Goal: Information Seeking & Learning: Learn about a topic

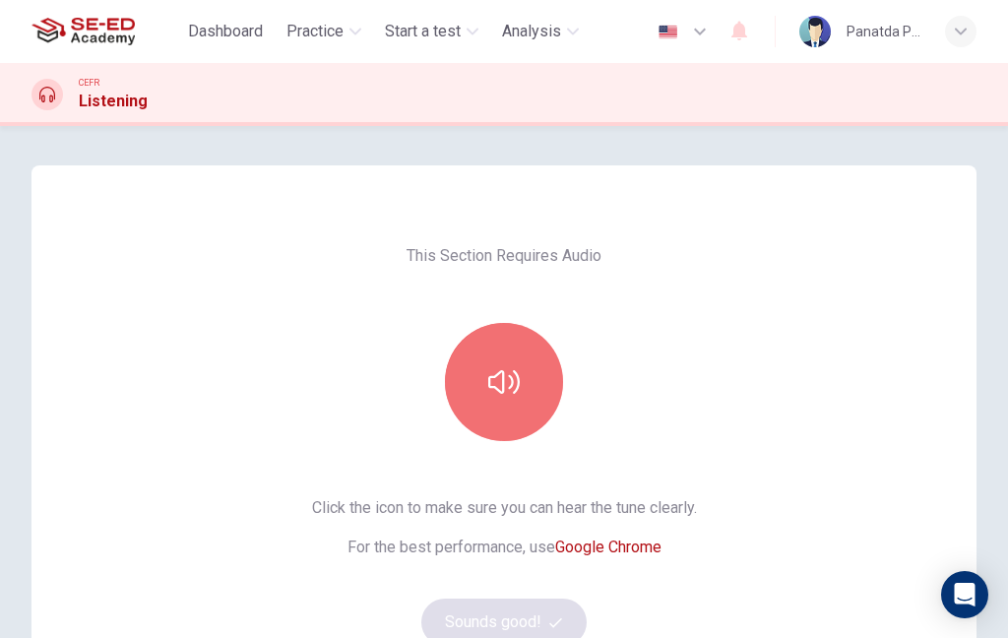
click at [514, 384] on icon "button" at bounding box center [503, 381] width 31 height 31
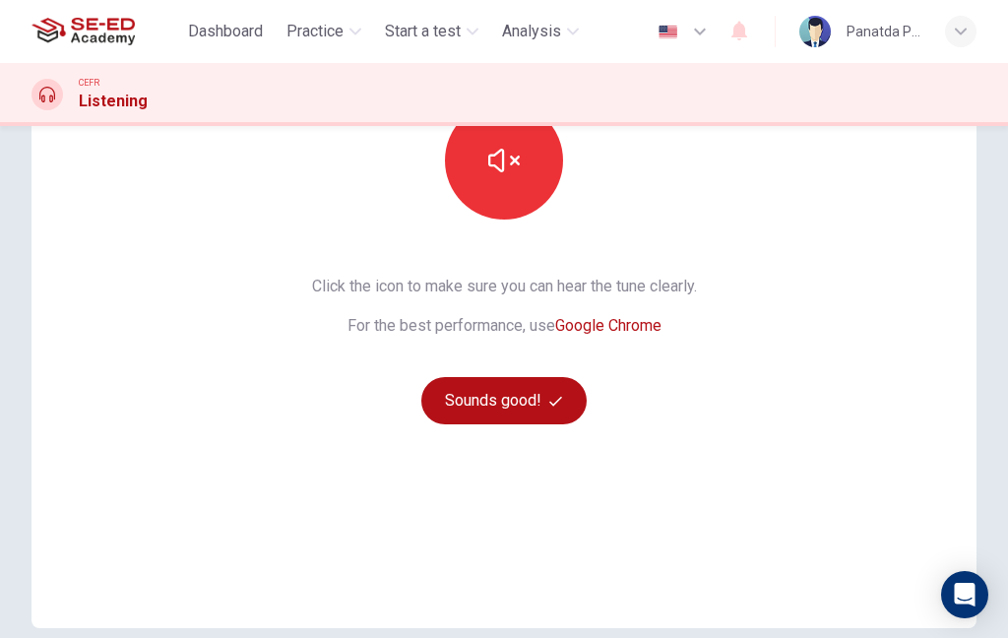
scroll to position [219, 0]
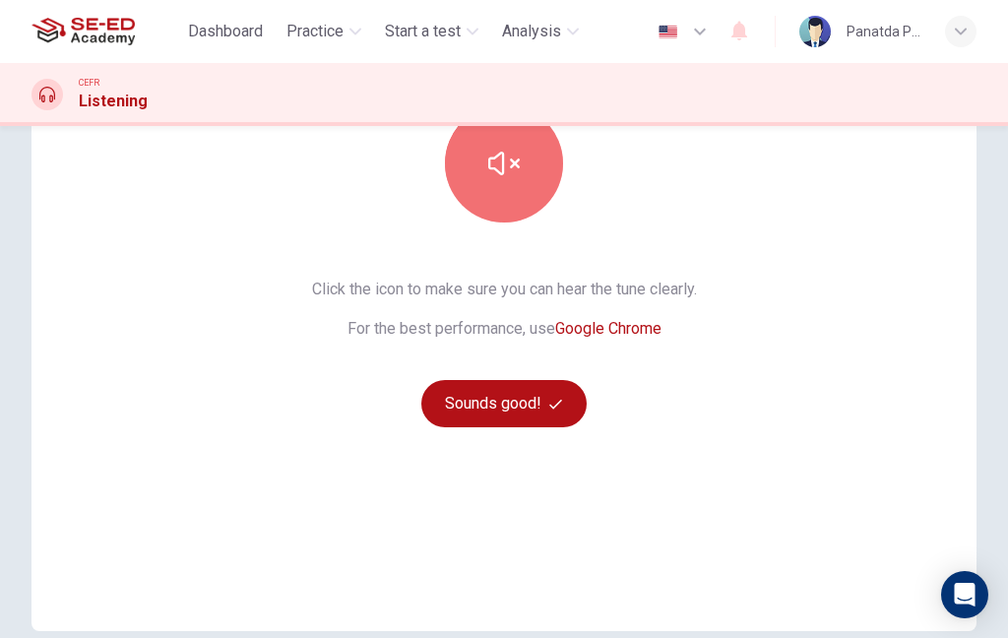
click at [519, 176] on icon "button" at bounding box center [503, 163] width 31 height 31
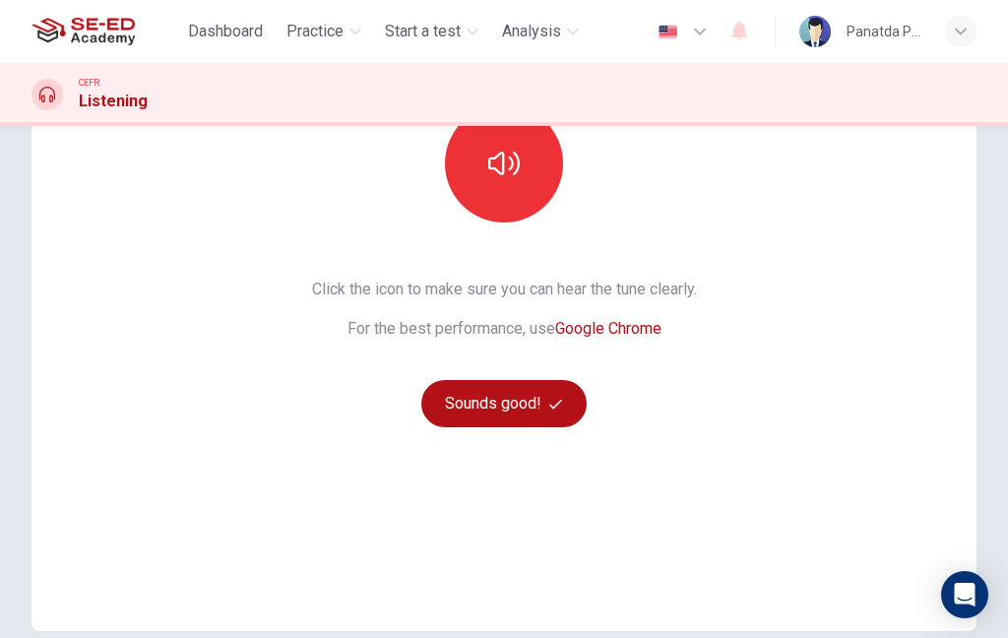
click at [532, 166] on button "button" at bounding box center [504, 163] width 118 height 118
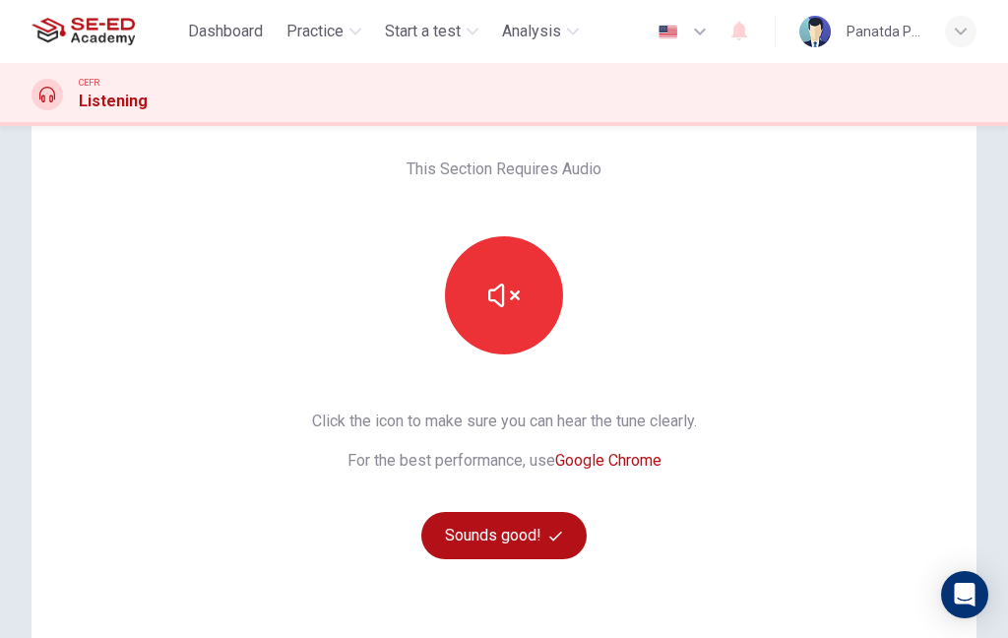
scroll to position [106, 0]
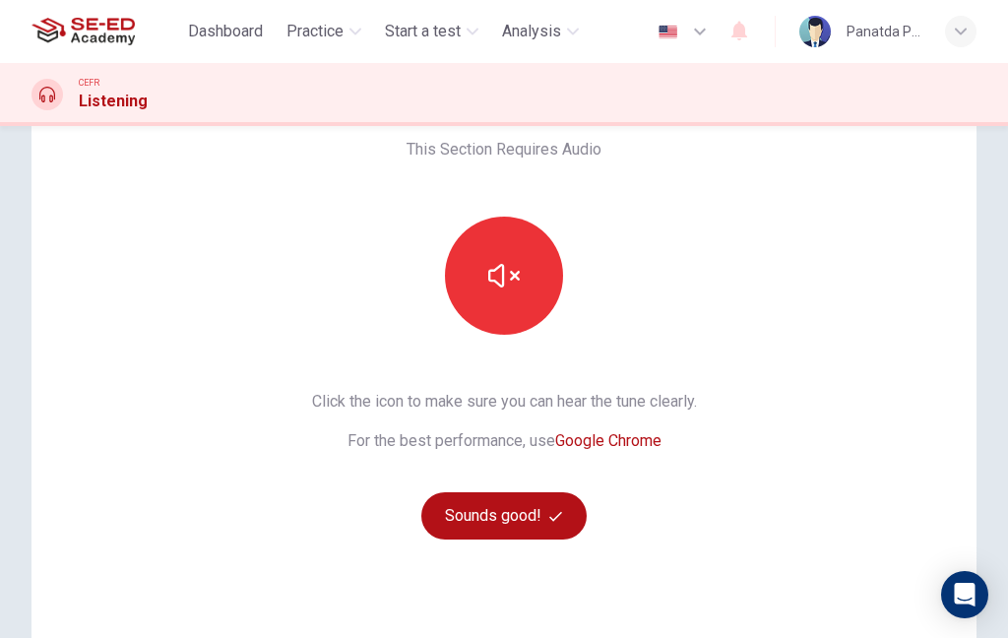
click at [515, 514] on button "Sounds good!" at bounding box center [503, 515] width 165 height 47
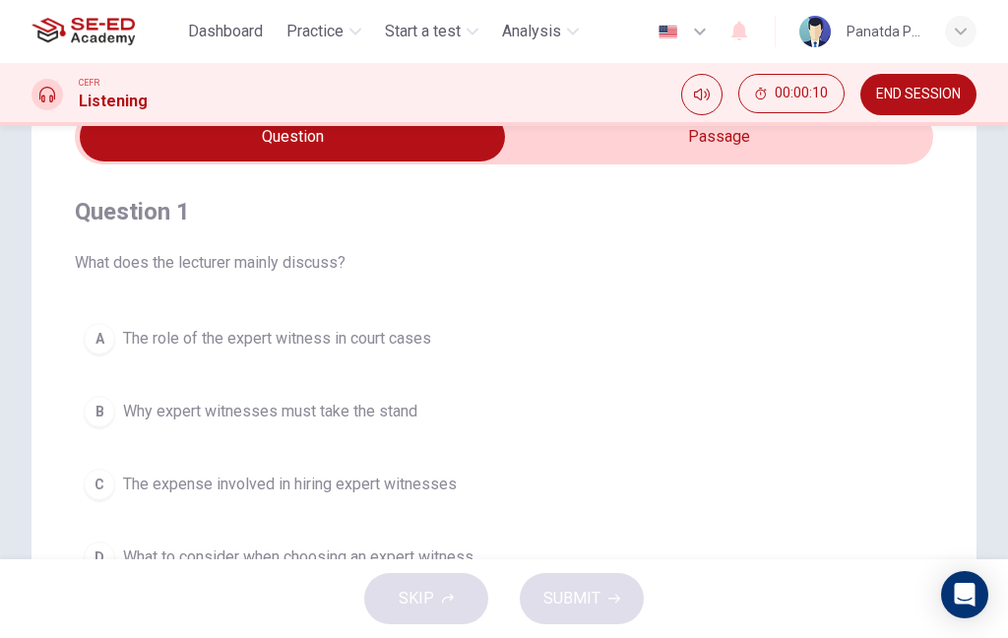
scroll to position [68, 0]
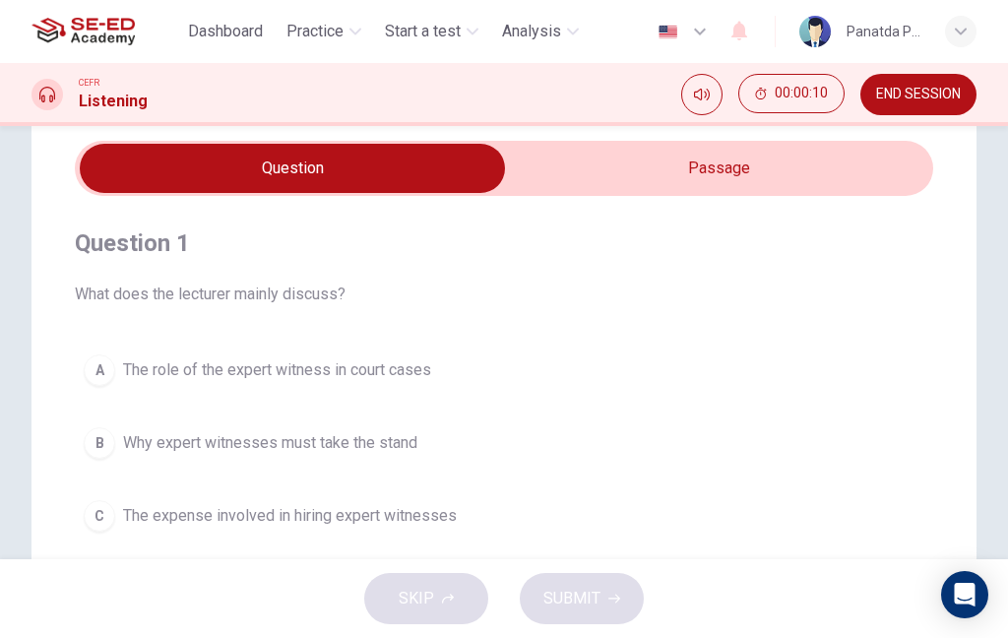
click at [813, 169] on input "checkbox" at bounding box center [292, 168] width 1287 height 49
checkbox input "true"
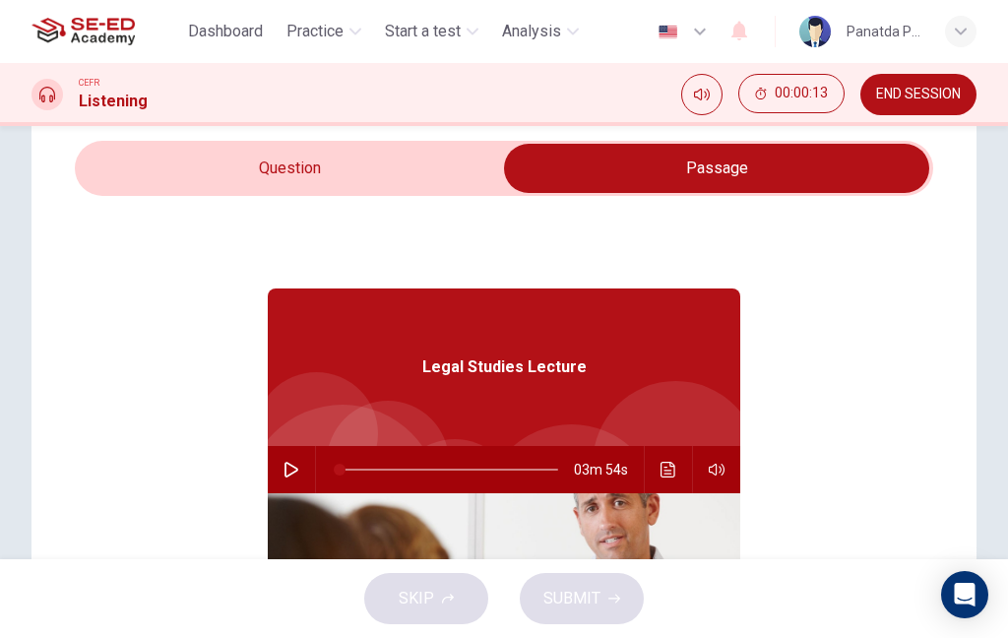
click at [300, 458] on button "button" at bounding box center [291, 469] width 31 height 47
click at [665, 470] on icon "Click to see the audio transcription" at bounding box center [667, 470] width 15 height 16
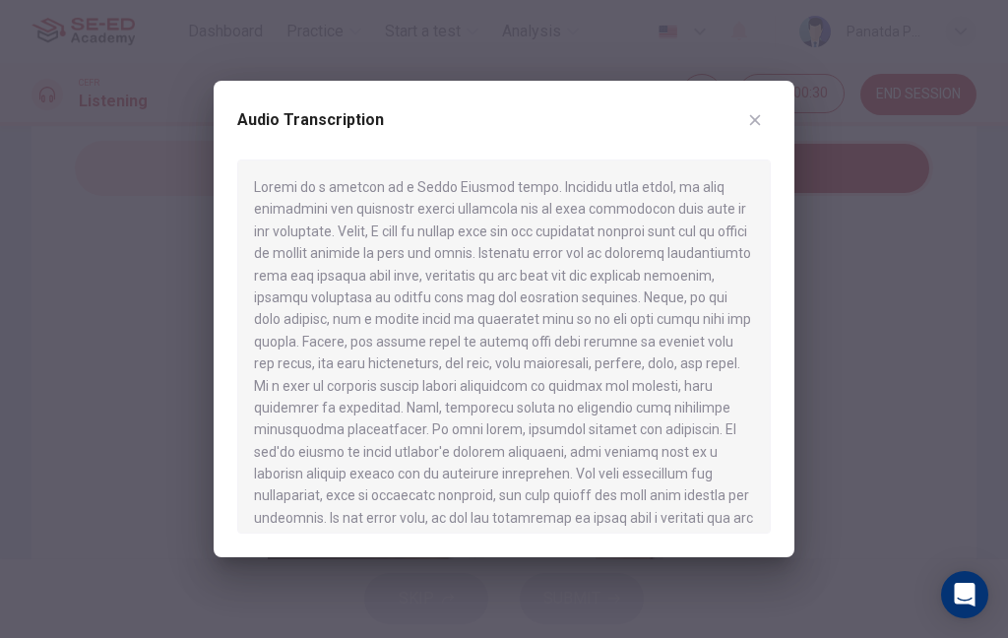
click at [762, 119] on icon "button" at bounding box center [755, 120] width 16 height 16
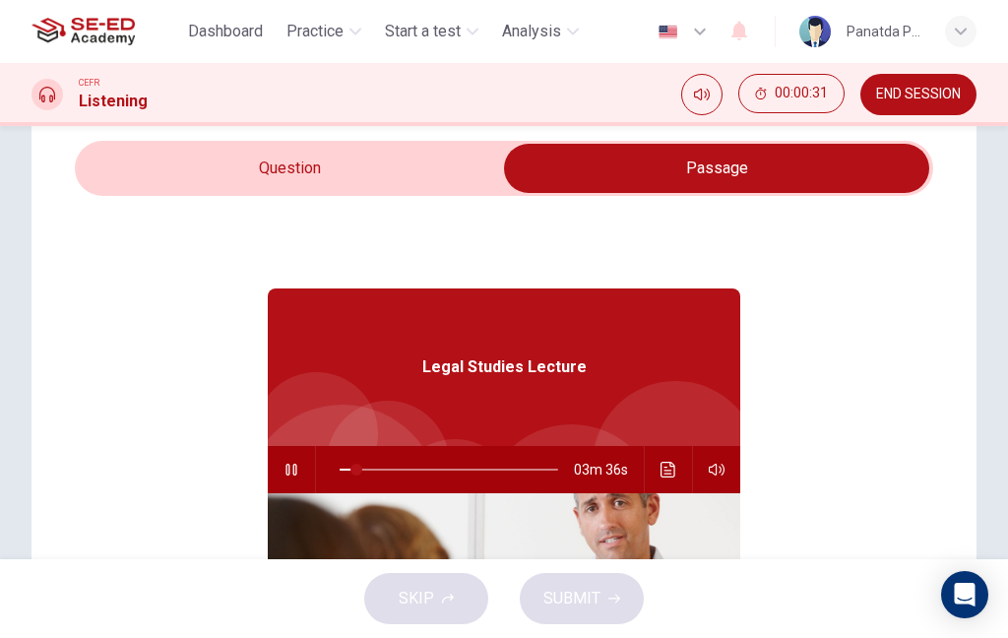
click at [294, 471] on icon "button" at bounding box center [291, 470] width 16 height 16
type input "8"
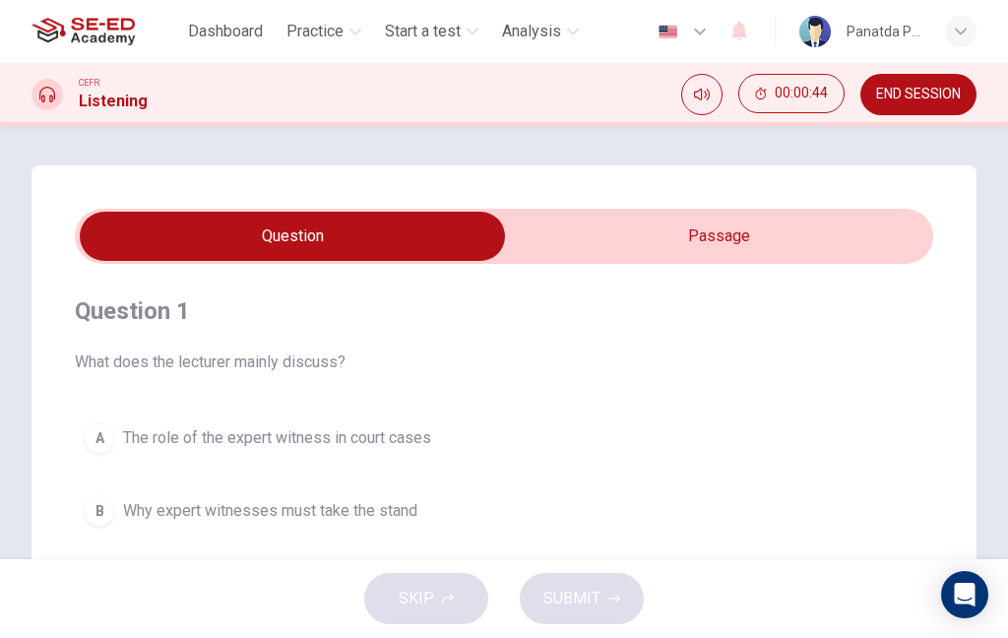
scroll to position [0, 0]
click at [793, 228] on input "checkbox" at bounding box center [292, 236] width 1287 height 49
checkbox input "true"
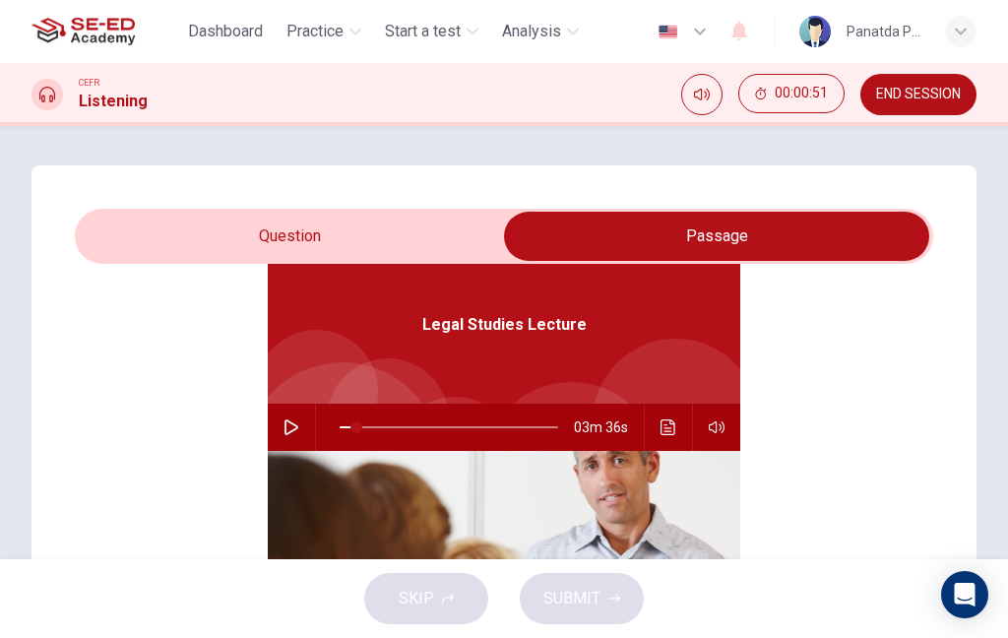
scroll to position [110, 0]
click at [295, 418] on button "button" at bounding box center [291, 427] width 31 height 47
click at [295, 417] on button "button" at bounding box center [291, 427] width 31 height 47
click at [291, 431] on icon "button" at bounding box center [291, 427] width 14 height 16
click at [657, 430] on button "Click to see the audio transcription" at bounding box center [668, 427] width 31 height 47
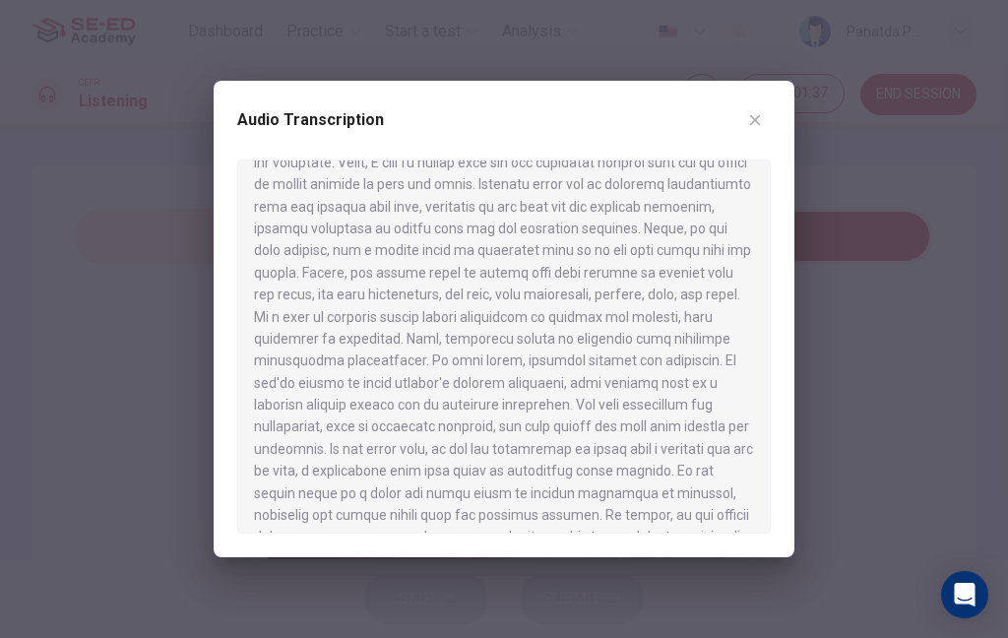
scroll to position [70, 0]
click at [758, 127] on icon "button" at bounding box center [755, 120] width 16 height 16
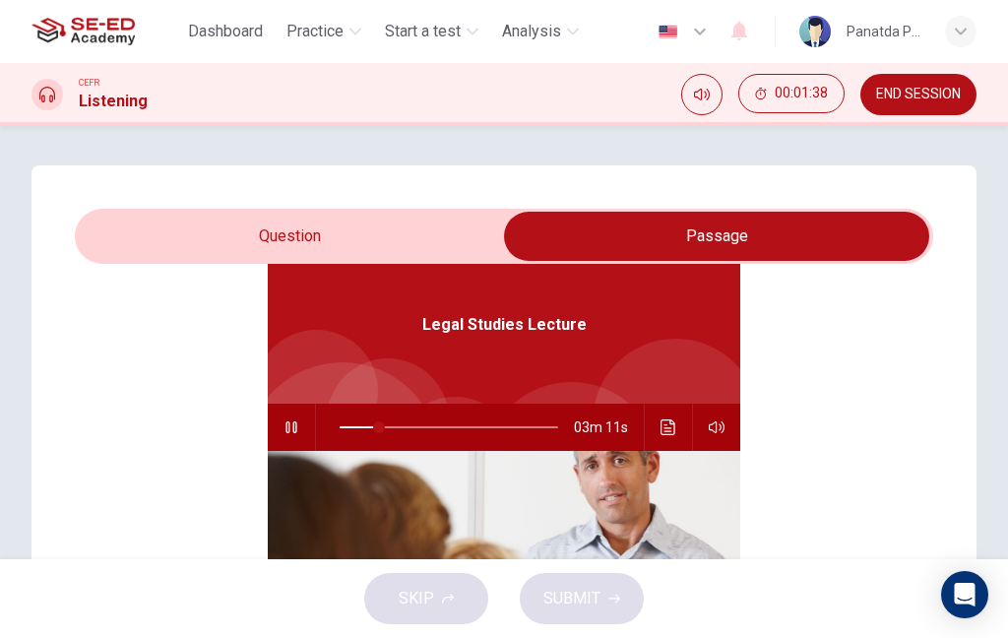
click at [295, 430] on icon "button" at bounding box center [291, 427] width 16 height 16
click at [301, 422] on button "button" at bounding box center [291, 427] width 31 height 47
click at [673, 427] on icon "Click to see the audio transcription" at bounding box center [668, 427] width 16 height 16
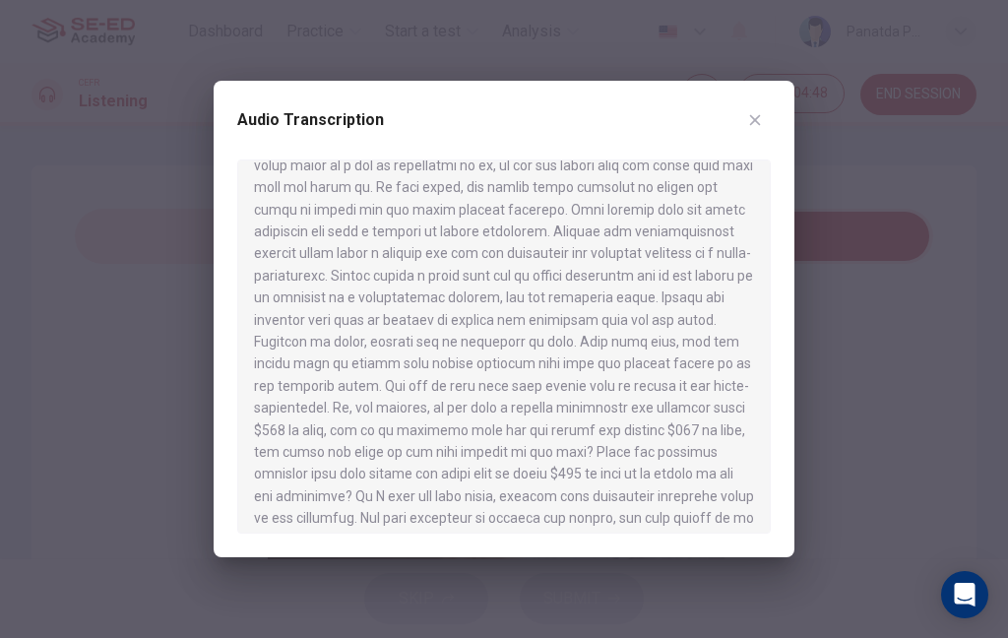
scroll to position [461, 0]
click at [750, 122] on icon "button" at bounding box center [755, 120] width 16 height 16
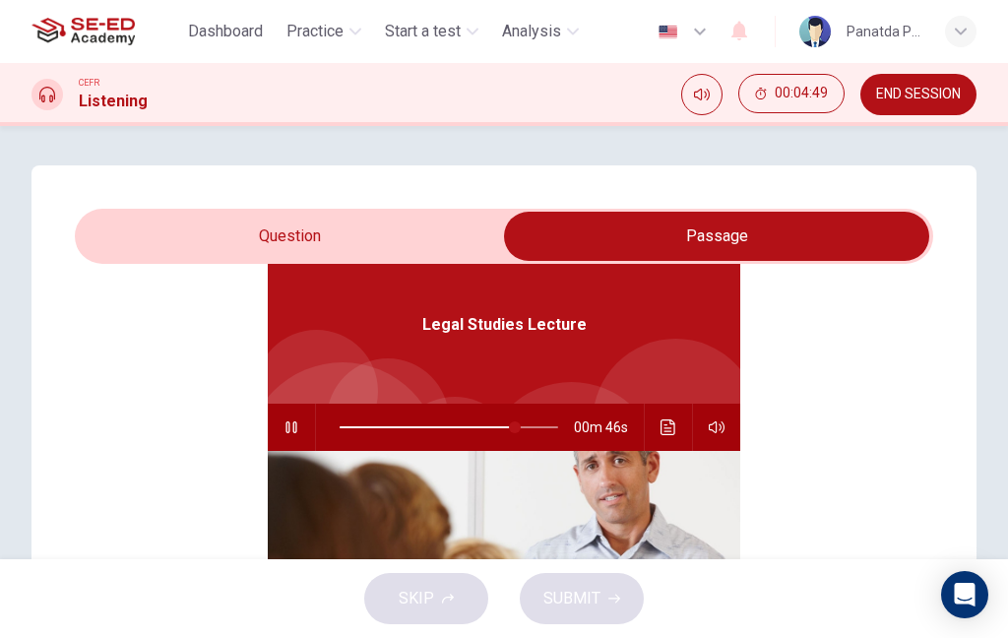
type input "81"
click at [352, 237] on input "checkbox" at bounding box center [716, 236] width 1287 height 49
checkbox input "false"
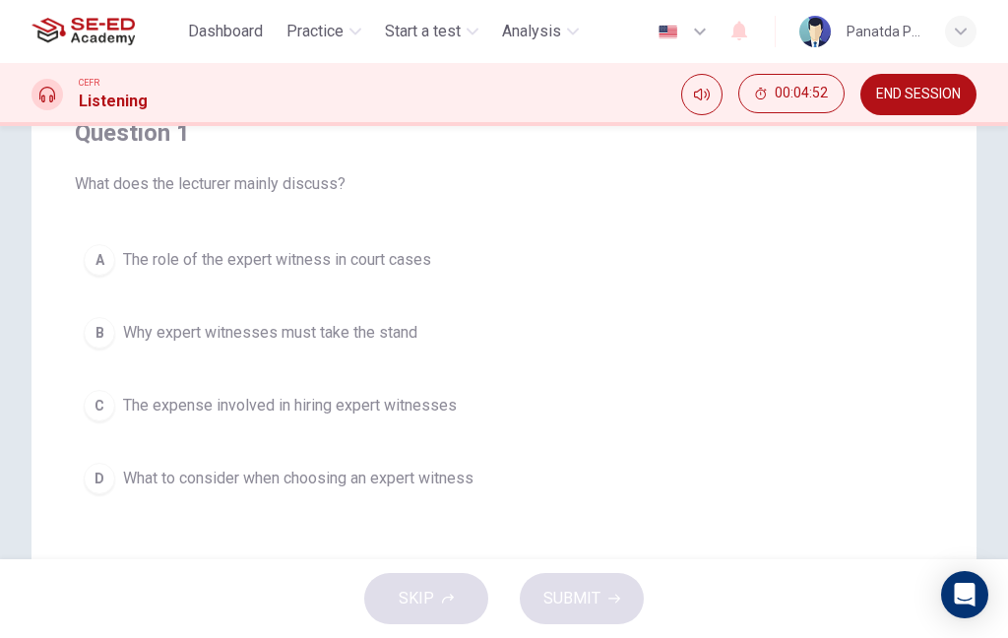
scroll to position [179, 0]
click at [431, 415] on span "The expense involved in hiring expert witnesses" at bounding box center [290, 405] width 334 height 24
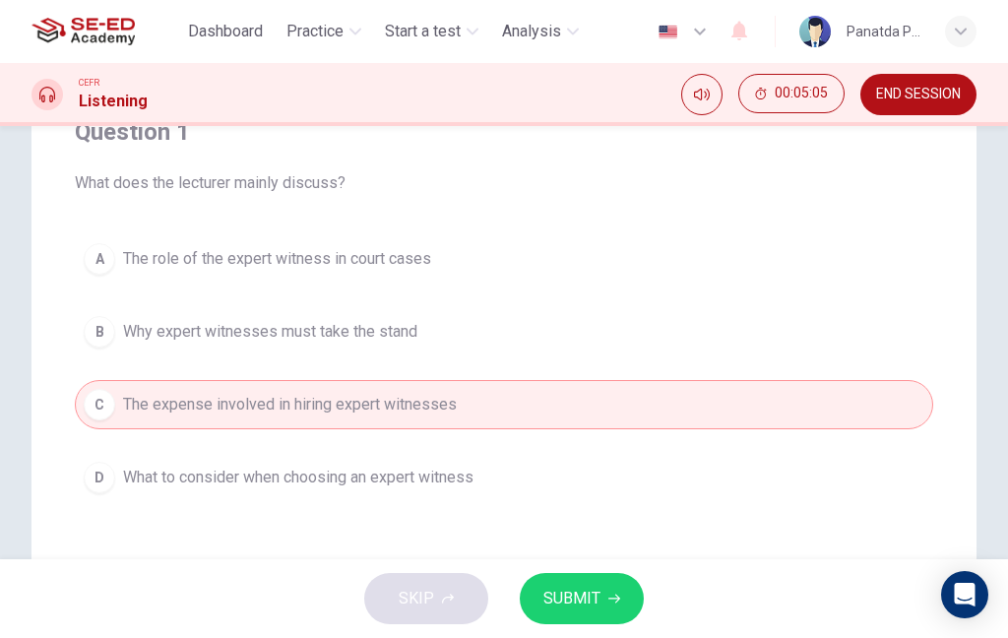
click at [587, 596] on span "SUBMIT" at bounding box center [571, 599] width 57 height 28
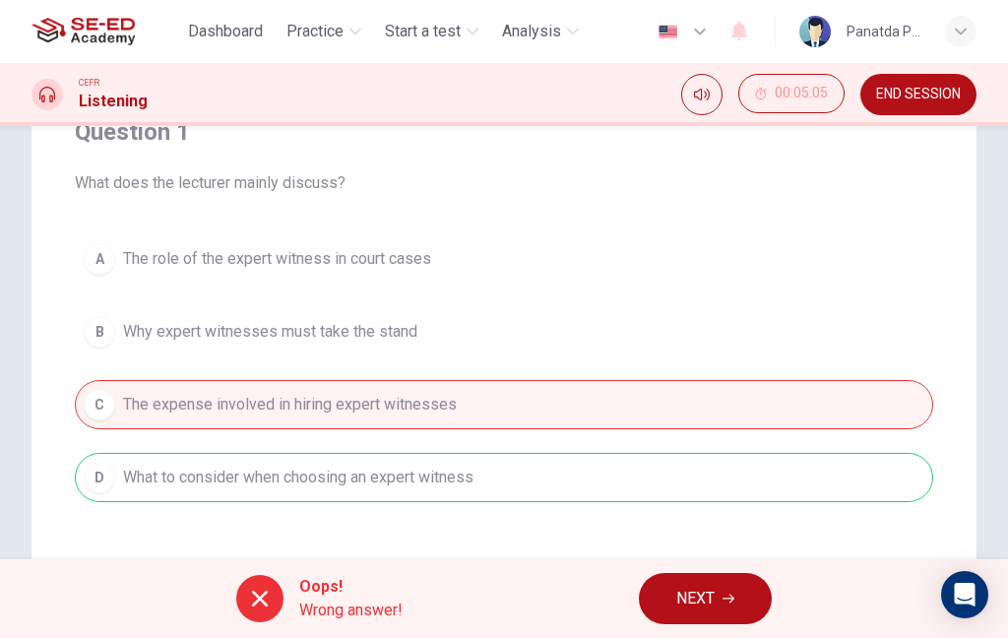
click at [708, 607] on span "NEXT" at bounding box center [695, 599] width 38 height 28
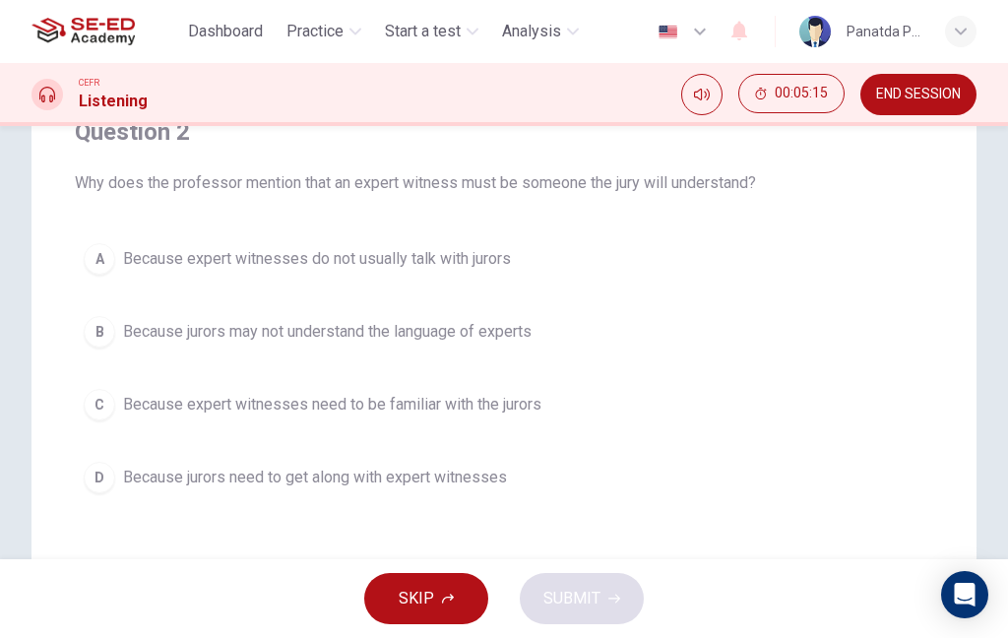
click at [499, 421] on button "C Because expert witnesses need to be familiar with the jurors" at bounding box center [504, 404] width 858 height 49
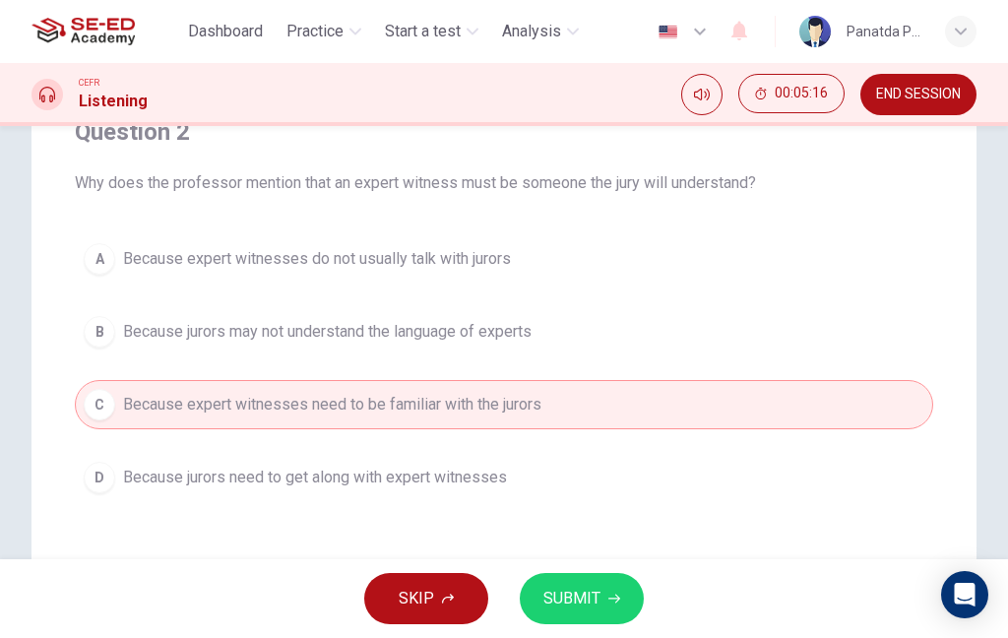
click at [606, 604] on button "SUBMIT" at bounding box center [582, 598] width 124 height 51
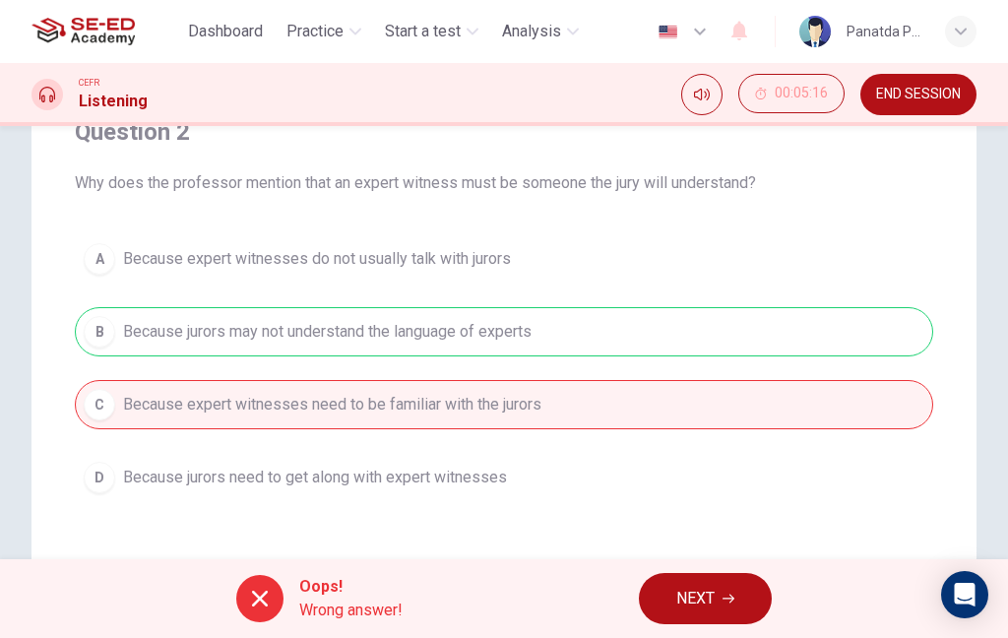
click at [676, 607] on span "NEXT" at bounding box center [695, 599] width 38 height 28
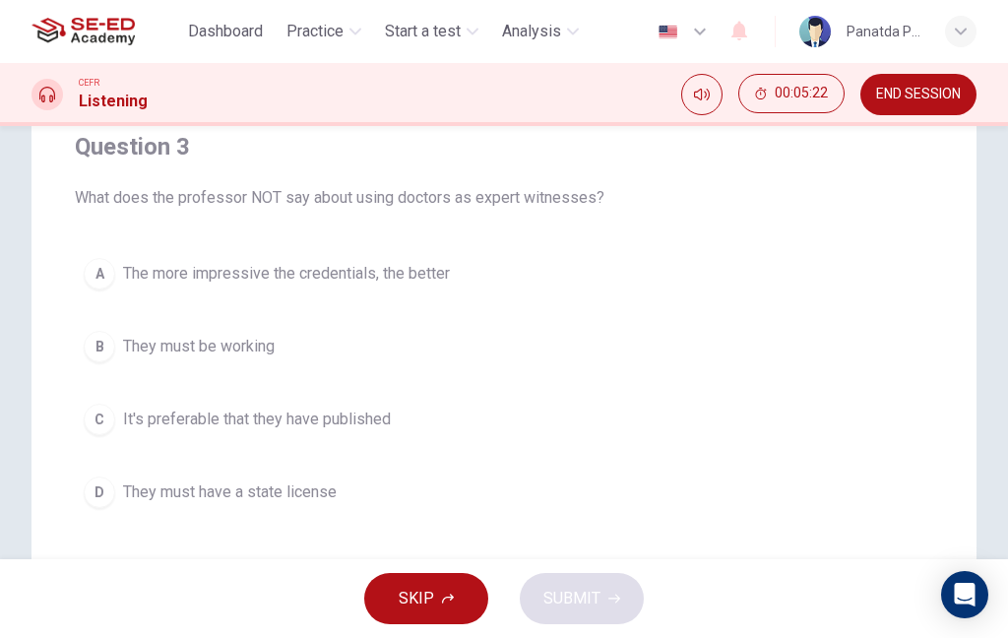
scroll to position [161, 0]
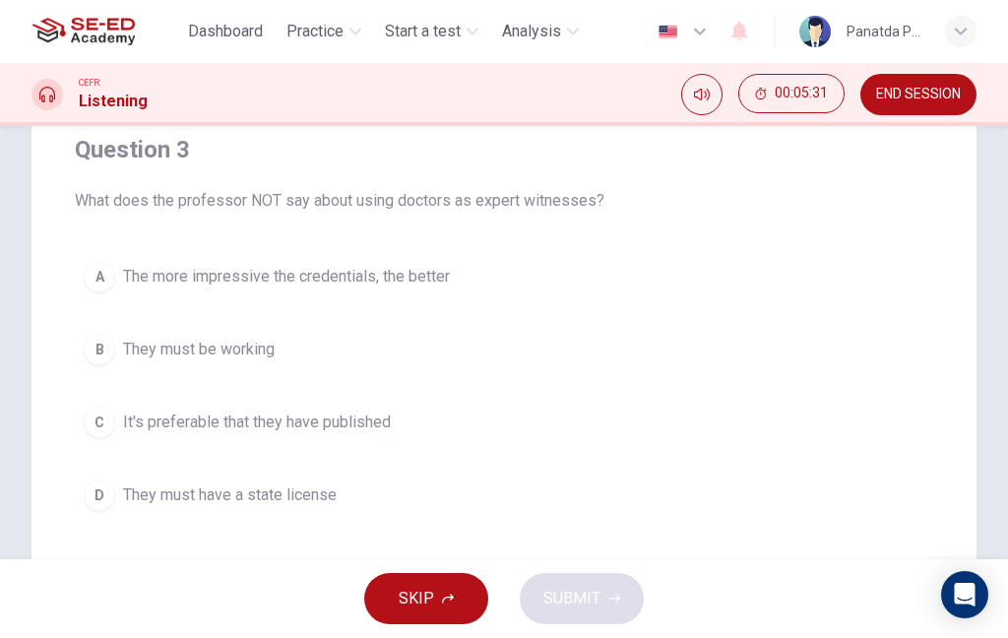
click at [450, 359] on button "B They must be working" at bounding box center [504, 349] width 858 height 49
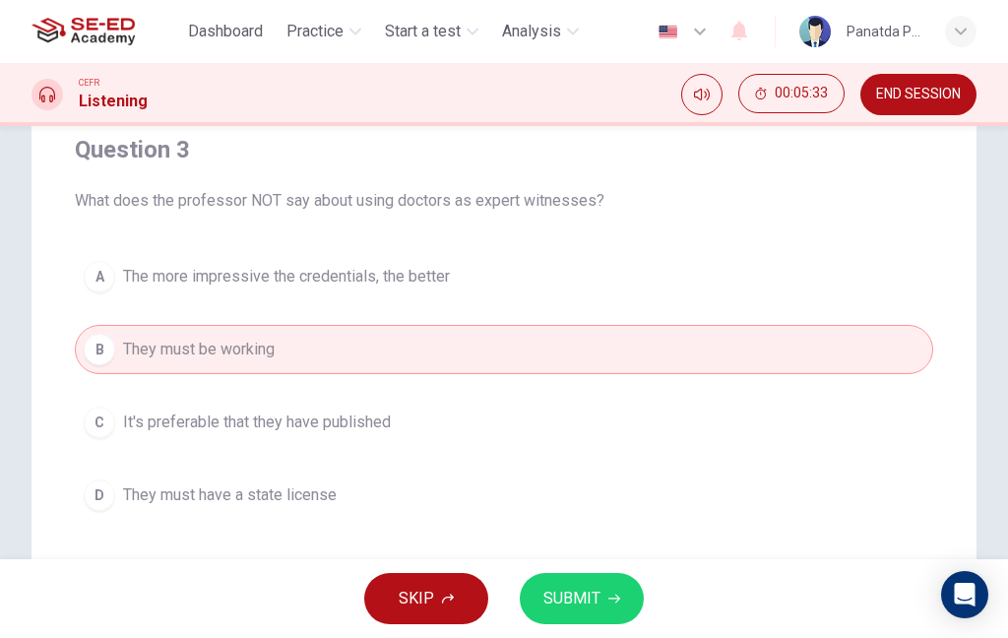
click at [593, 591] on span "SUBMIT" at bounding box center [571, 599] width 57 height 28
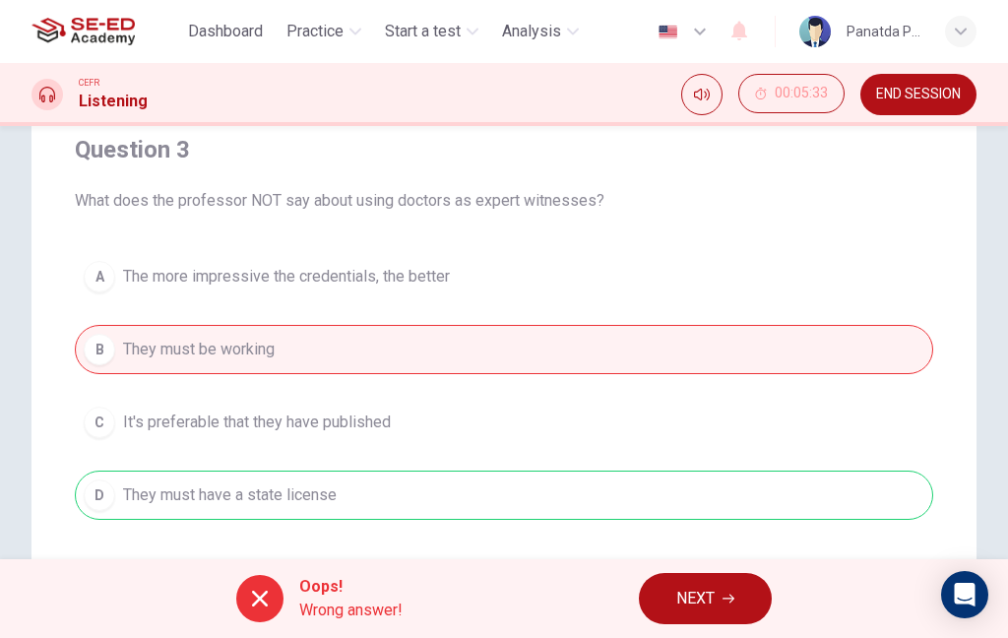
click at [690, 608] on span "NEXT" at bounding box center [695, 599] width 38 height 28
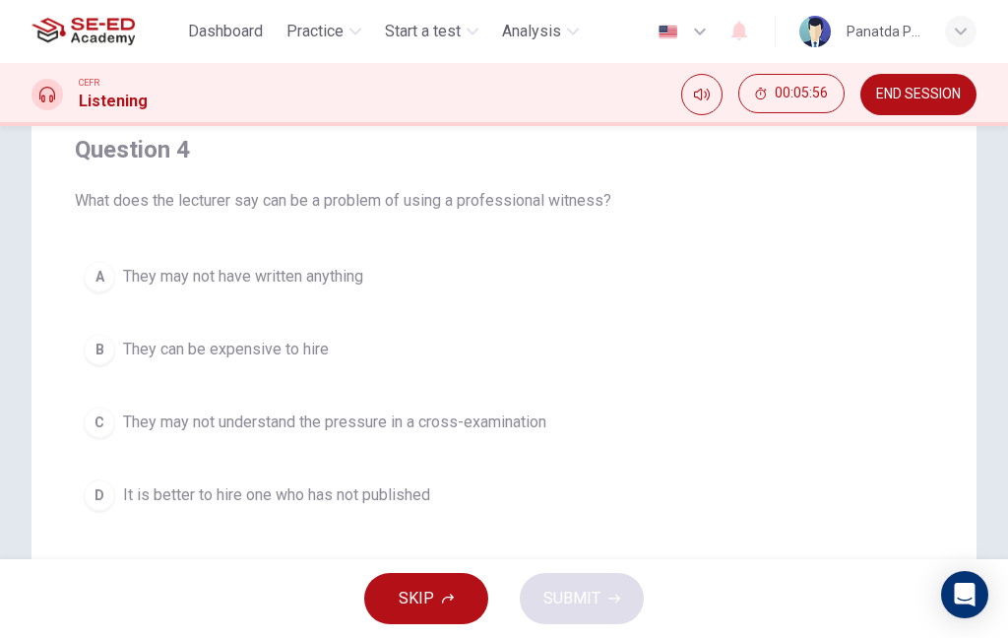
click at [532, 444] on button "C They may not understand the pressure in a cross-examination" at bounding box center [504, 422] width 858 height 49
click at [532, 443] on button "C They may not understand the pressure in a cross-examination" at bounding box center [504, 422] width 858 height 49
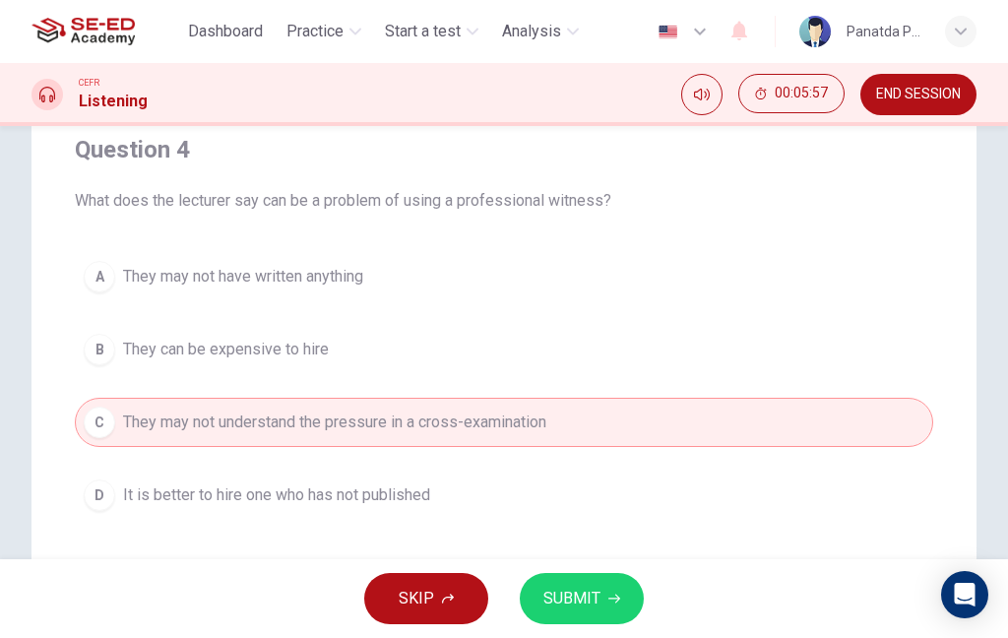
click at [608, 602] on icon "button" at bounding box center [614, 599] width 12 height 12
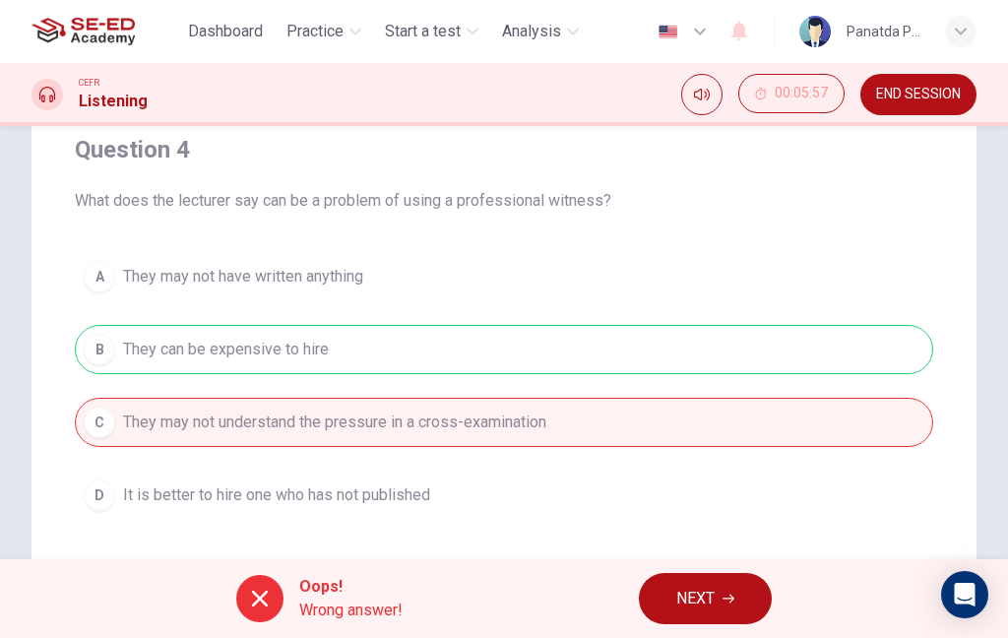
click at [703, 602] on span "NEXT" at bounding box center [695, 599] width 38 height 28
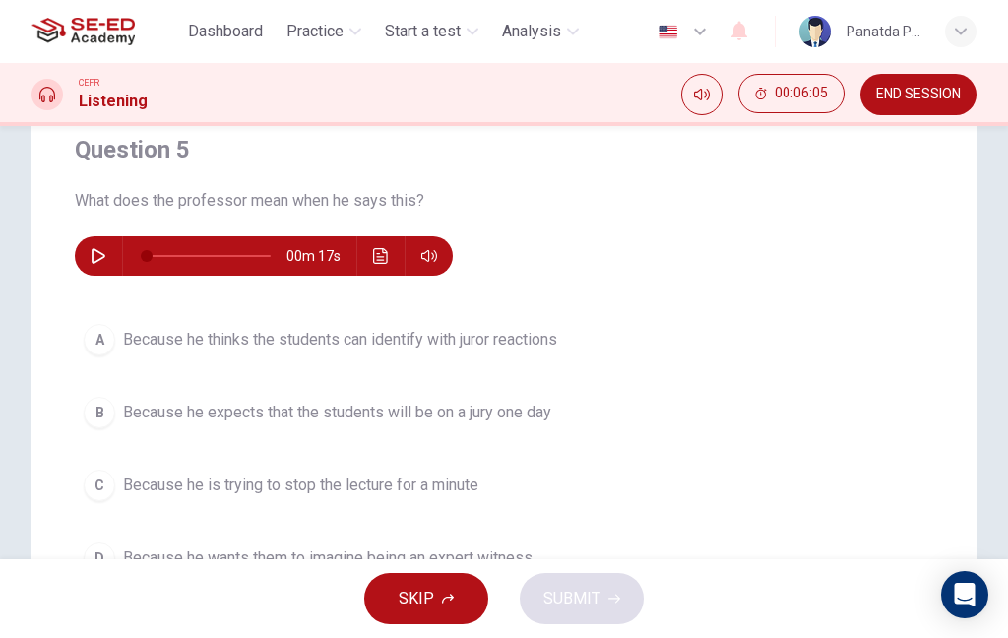
click at [84, 265] on button "button" at bounding box center [98, 255] width 31 height 39
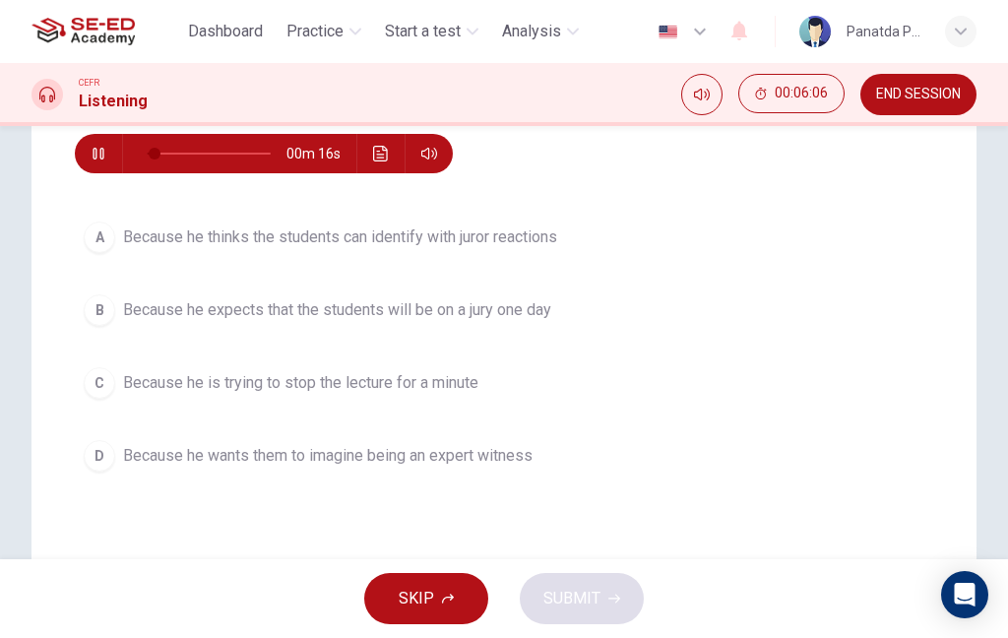
scroll to position [261, 0]
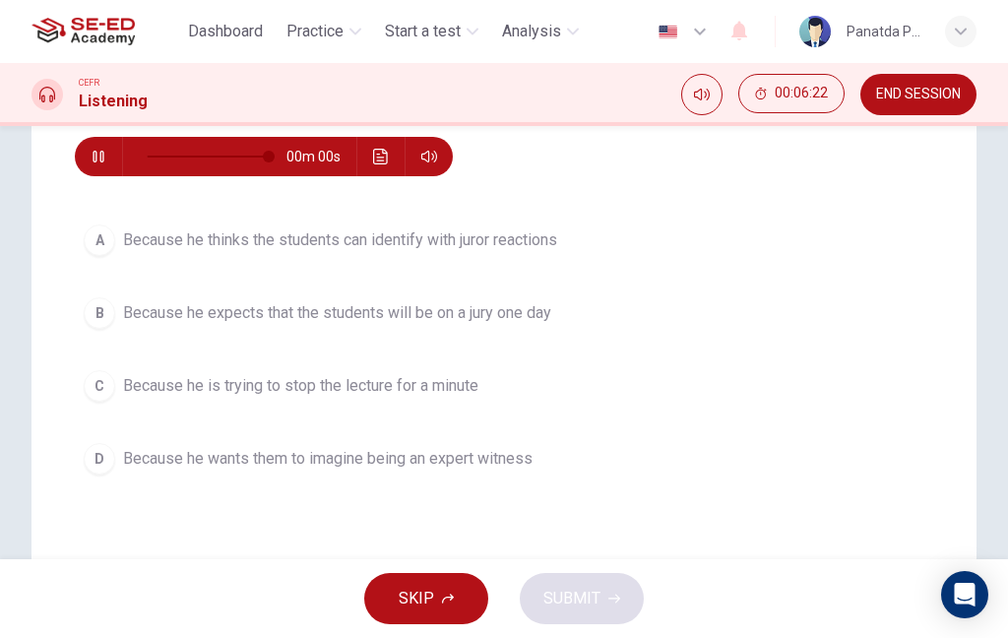
type input "0"
click at [534, 243] on span "Because he thinks the students can identify with juror reactions" at bounding box center [340, 240] width 434 height 24
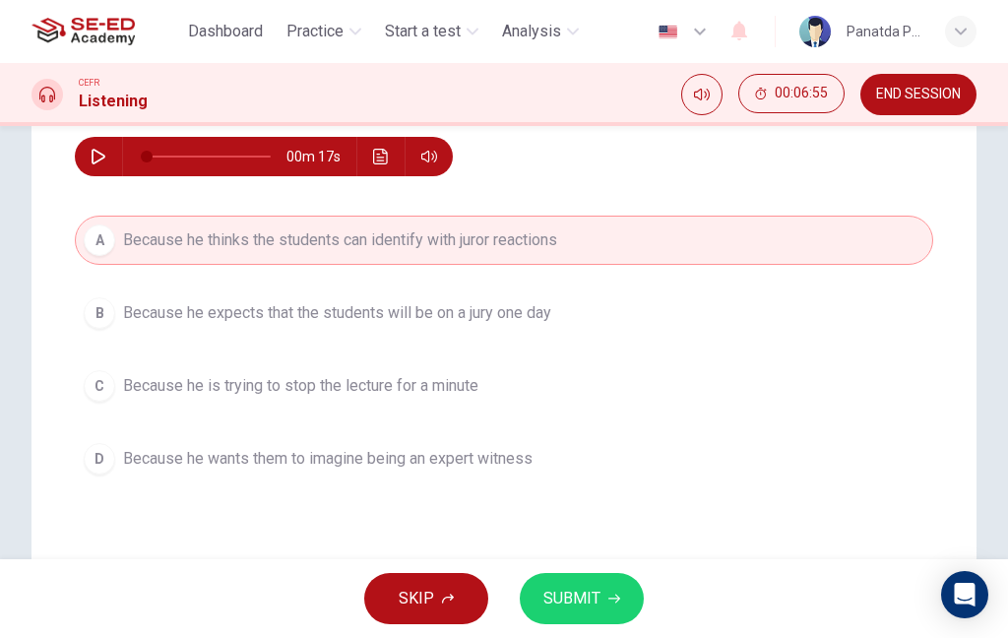
click at [595, 602] on span "SUBMIT" at bounding box center [571, 599] width 57 height 28
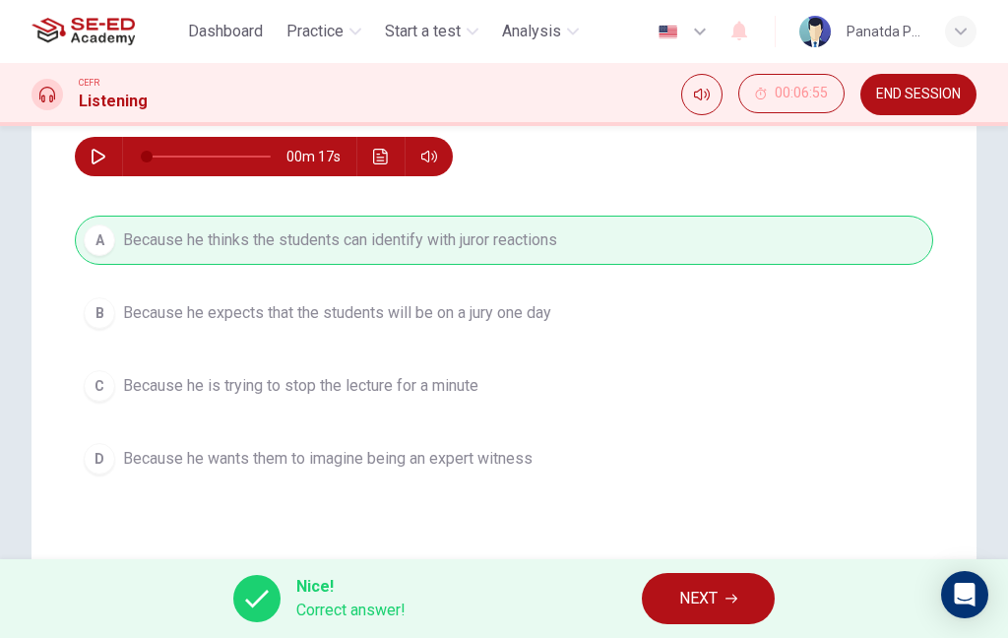
click at [720, 606] on button "NEXT" at bounding box center [708, 598] width 133 height 51
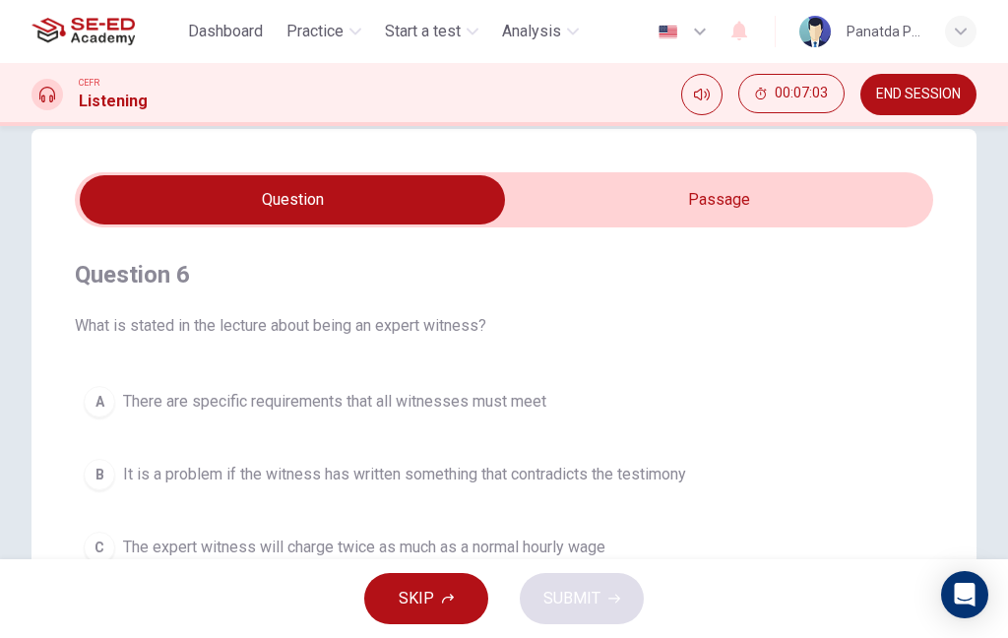
scroll to position [38, 0]
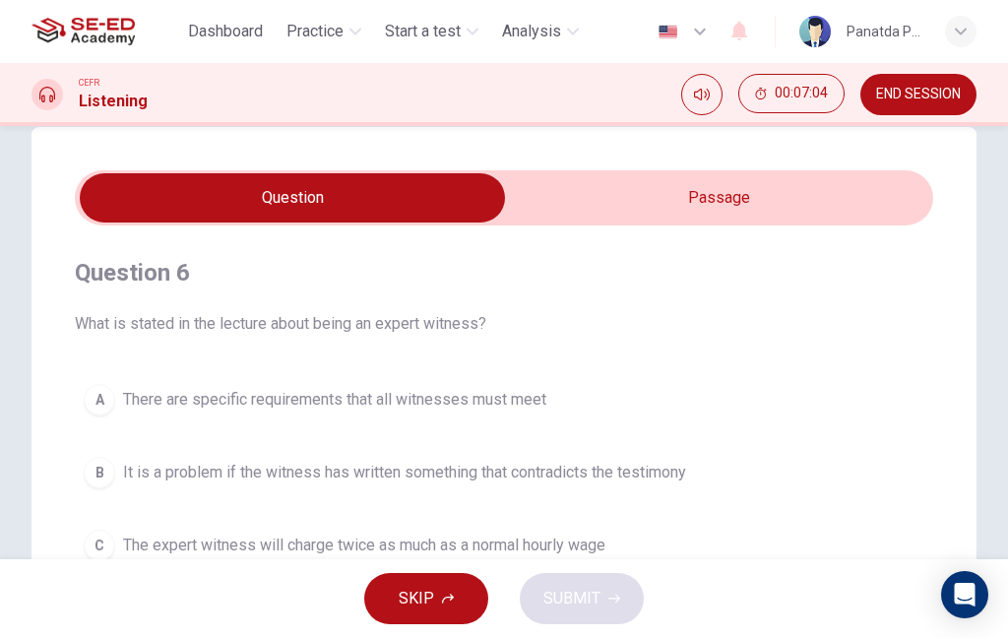
click at [750, 206] on input "checkbox" at bounding box center [292, 197] width 1287 height 49
checkbox input "true"
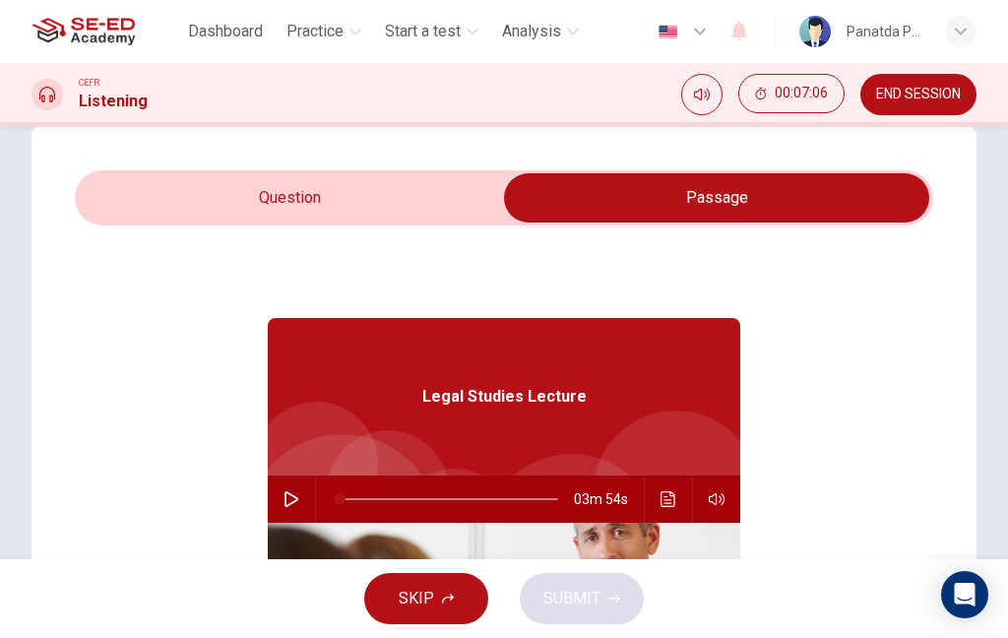
scroll to position [83, 0]
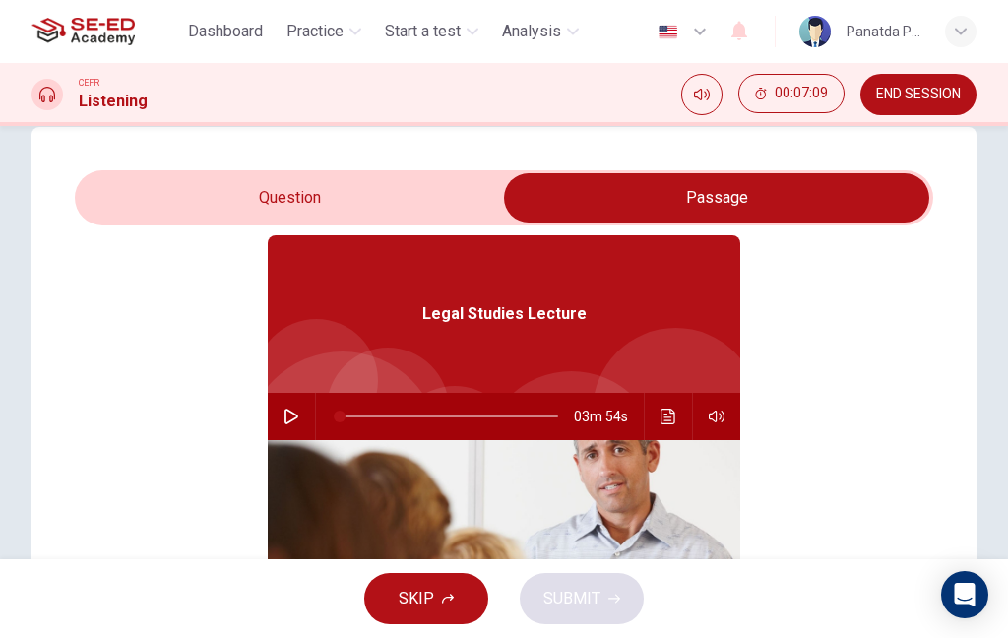
click at [300, 409] on button "button" at bounding box center [291, 416] width 31 height 47
type input "64"
click at [229, 212] on input "checkbox" at bounding box center [716, 197] width 1287 height 49
checkbox input "false"
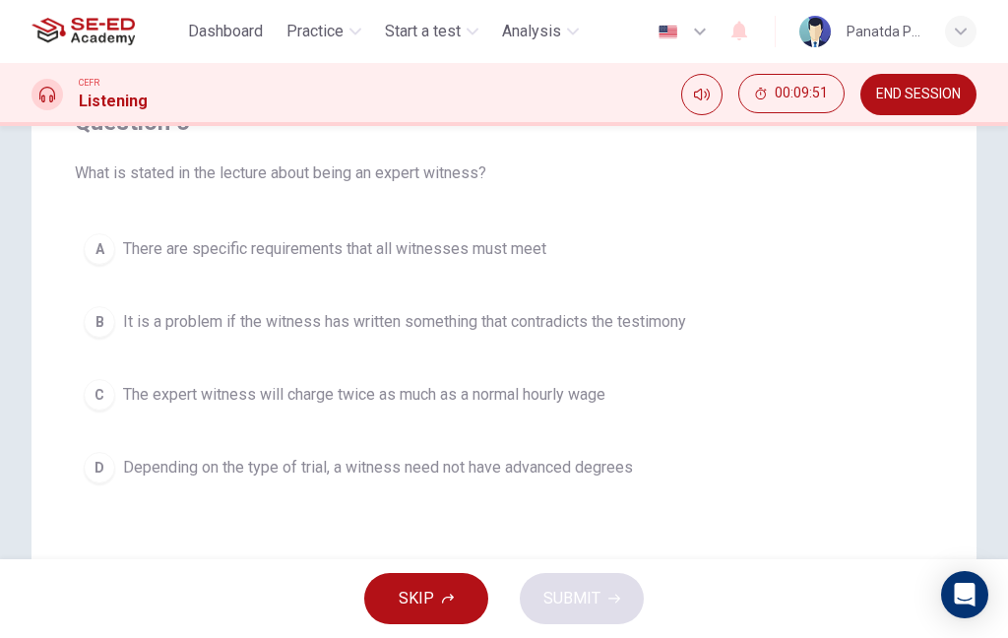
scroll to position [215, 0]
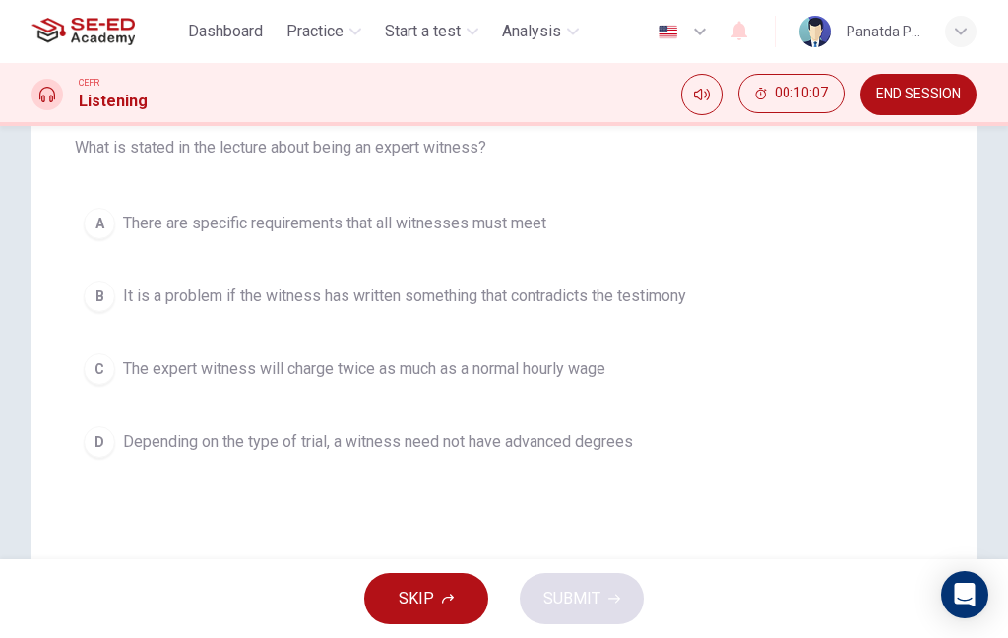
click at [194, 466] on button "D Depending on the type of trial, a witness need not have advanced degrees" at bounding box center [504, 441] width 858 height 49
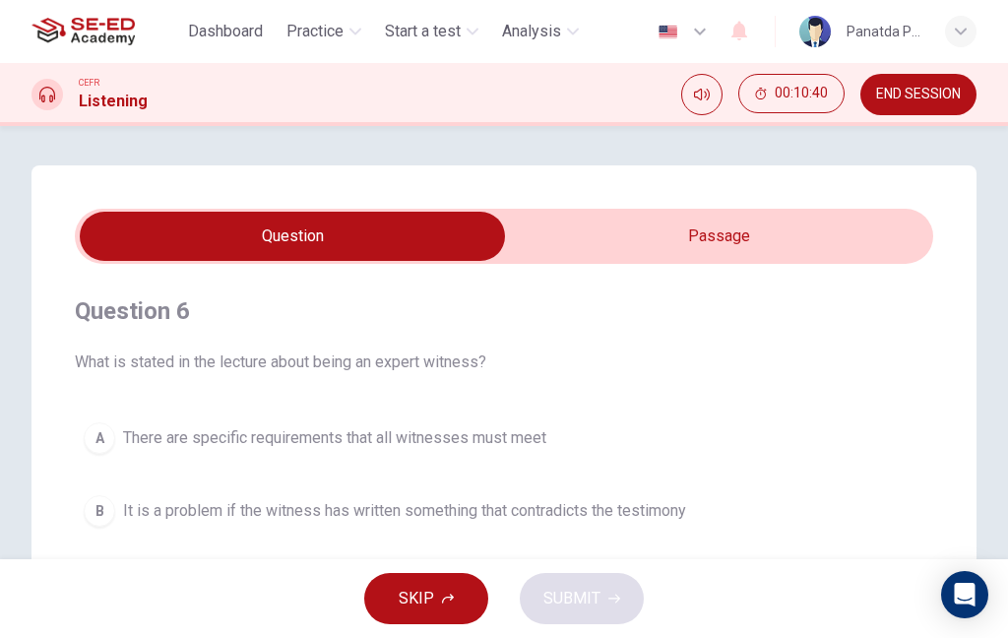
scroll to position [0, 0]
type input "90"
click at [791, 233] on input "checkbox" at bounding box center [292, 236] width 1287 height 49
checkbox input "true"
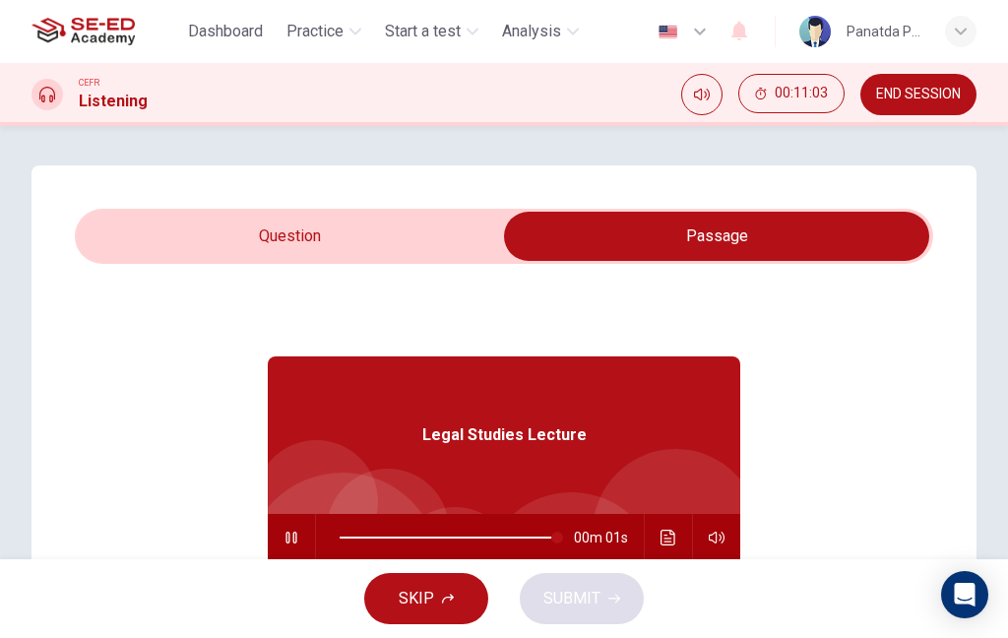
type input "100"
click at [316, 260] on input "checkbox" at bounding box center [716, 236] width 1287 height 49
checkbox input "false"
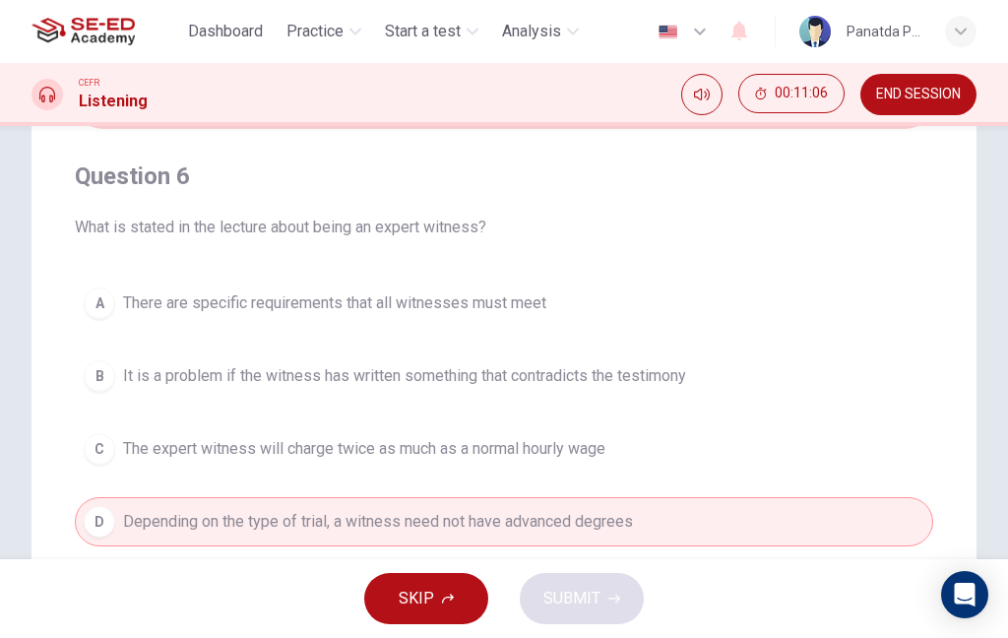
scroll to position [140, 0]
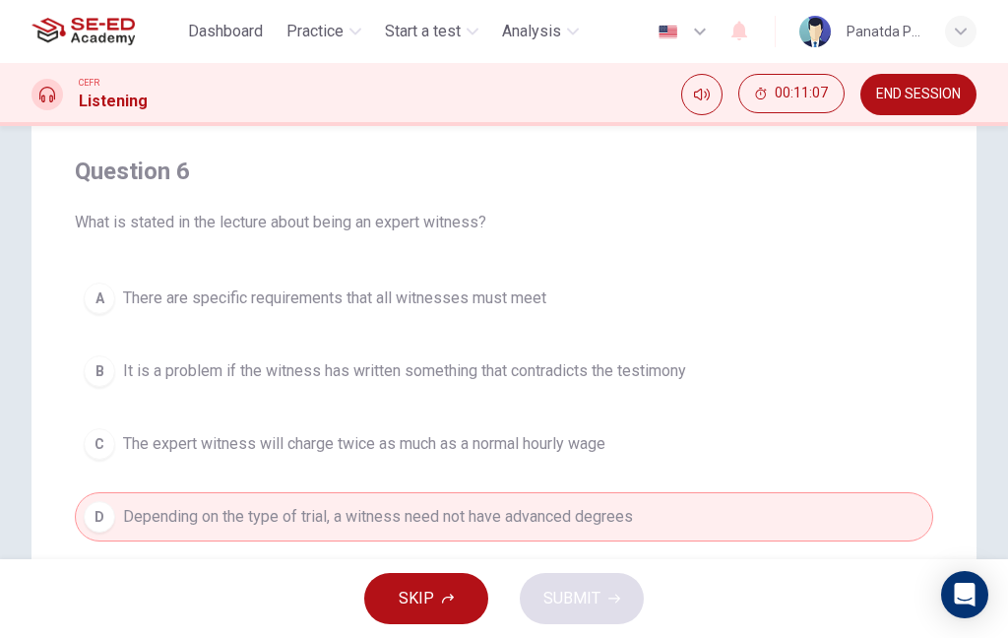
click at [652, 512] on button "D Depending on the type of trial, a witness need not have advanced degrees" at bounding box center [504, 516] width 858 height 49
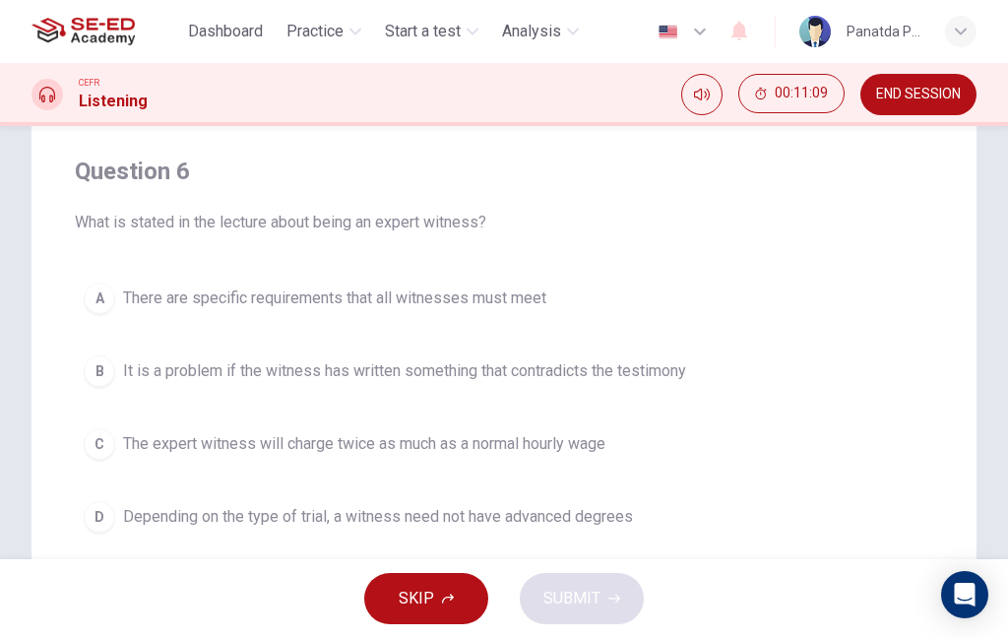
click at [697, 520] on button "D Depending on the type of trial, a witness need not have advanced degrees" at bounding box center [504, 516] width 858 height 49
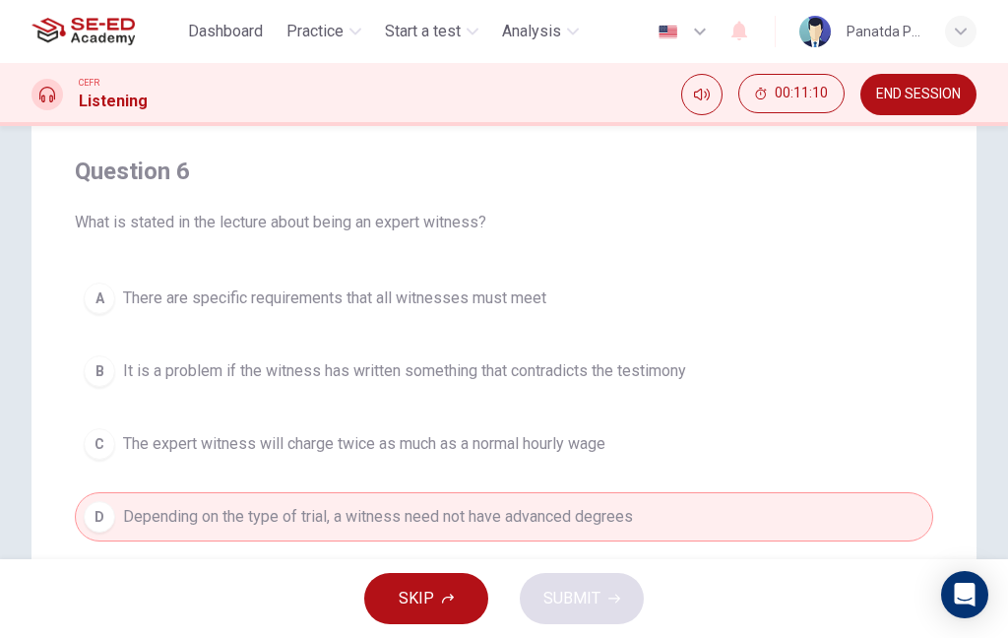
click at [701, 518] on button "D Depending on the type of trial, a witness need not have advanced degrees" at bounding box center [504, 516] width 858 height 49
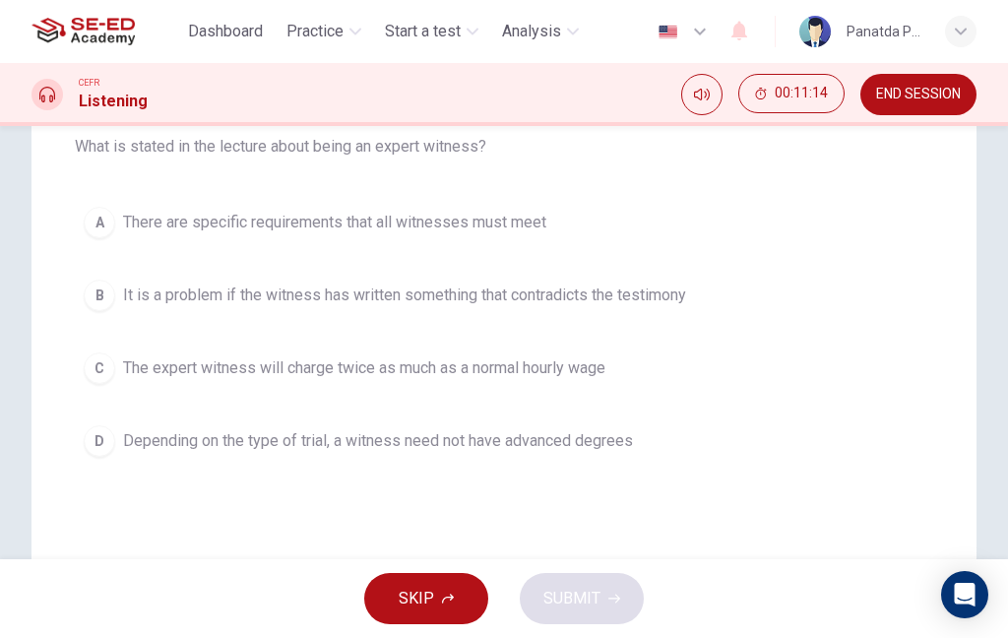
scroll to position [214, 0]
click at [602, 438] on span "Depending on the type of trial, a witness need not have advanced degrees" at bounding box center [378, 443] width 510 height 24
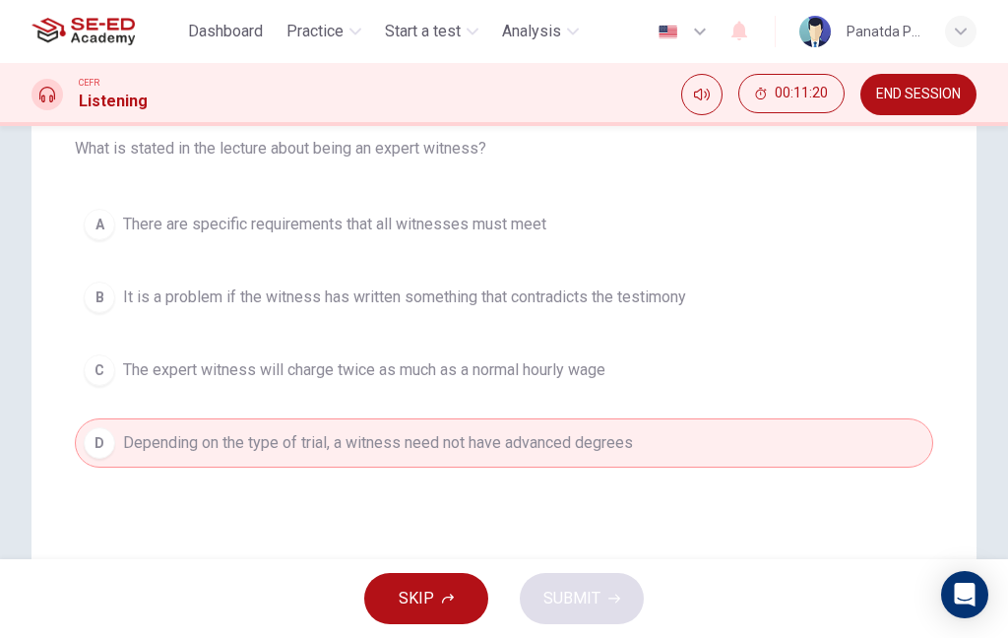
click at [602, 578] on div "SKIP SUBMIT" at bounding box center [504, 598] width 1008 height 79
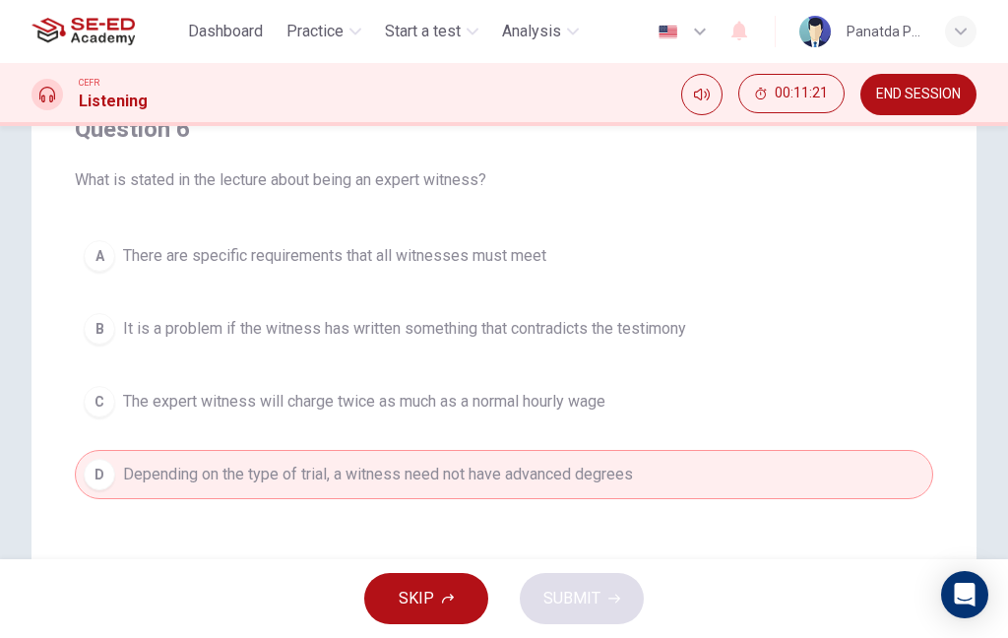
scroll to position [184, 0]
click at [450, 610] on button "SKIP" at bounding box center [426, 598] width 124 height 51
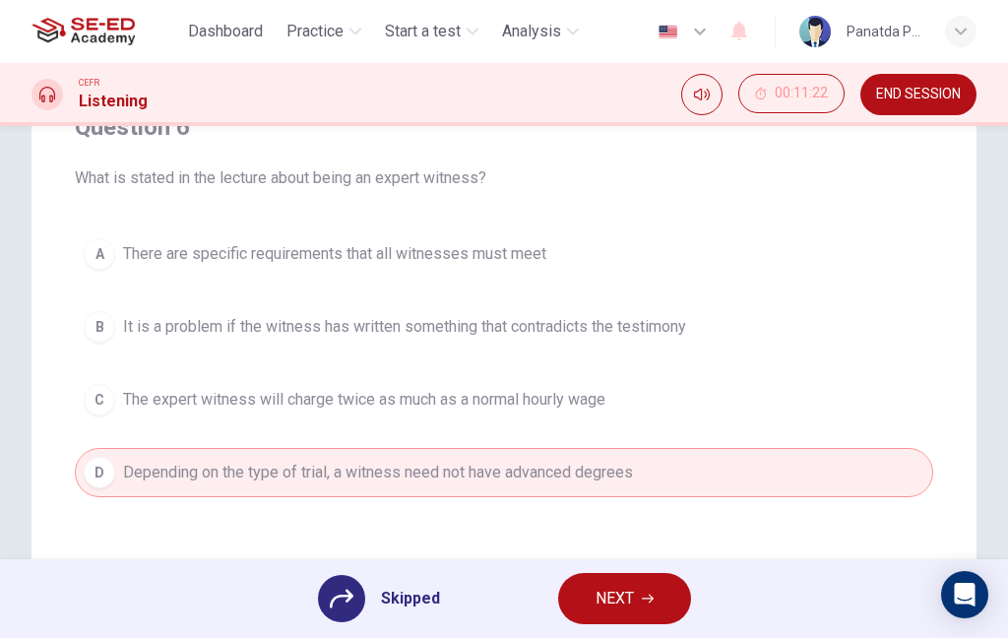
click at [628, 603] on span "NEXT" at bounding box center [614, 599] width 38 height 28
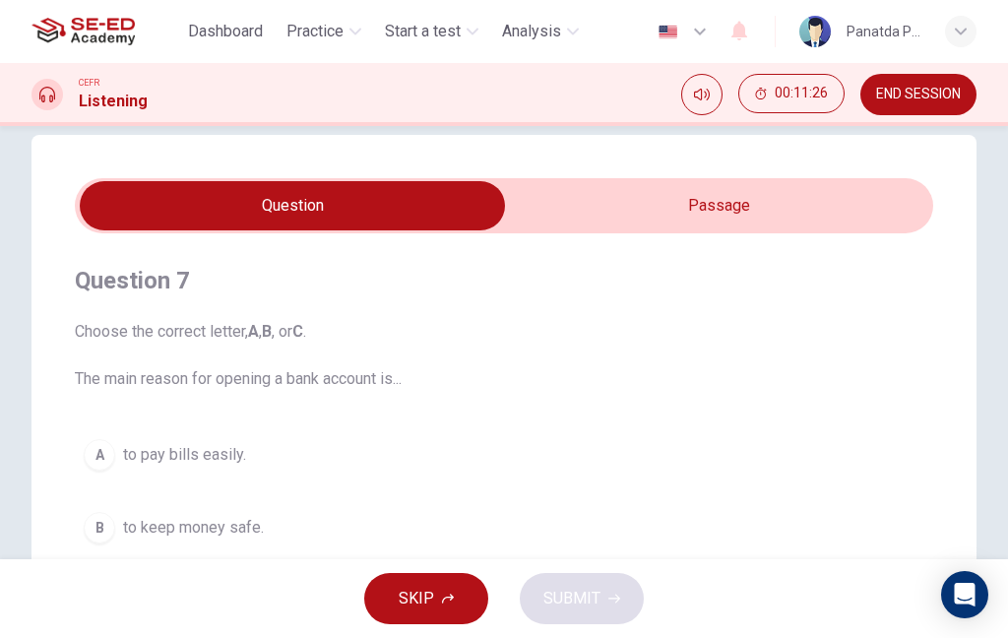
scroll to position [28, 0]
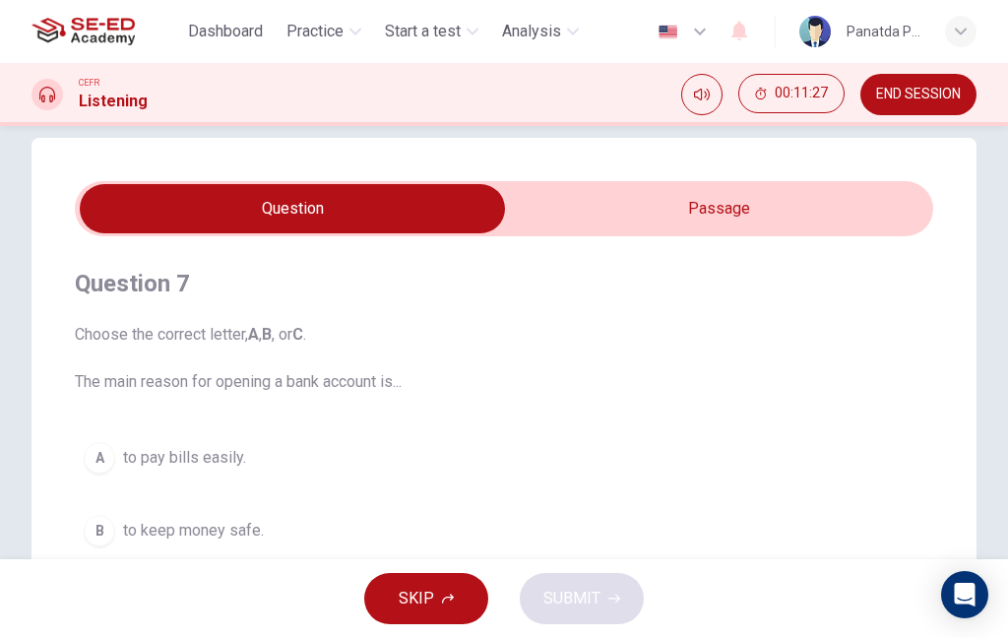
click at [759, 222] on input "checkbox" at bounding box center [292, 208] width 1287 height 49
checkbox input "true"
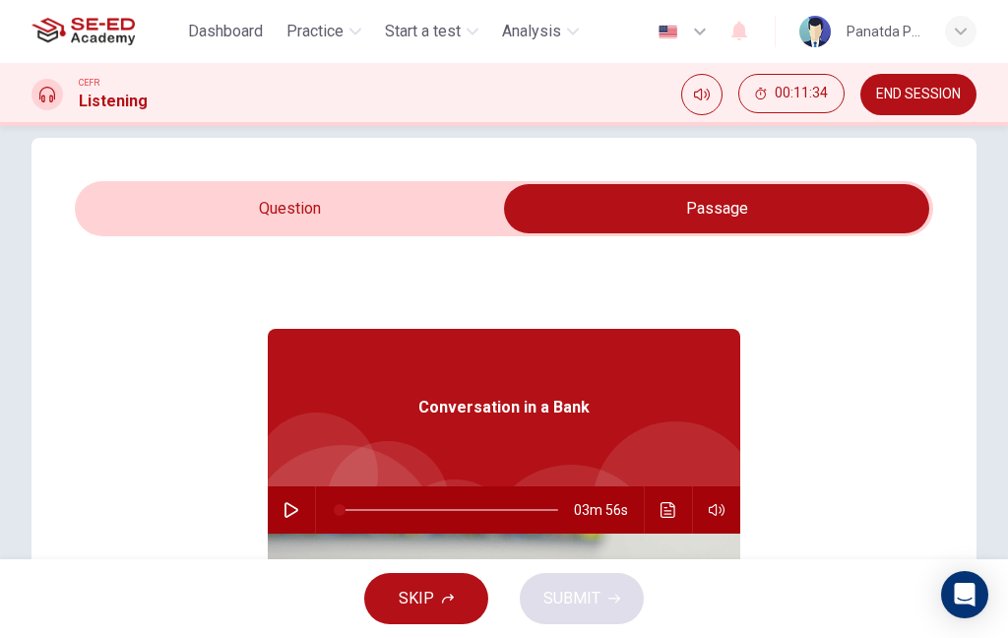
click at [288, 513] on icon "button" at bounding box center [291, 510] width 16 height 16
type input "28"
click at [190, 200] on input "checkbox" at bounding box center [716, 208] width 1287 height 49
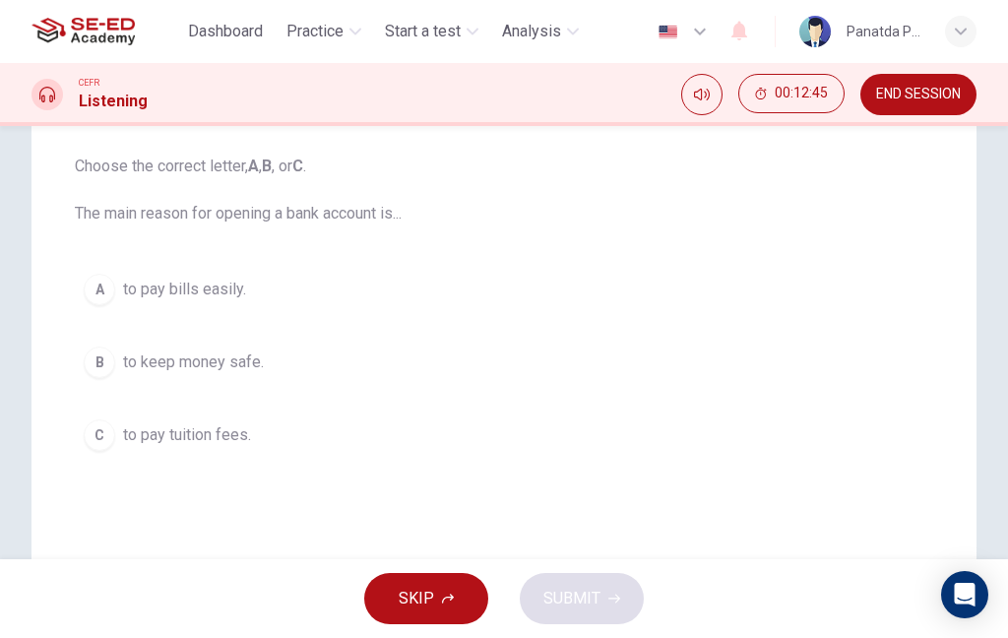
scroll to position [192, 0]
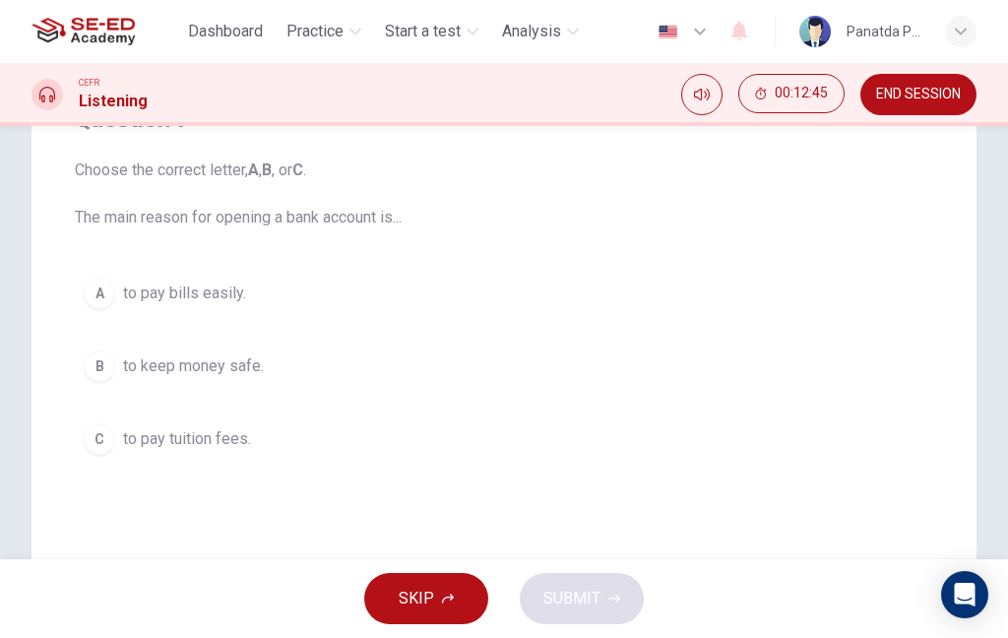
click at [169, 294] on span "to pay bills easily." at bounding box center [184, 294] width 123 height 24
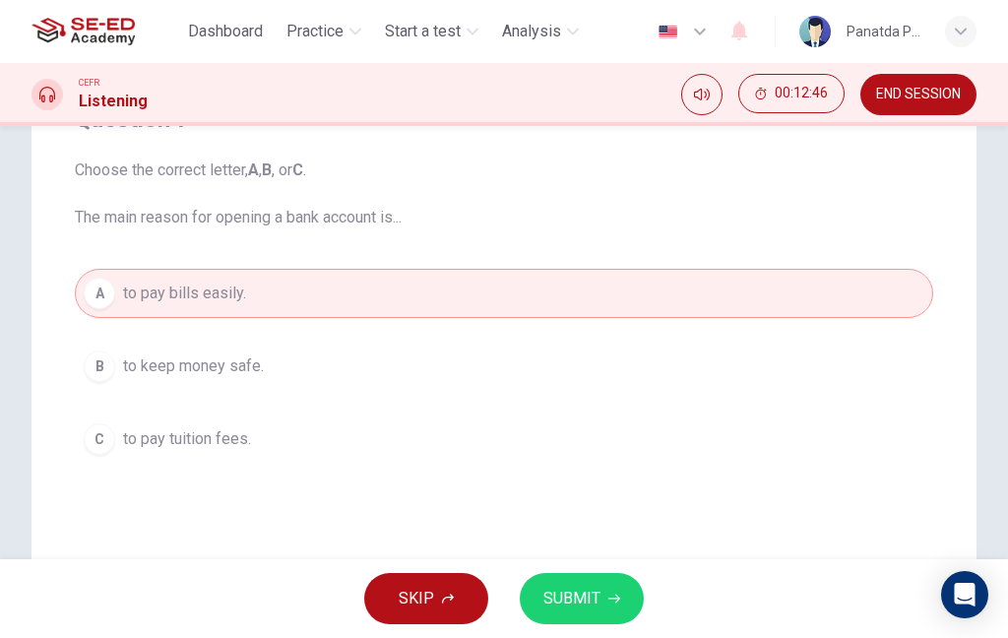
click at [567, 583] on button "SUBMIT" at bounding box center [582, 598] width 124 height 51
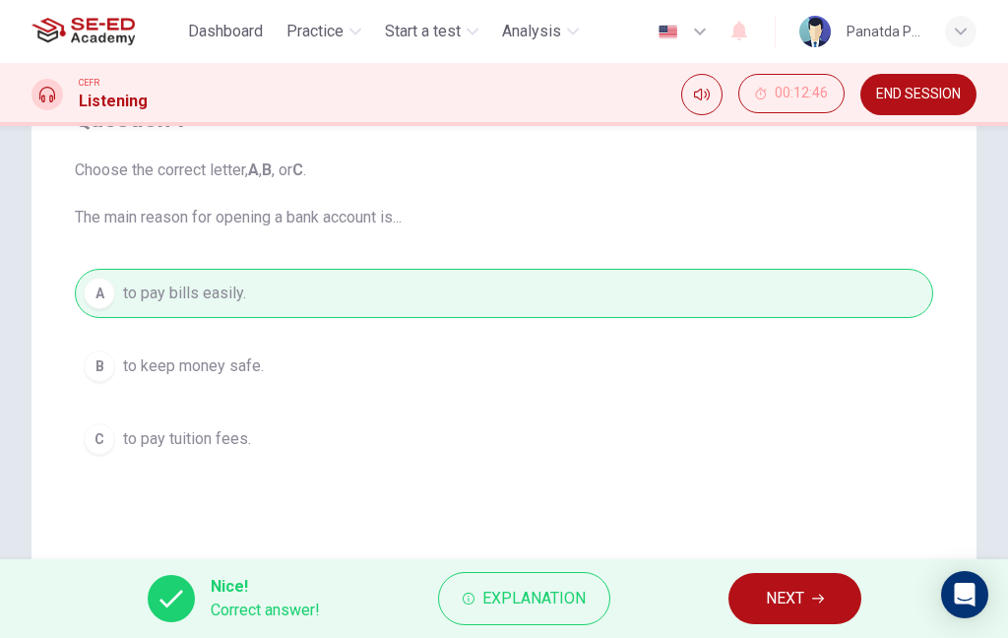
scroll to position [236, 0]
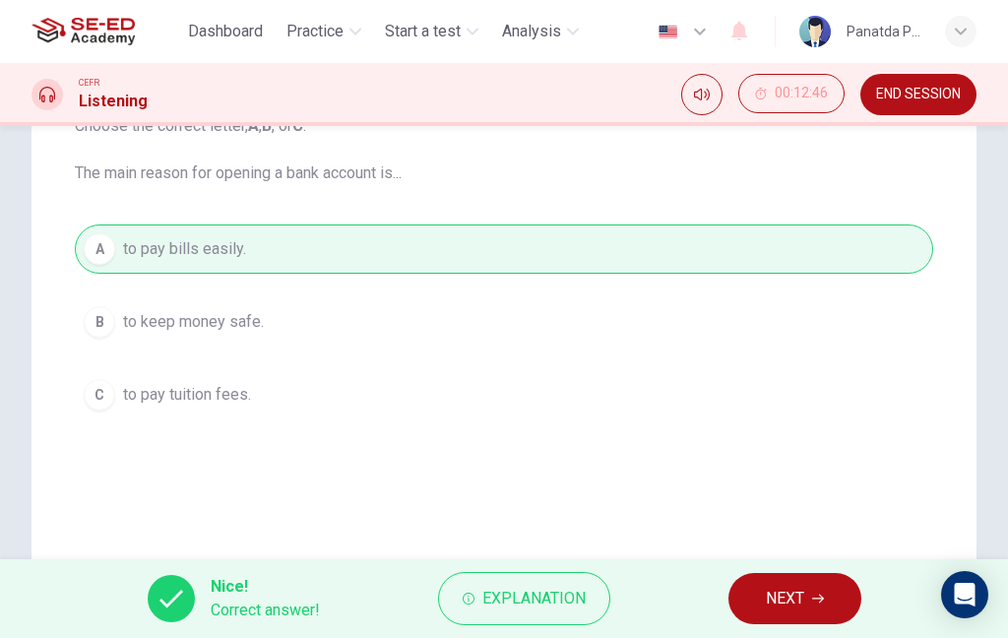
click at [775, 583] on button "NEXT" at bounding box center [794, 598] width 133 height 51
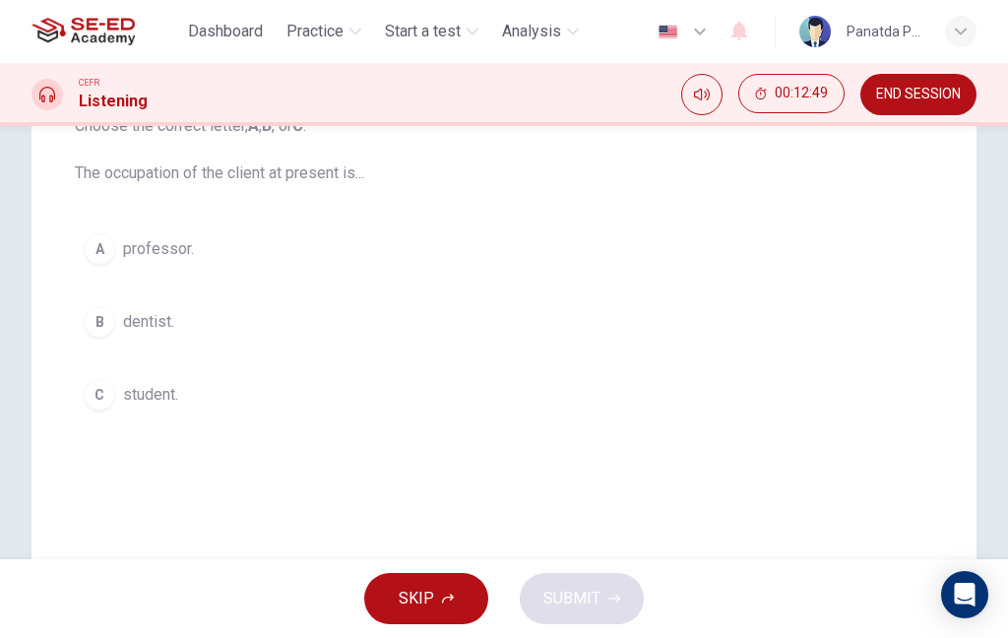
click at [230, 333] on button "B dentist." at bounding box center [504, 321] width 858 height 49
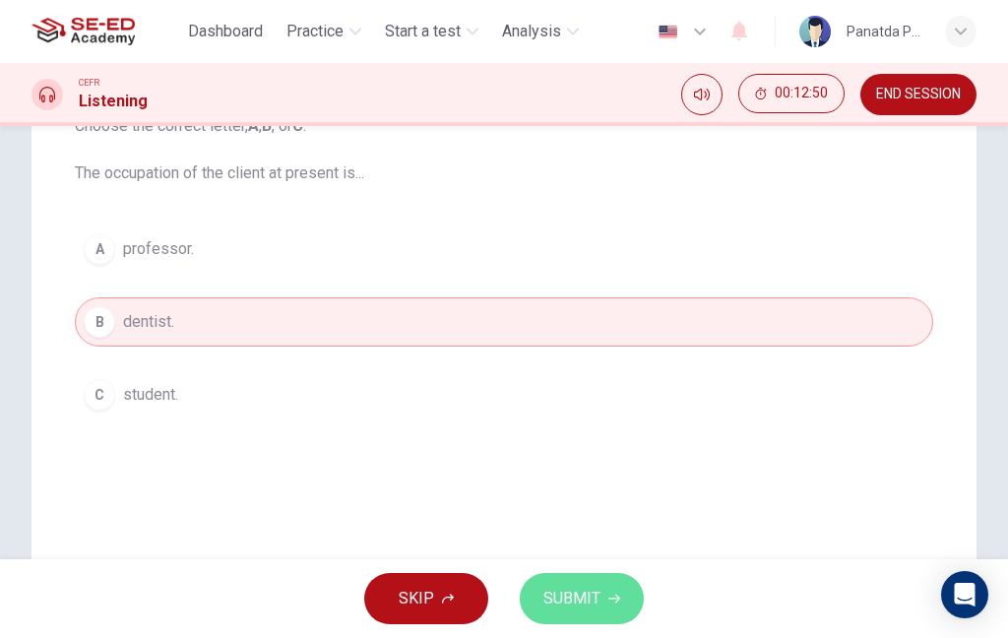
click at [561, 605] on span "SUBMIT" at bounding box center [571, 599] width 57 height 28
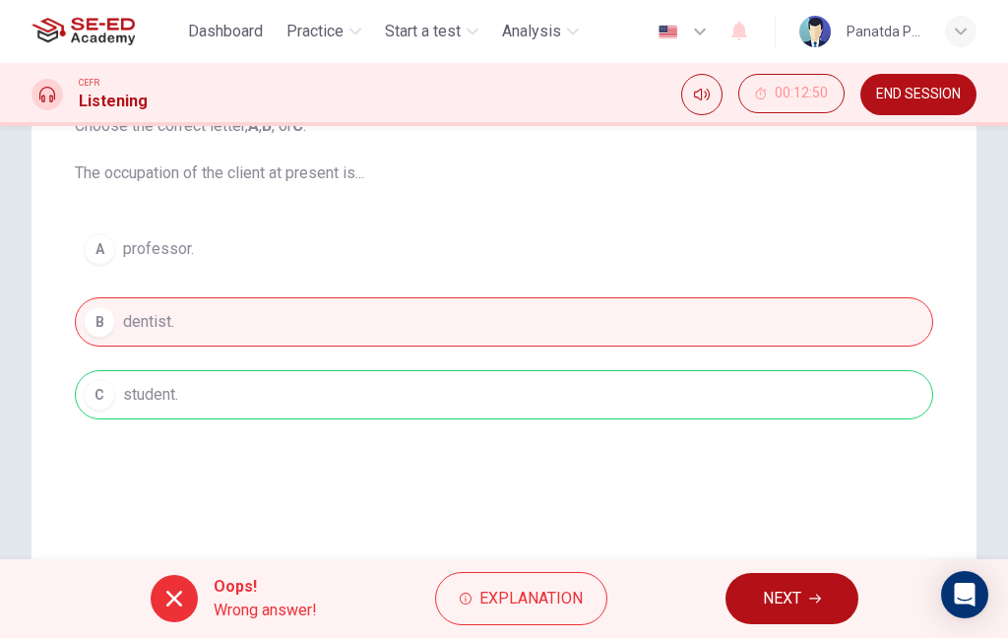
click at [742, 567] on div "Oops! Wrong answer! Explanation NEXT" at bounding box center [504, 598] width 1008 height 79
click at [778, 584] on button "NEXT" at bounding box center [791, 598] width 133 height 51
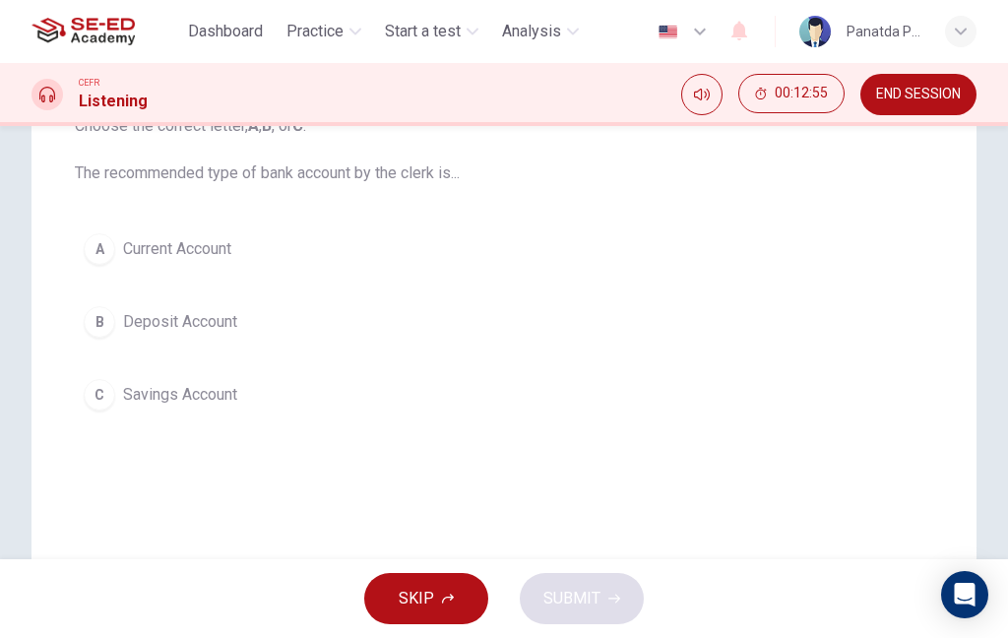
click at [175, 326] on span "Deposit Account" at bounding box center [180, 322] width 114 height 24
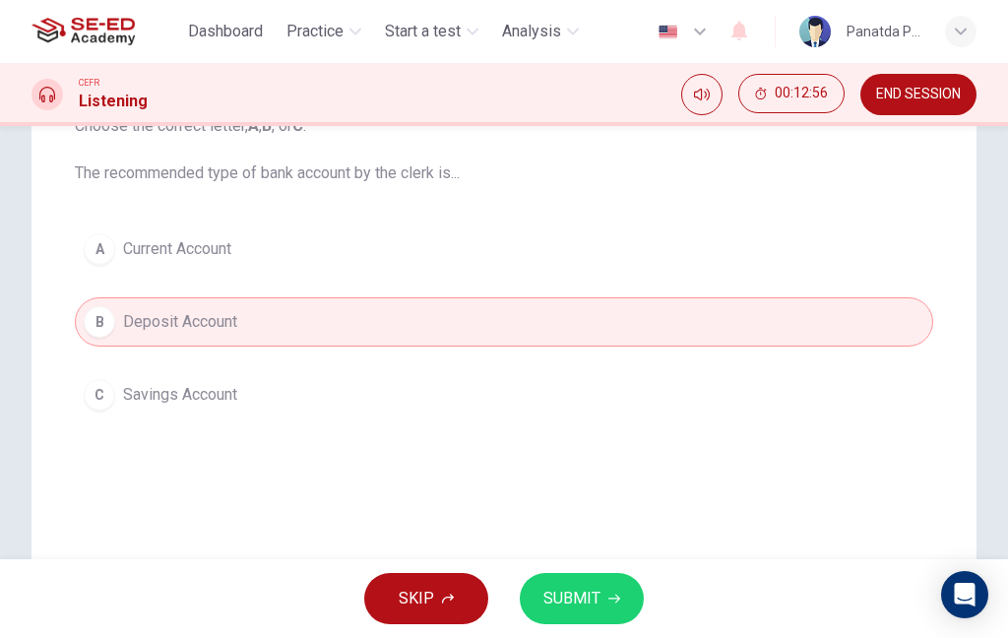
click at [560, 591] on span "SUBMIT" at bounding box center [571, 599] width 57 height 28
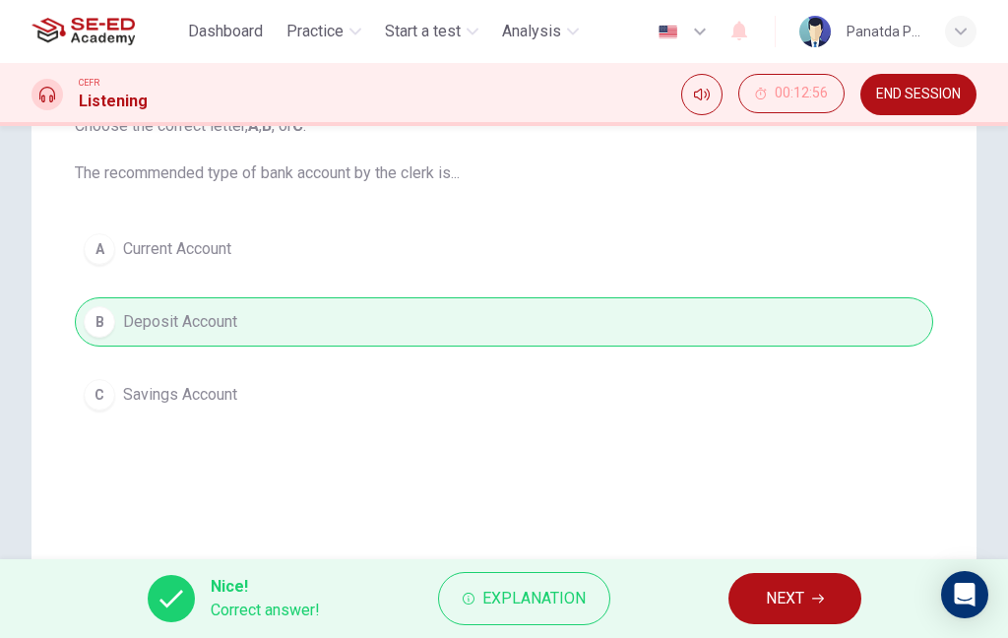
click at [782, 589] on span "NEXT" at bounding box center [785, 599] width 38 height 28
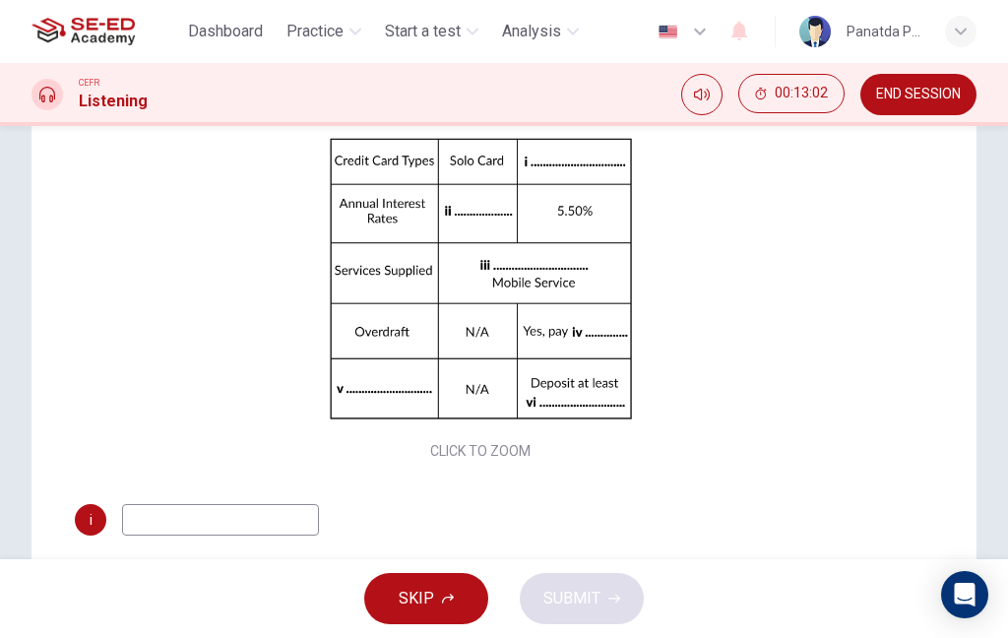
scroll to position [0, 0]
click at [830, 361] on div "Click to Zoom" at bounding box center [480, 295] width 811 height 340
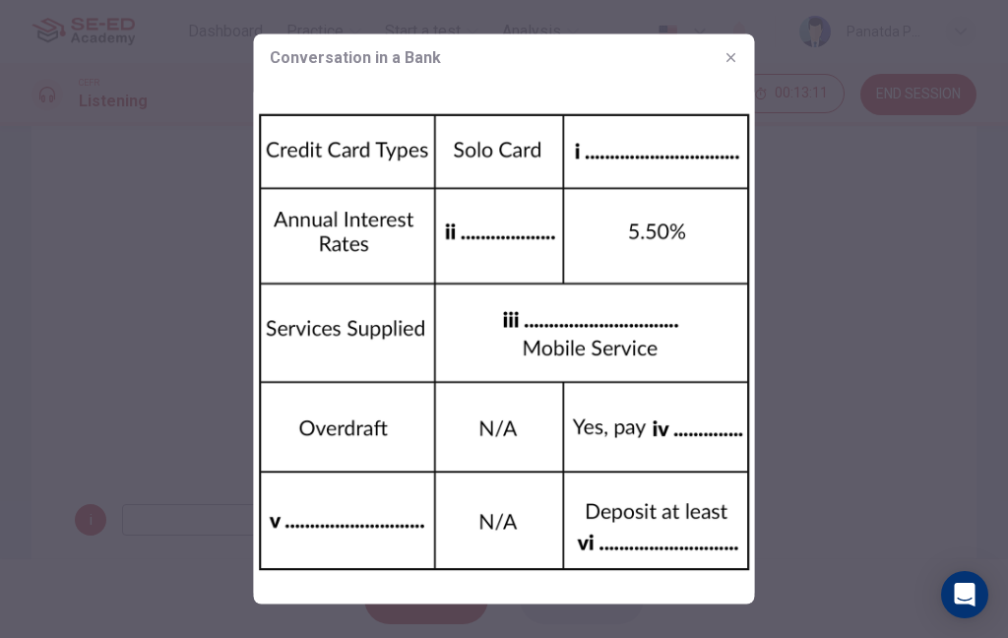
click at [857, 287] on div at bounding box center [504, 319] width 1008 height 638
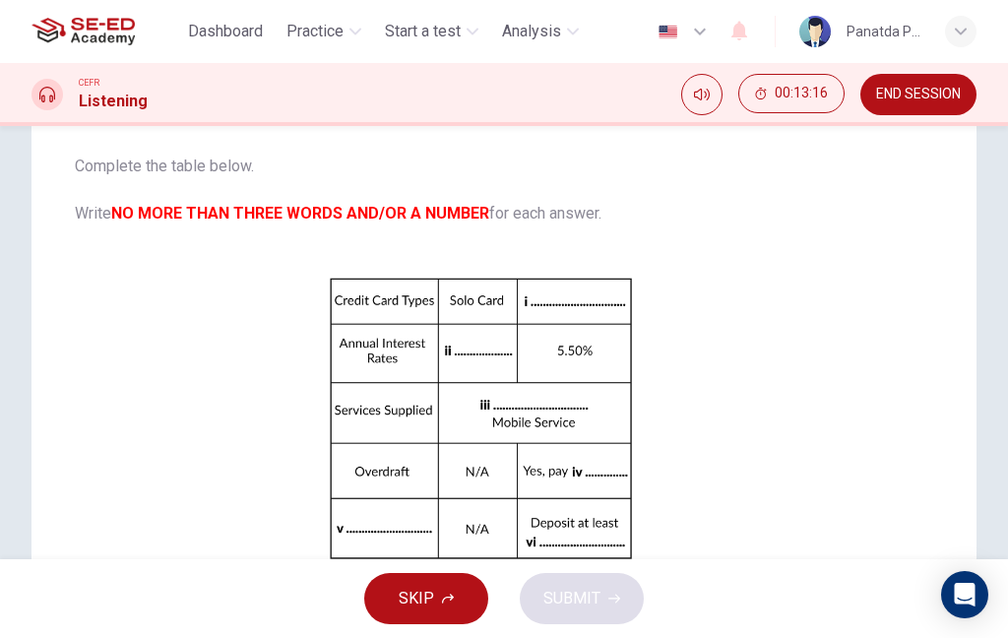
scroll to position [190, 0]
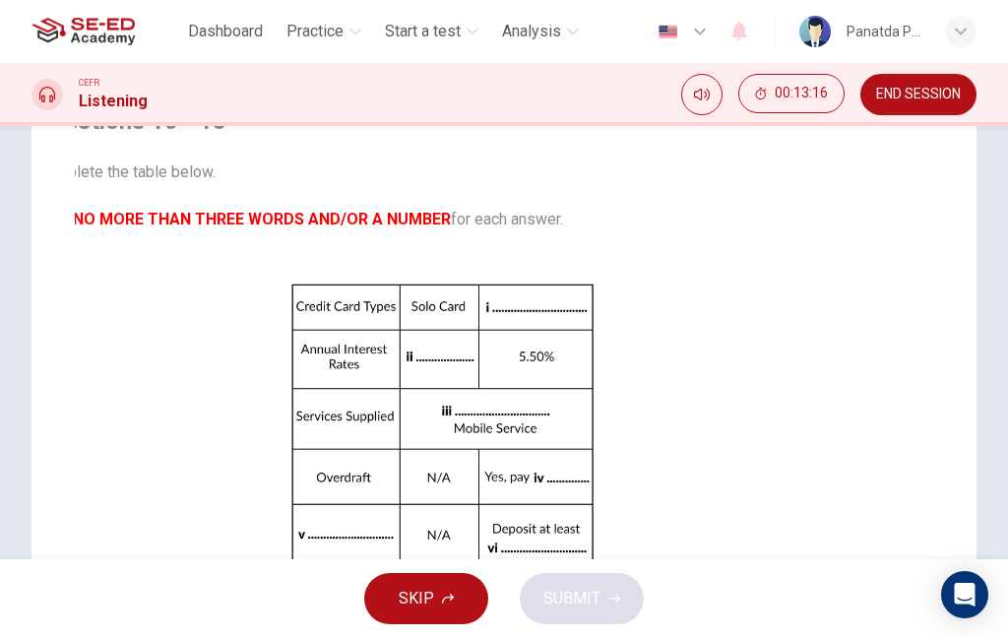
checkbox input "true"
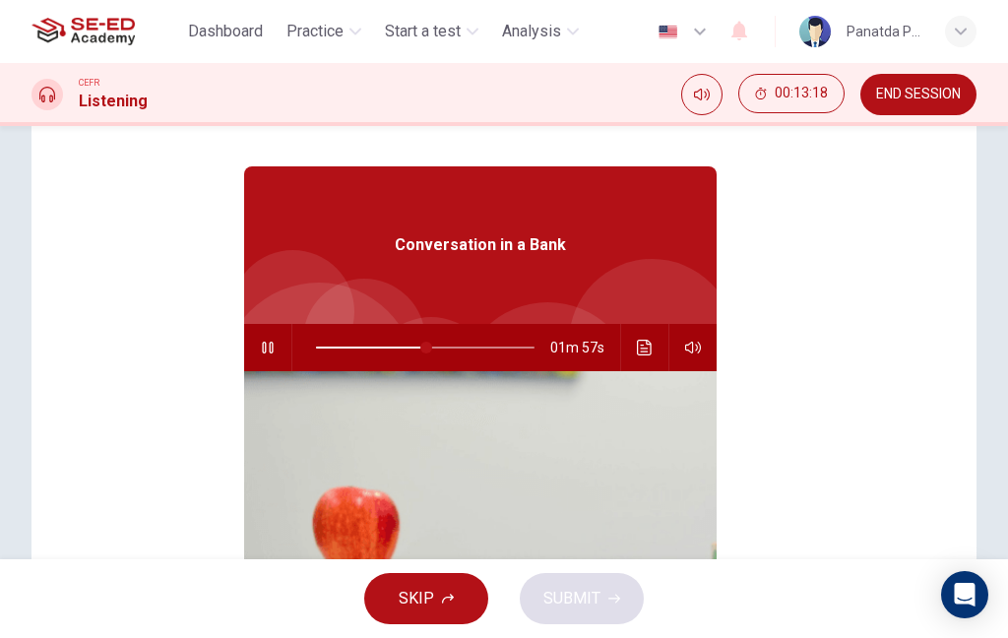
type input "51"
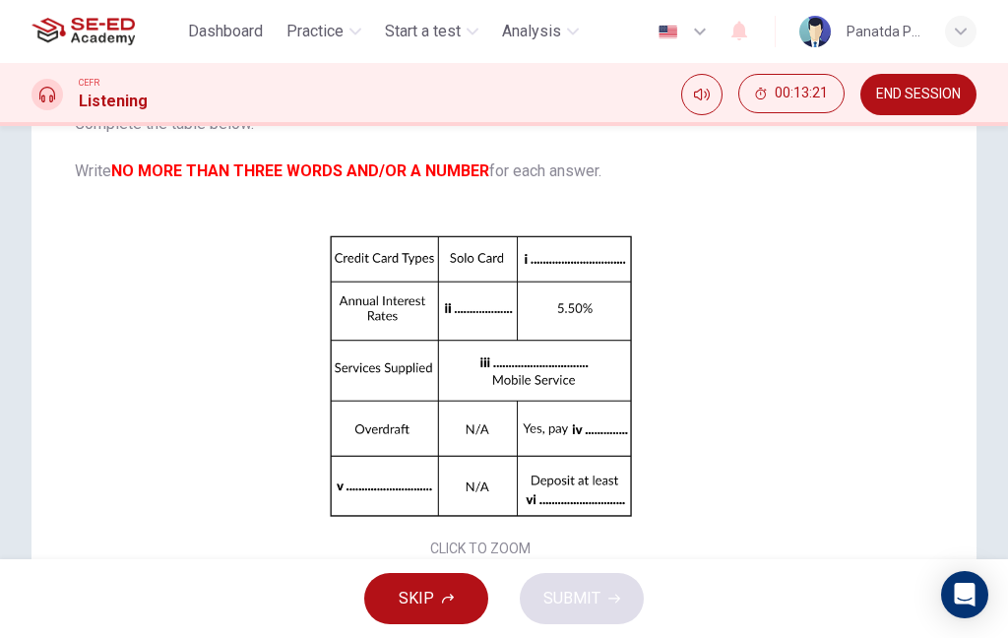
scroll to position [49, 0]
click at [228, 308] on div "Click to Zoom" at bounding box center [480, 391] width 811 height 340
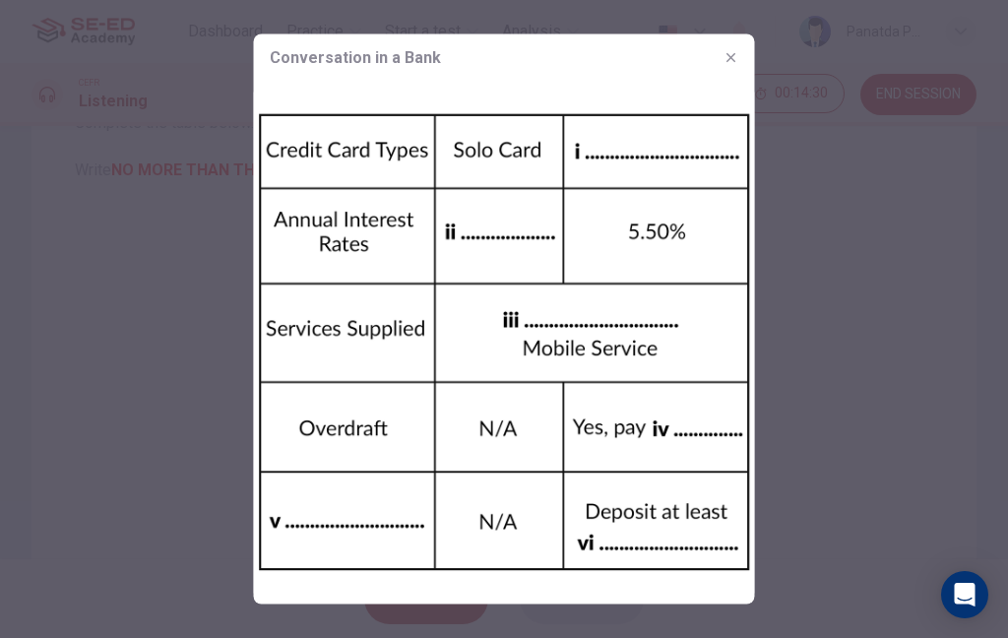
click at [735, 55] on icon "button" at bounding box center [731, 58] width 16 height 16
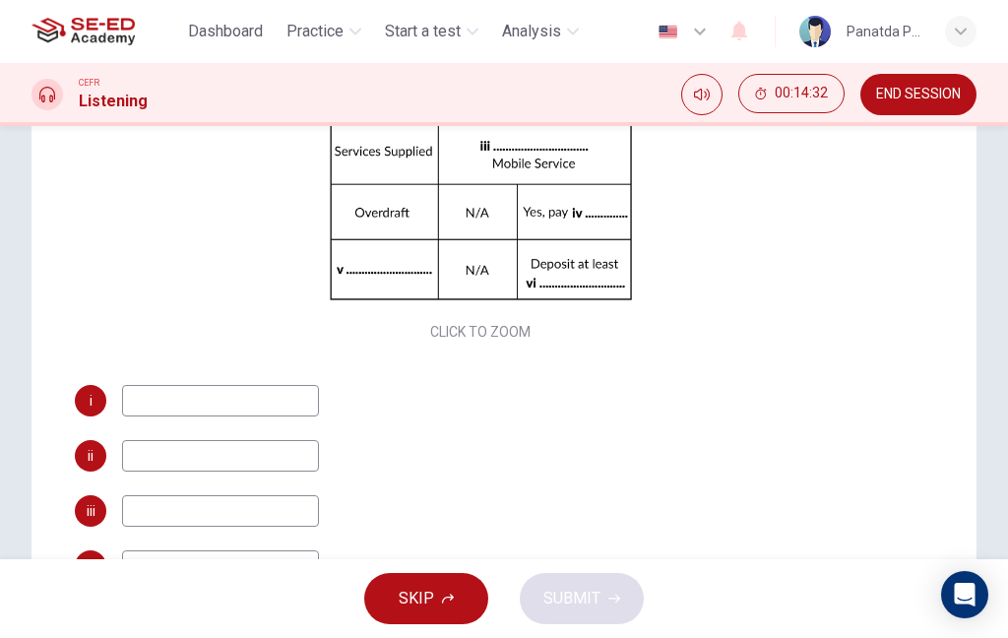
scroll to position [265, 0]
click at [173, 389] on input at bounding box center [220, 400] width 197 height 31
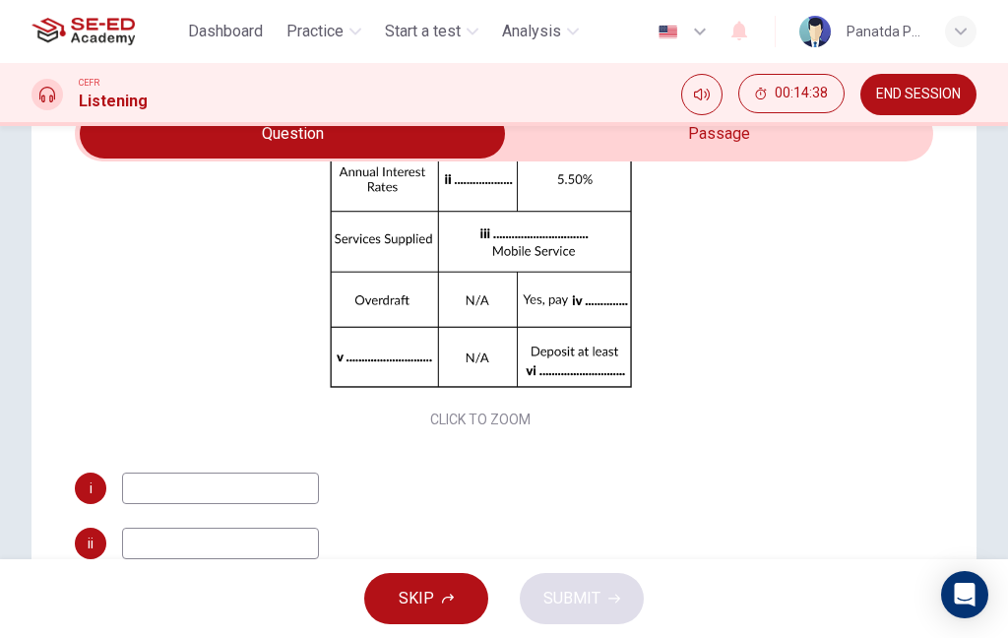
scroll to position [124, 0]
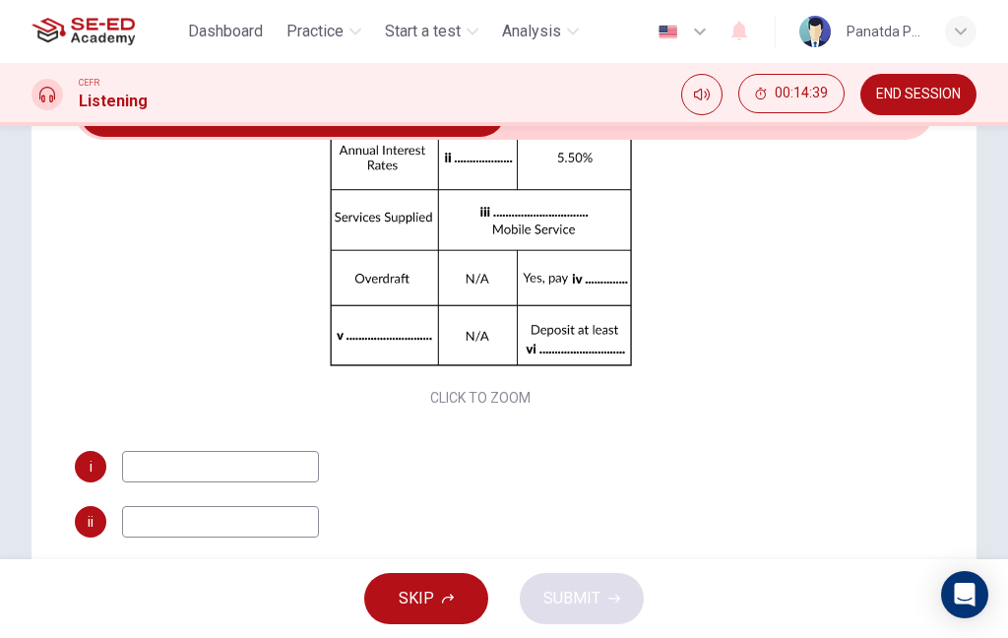
click at [216, 311] on div "Click to Zoom" at bounding box center [480, 242] width 811 height 340
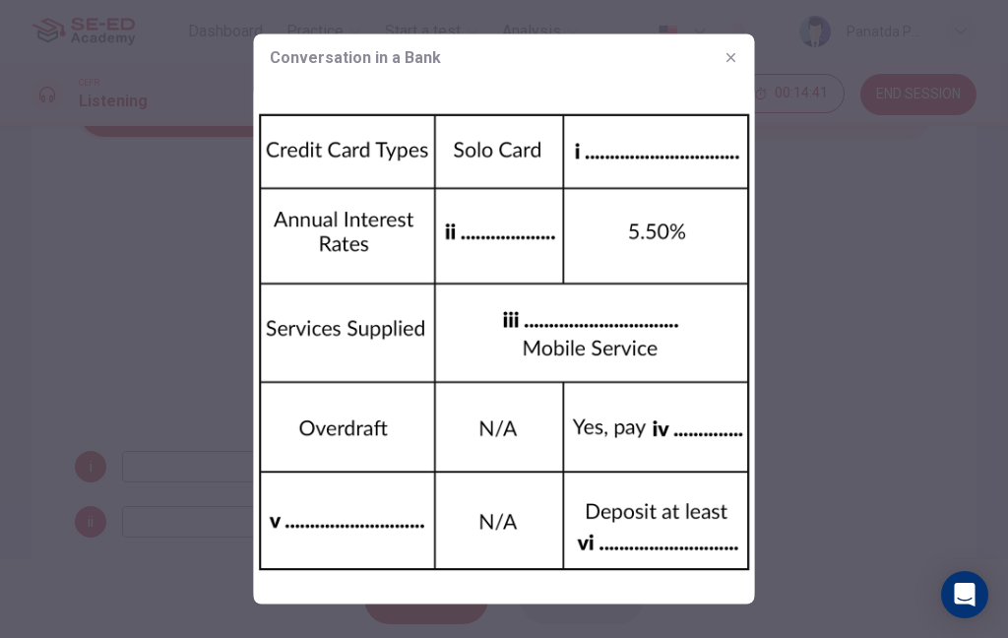
click at [727, 61] on icon "button" at bounding box center [730, 57] width 9 height 9
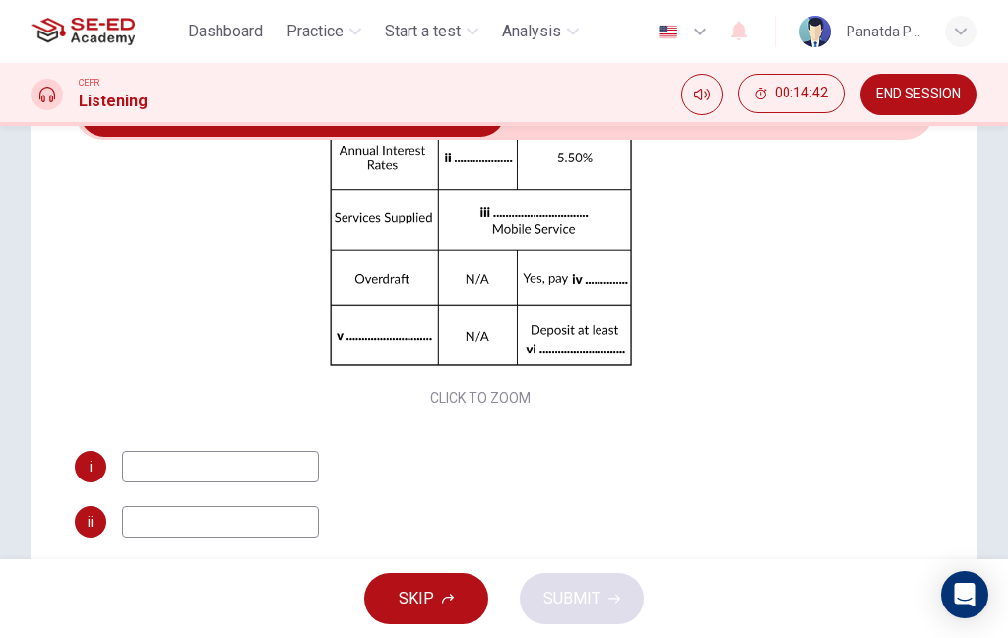
click at [394, 586] on button "SKIP" at bounding box center [426, 598] width 124 height 51
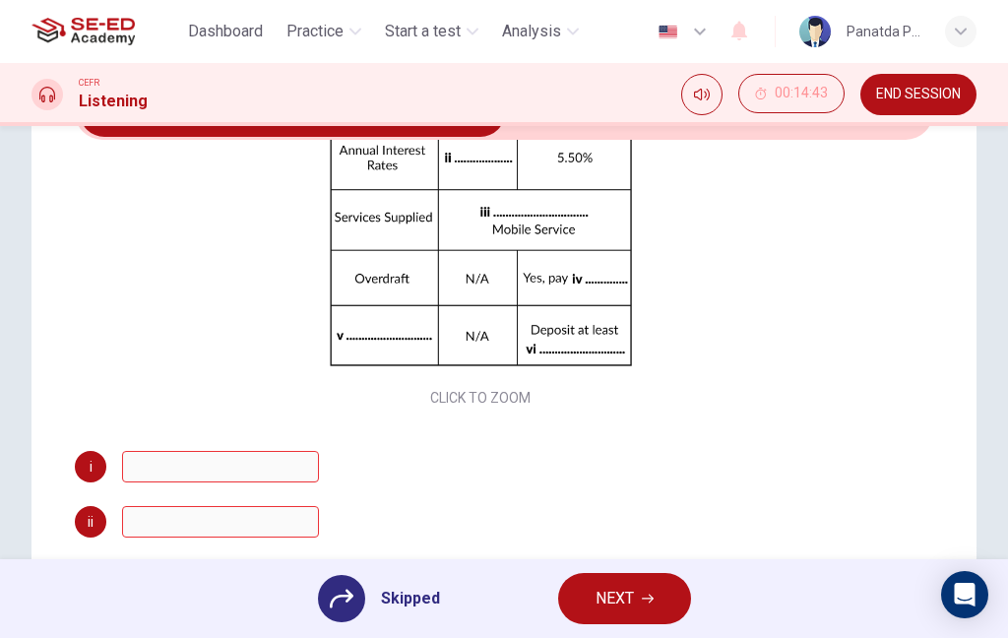
click at [607, 607] on span "NEXT" at bounding box center [614, 599] width 38 height 28
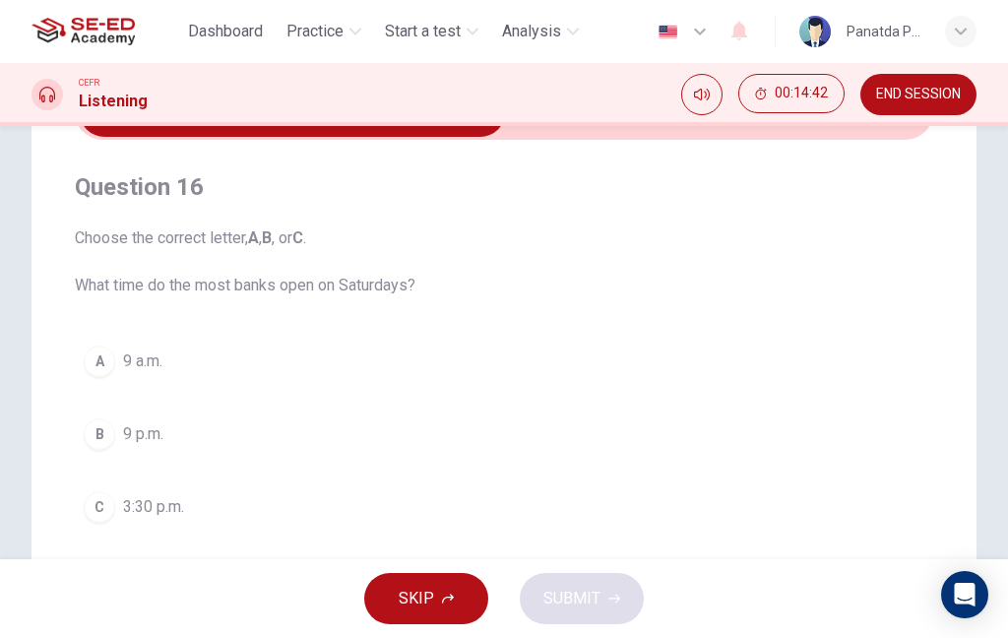
scroll to position [0, 0]
click at [195, 511] on button "C 3:30 p.m." at bounding box center [504, 506] width 858 height 49
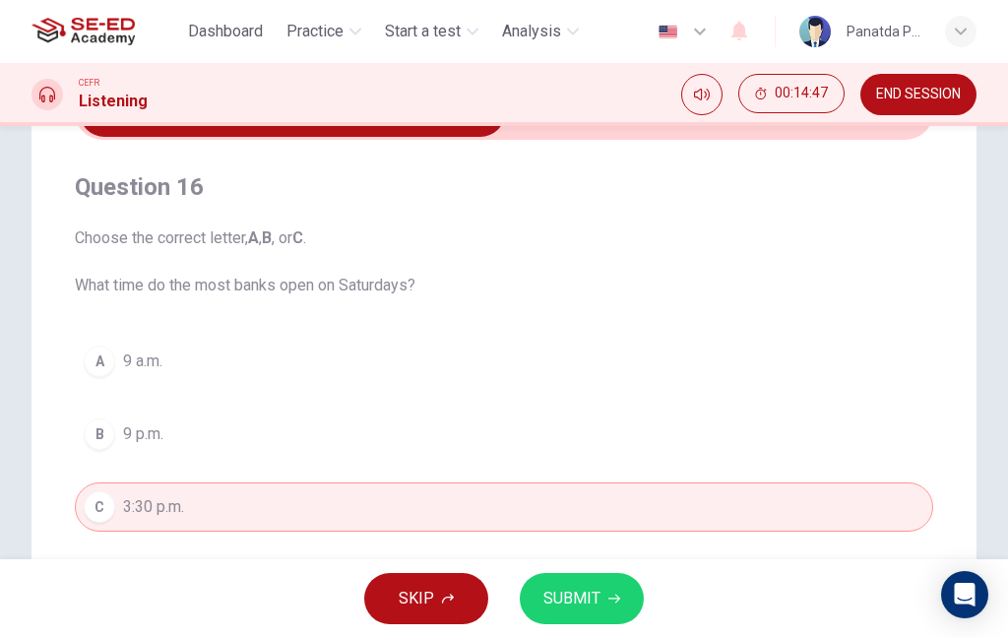
scroll to position [67, 0]
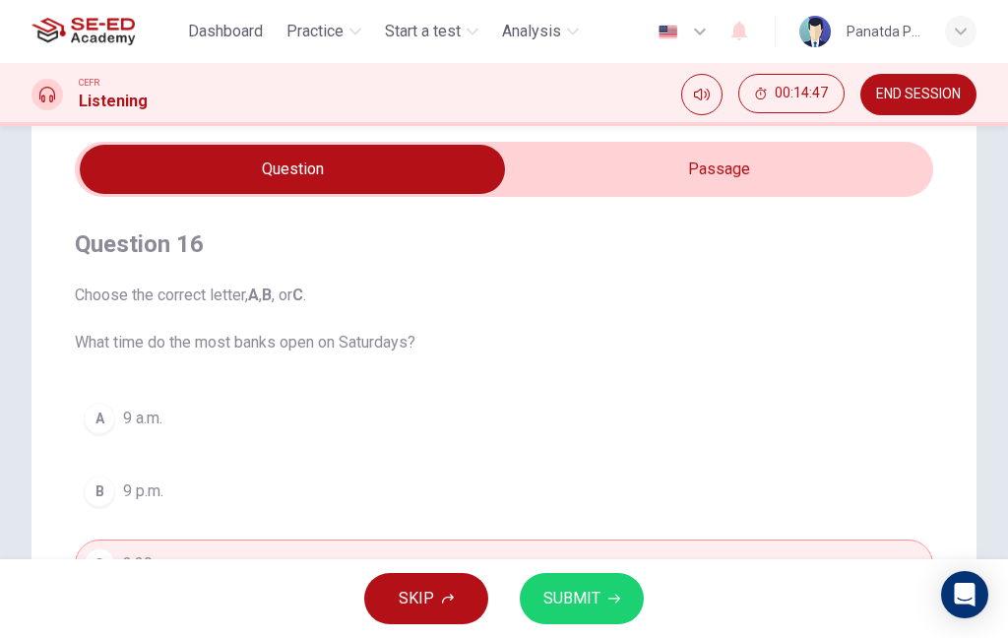
click at [726, 168] on input "checkbox" at bounding box center [292, 169] width 1287 height 49
checkbox input "true"
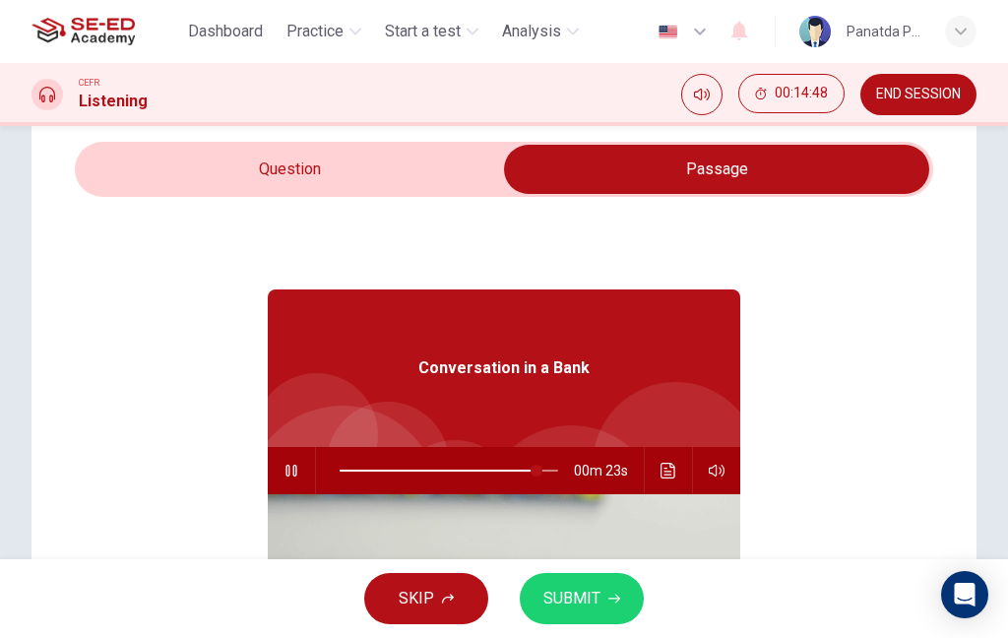
type input "91"
click at [334, 178] on input "checkbox" at bounding box center [716, 169] width 1287 height 49
checkbox input "false"
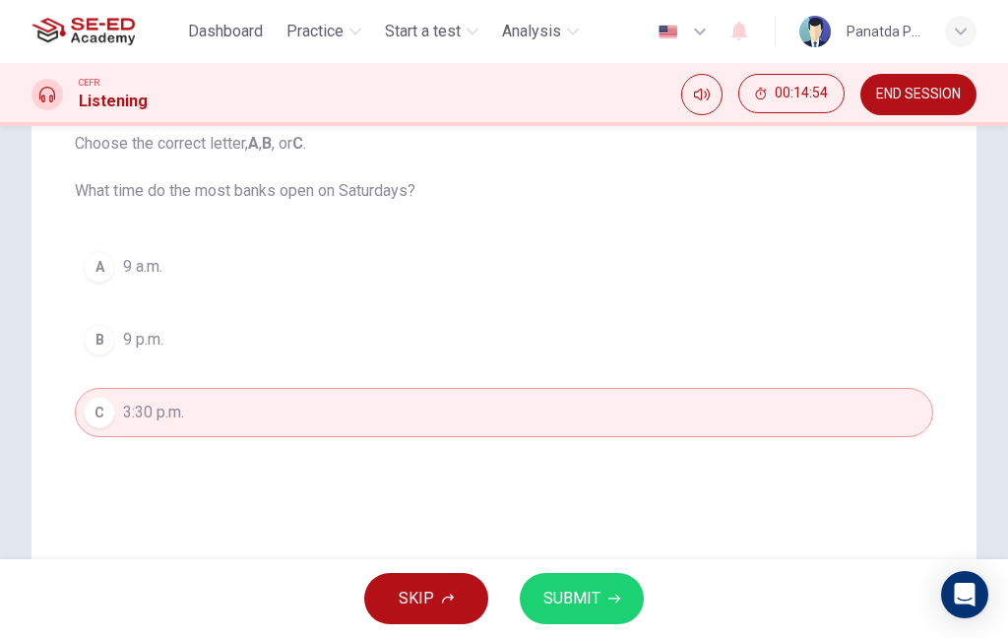
scroll to position [216, 0]
click at [760, 279] on button "A 9 a.m." at bounding box center [504, 269] width 858 height 49
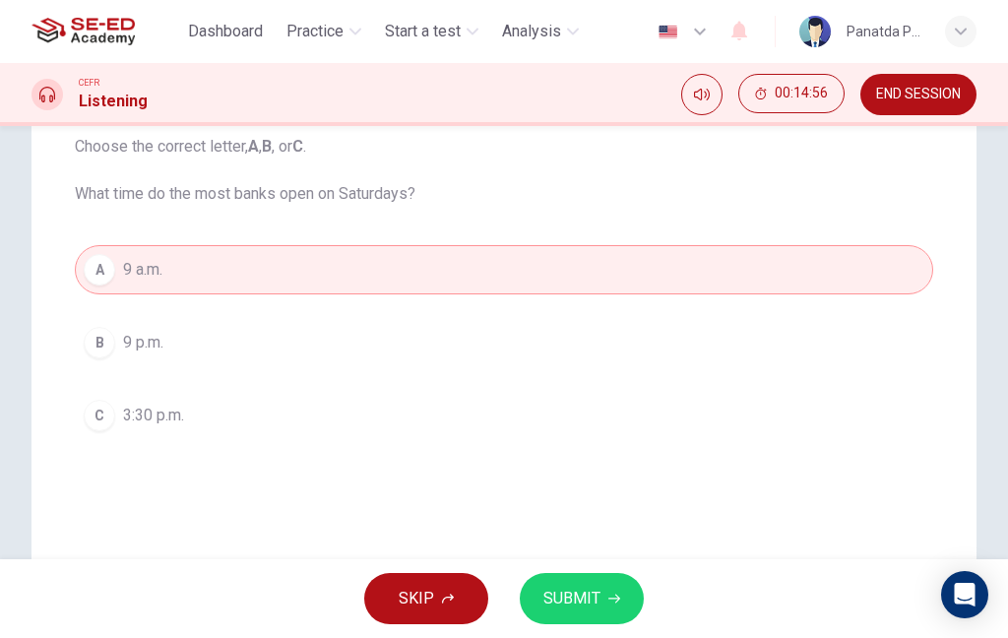
click at [616, 581] on button "SUBMIT" at bounding box center [582, 598] width 124 height 51
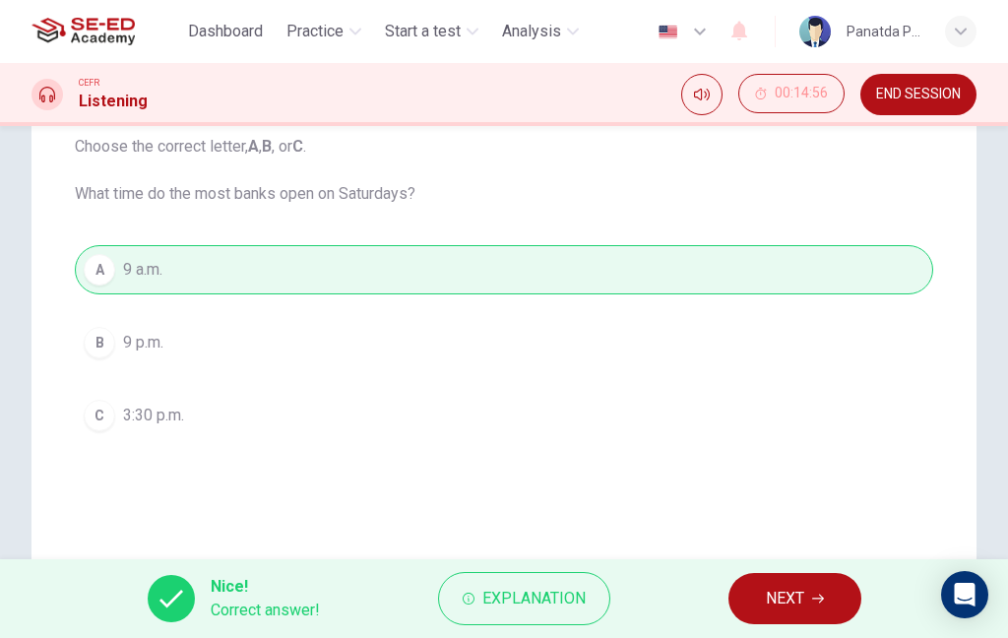
click at [798, 599] on span "NEXT" at bounding box center [785, 599] width 38 height 28
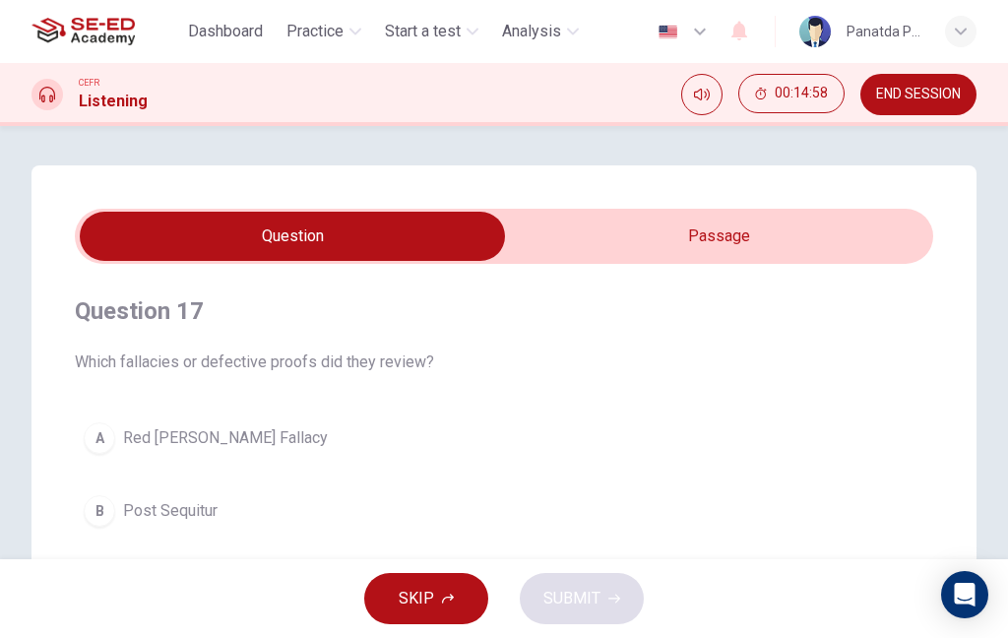
scroll to position [-5, 0]
click at [758, 241] on input "checkbox" at bounding box center [292, 236] width 1287 height 49
checkbox input "true"
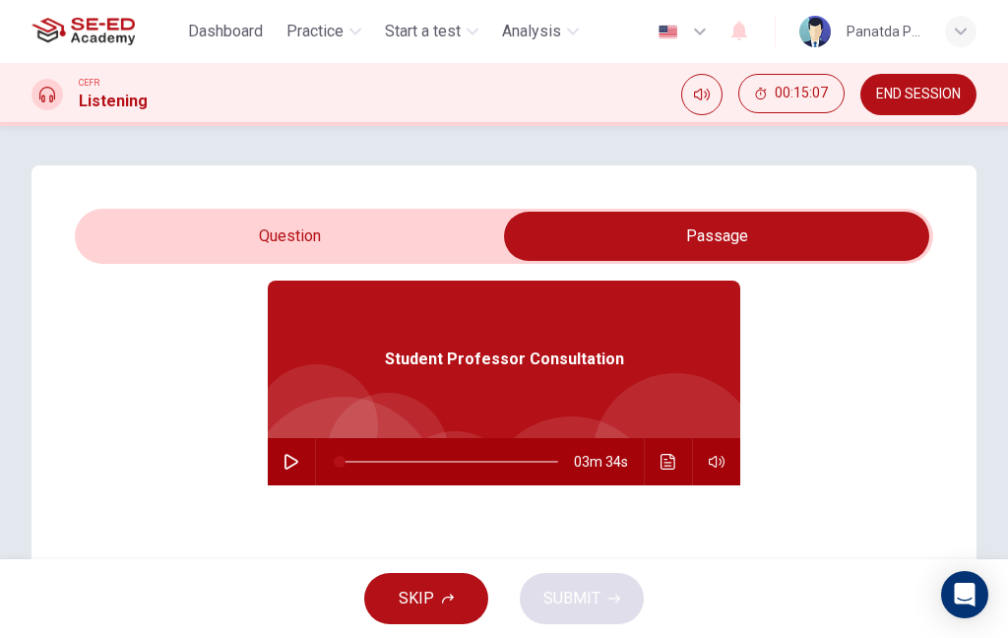
scroll to position [63, 0]
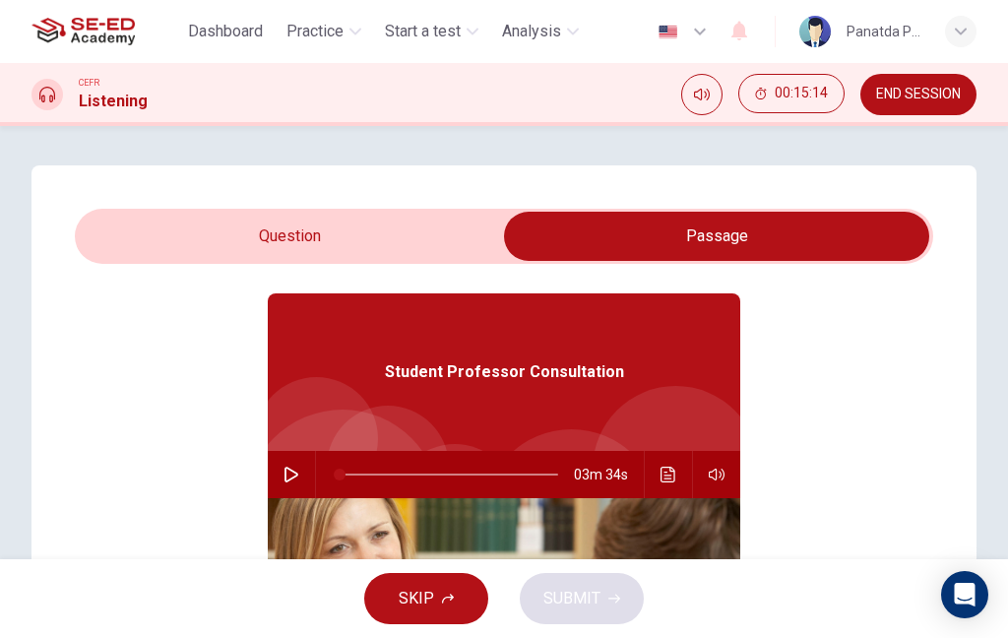
click at [293, 478] on icon "button" at bounding box center [291, 475] width 16 height 16
type input "2"
click at [239, 224] on input "checkbox" at bounding box center [716, 236] width 1287 height 49
checkbox input "false"
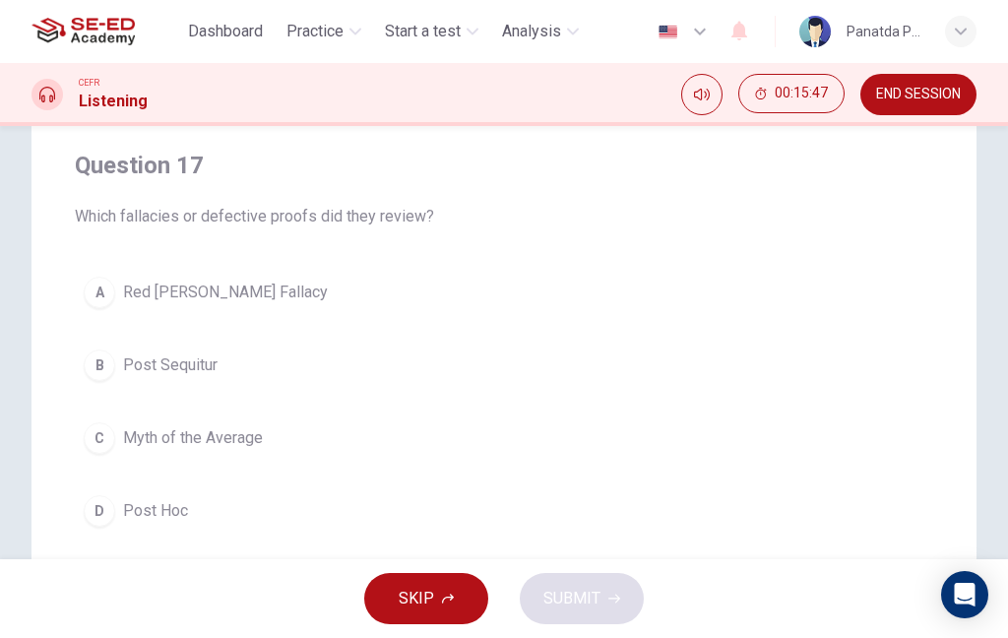
scroll to position [146, 0]
click at [904, 92] on span "END SESSION" at bounding box center [918, 95] width 85 height 16
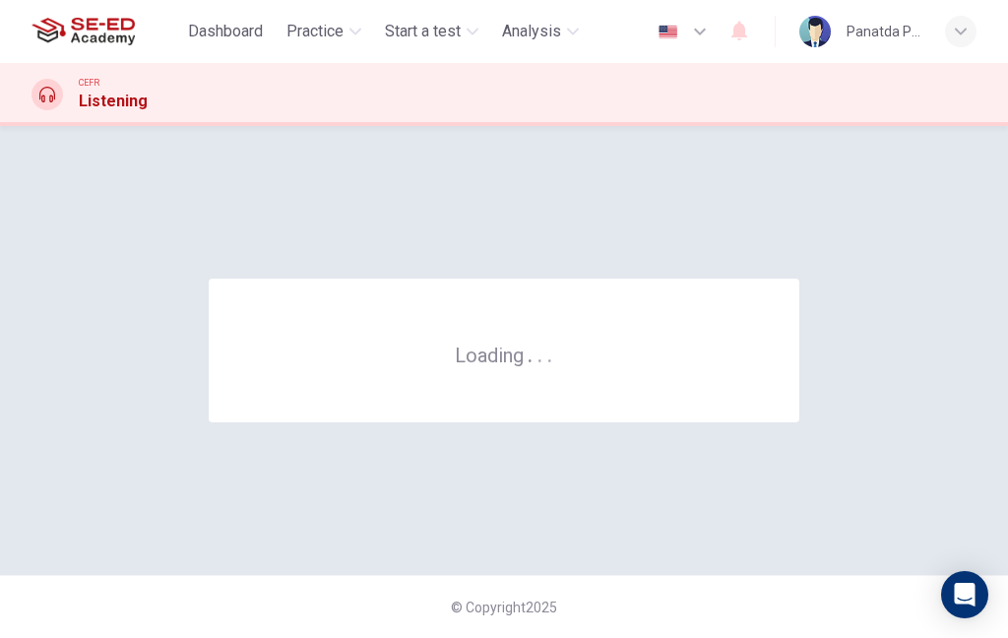
scroll to position [0, 0]
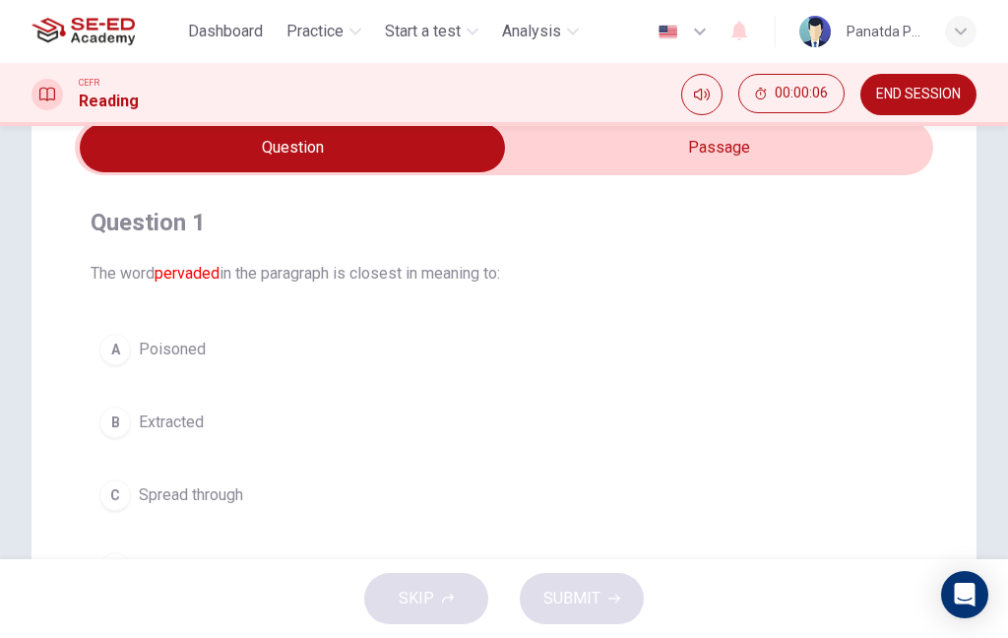
scroll to position [88, 0]
click at [690, 149] on input "checkbox" at bounding box center [292, 148] width 1287 height 49
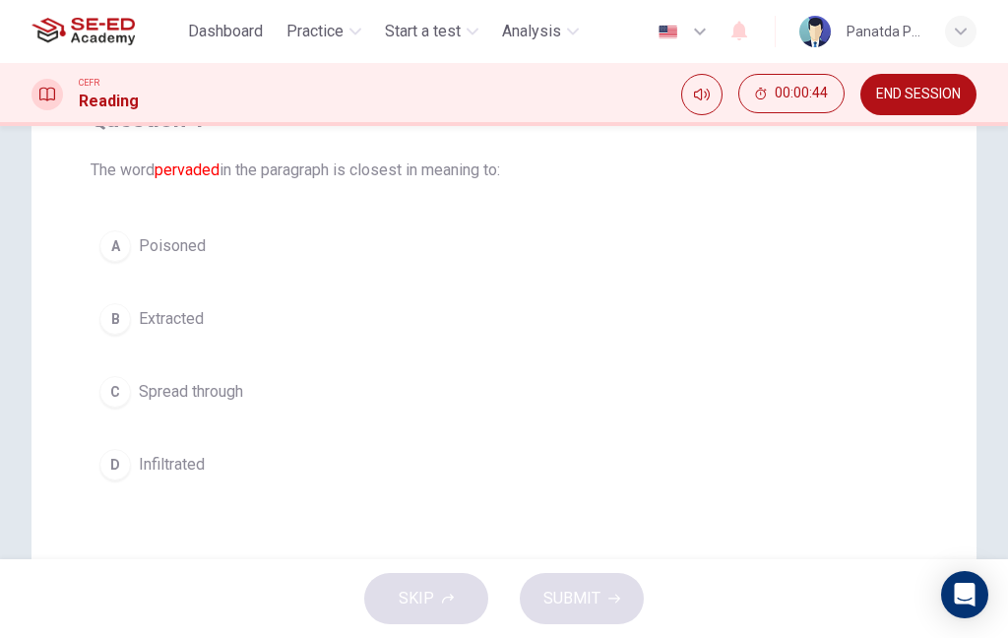
scroll to position [193, 0]
click at [233, 395] on span "Spread through" at bounding box center [191, 391] width 104 height 24
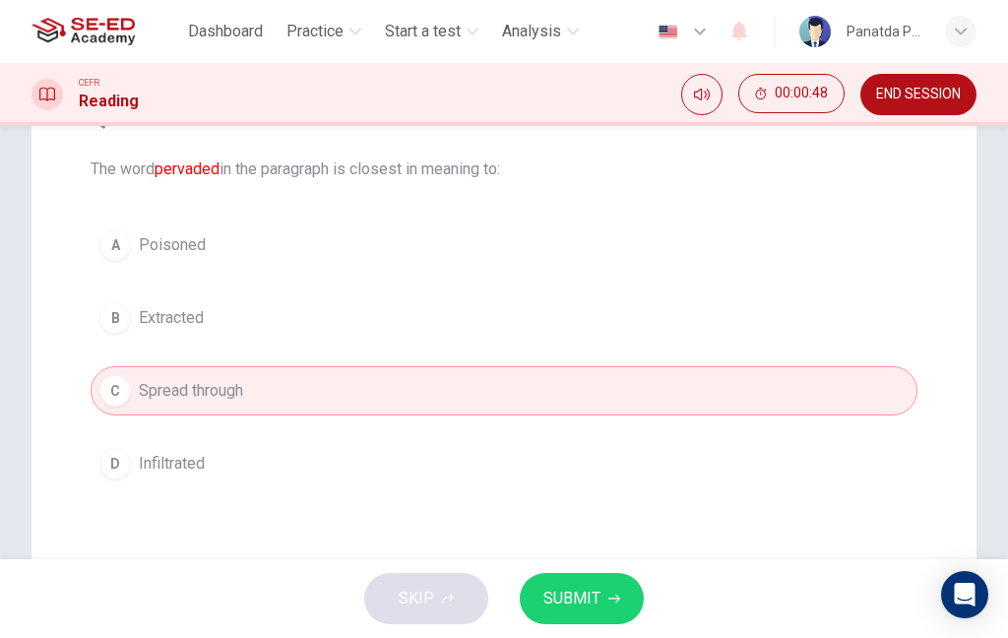
click at [561, 604] on span "SUBMIT" at bounding box center [571, 599] width 57 height 28
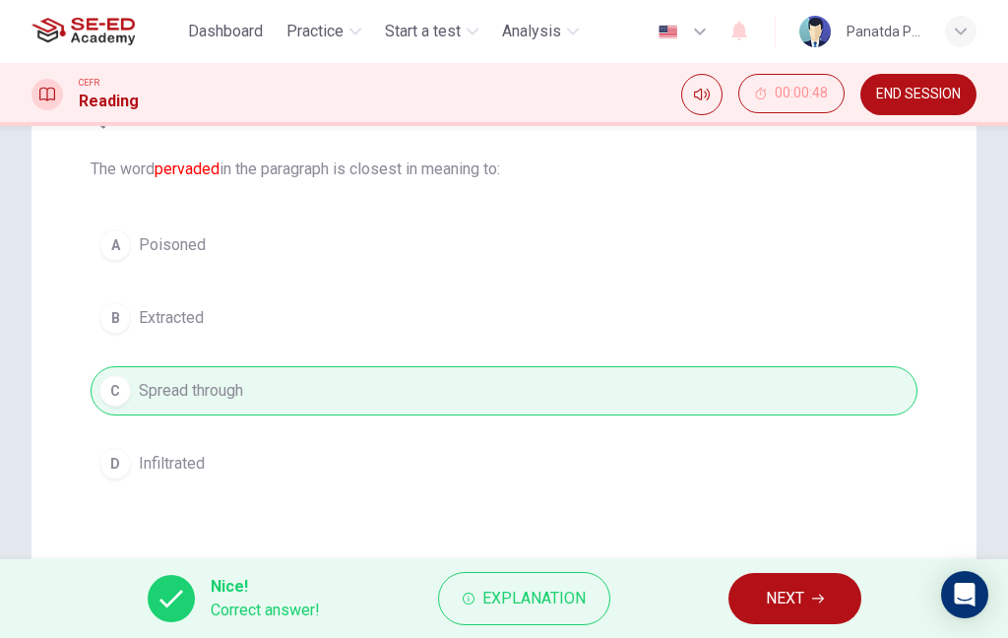
scroll to position [91, 0]
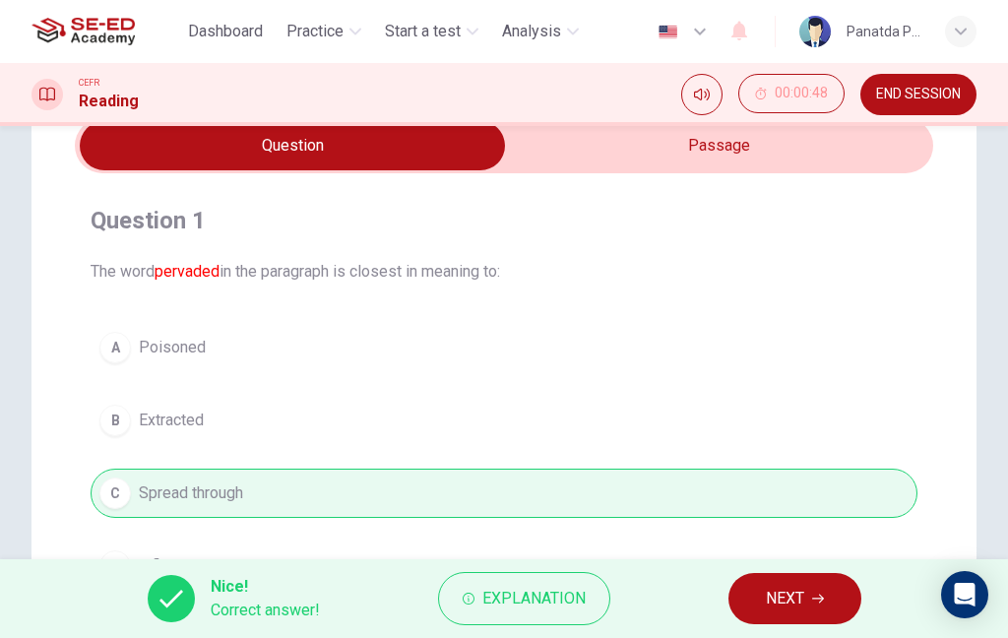
click at [783, 607] on span "NEXT" at bounding box center [785, 599] width 38 height 28
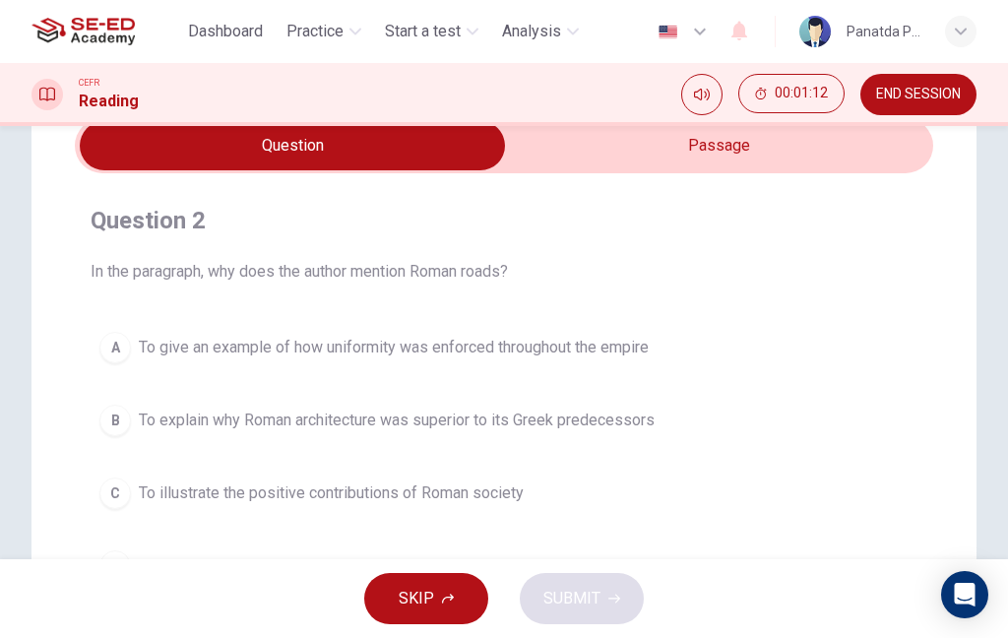
click at [741, 161] on input "checkbox" at bounding box center [292, 145] width 1287 height 49
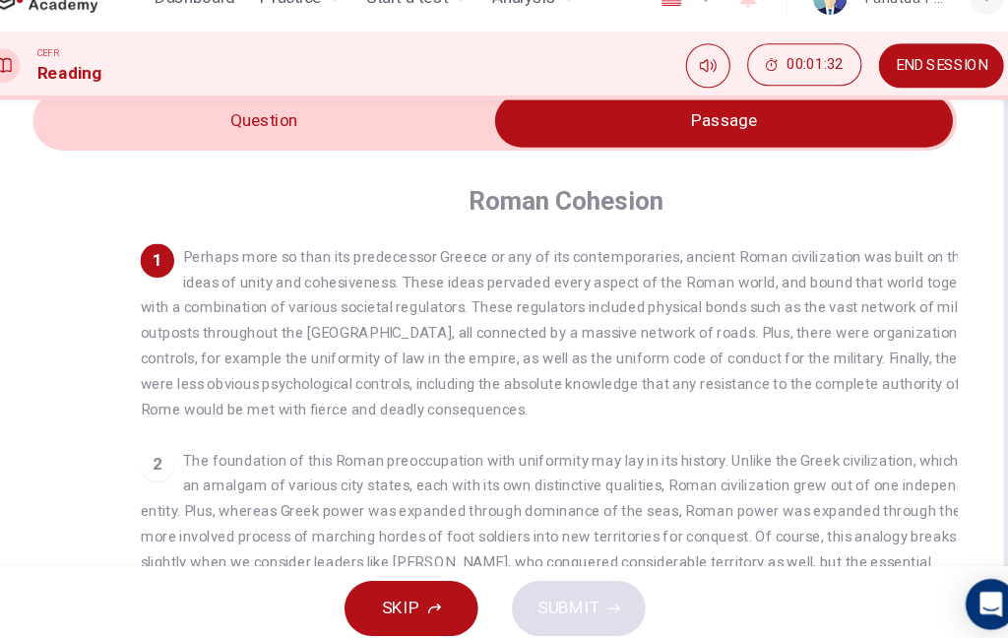
click at [188, 122] on input "checkbox" at bounding box center [716, 145] width 1287 height 49
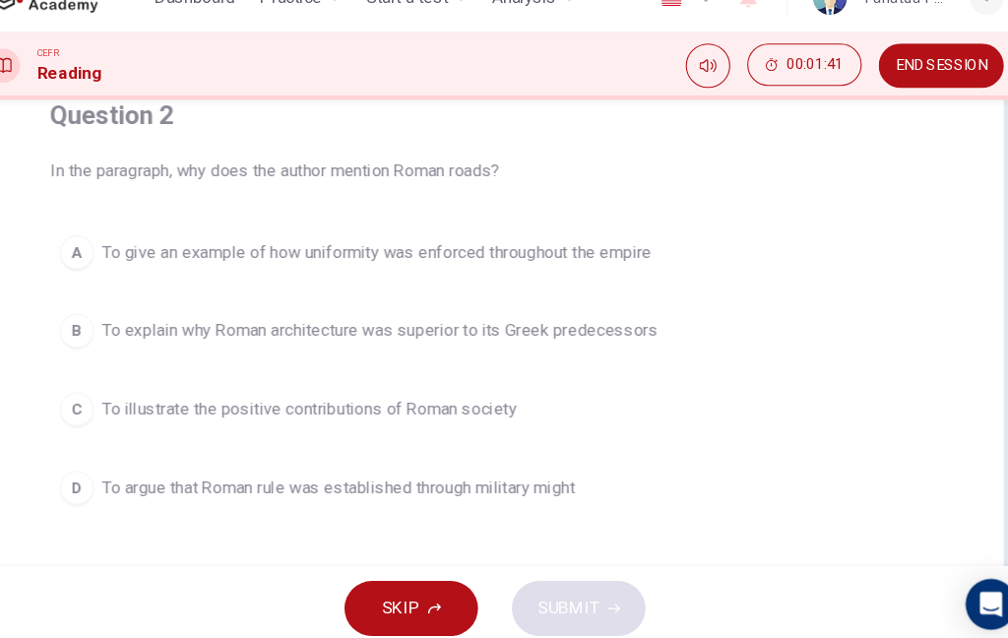
scroll to position [169, 0]
click at [532, 330] on span "To explain why Roman architecture was superior to its Greek predecessors" at bounding box center [397, 342] width 516 height 24
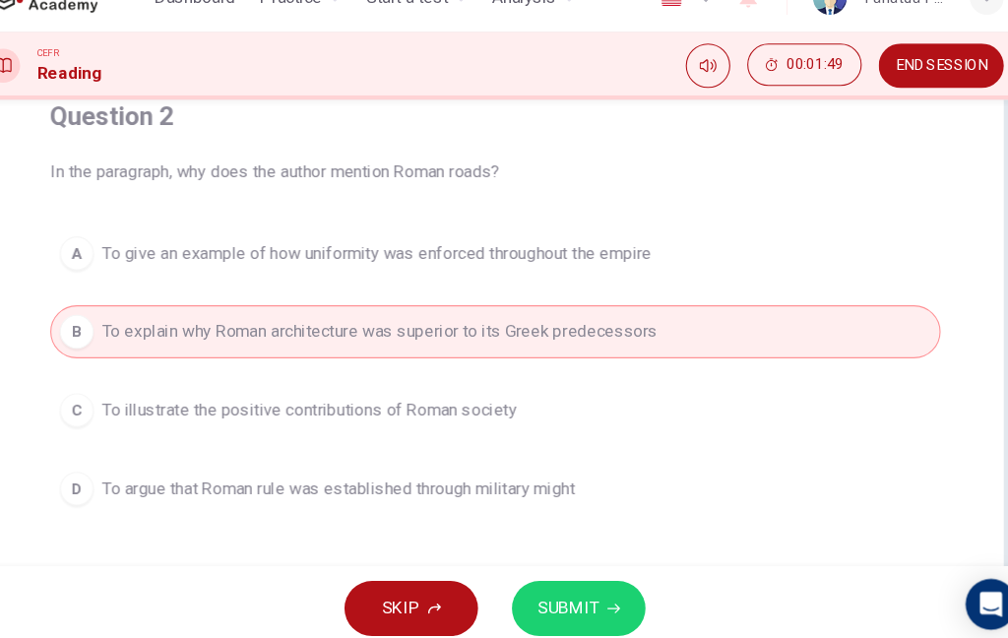
click at [543, 585] on span "SUBMIT" at bounding box center [571, 599] width 57 height 28
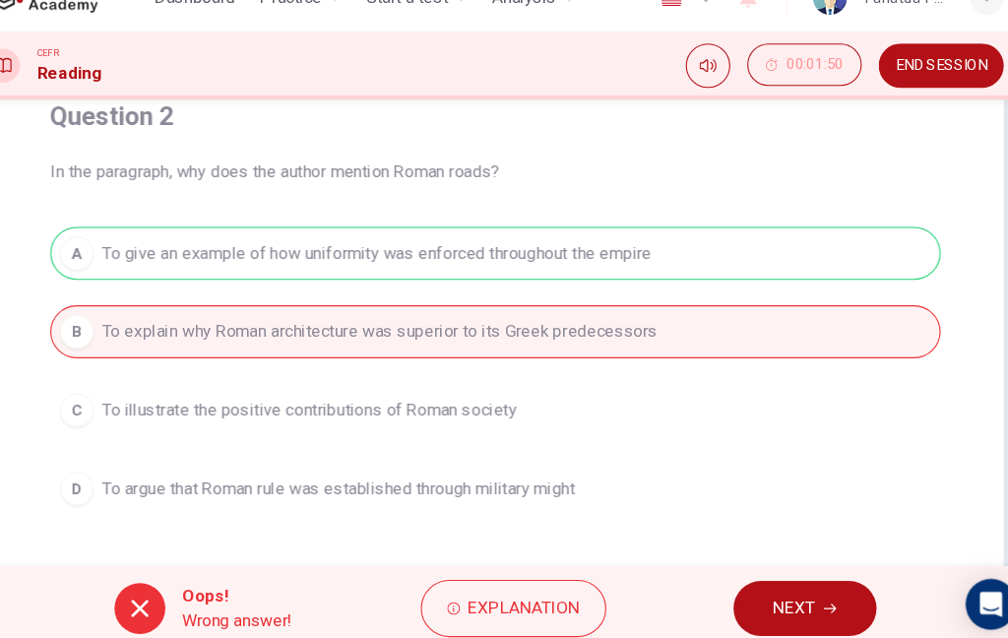
click at [763, 585] on span "NEXT" at bounding box center [782, 599] width 38 height 28
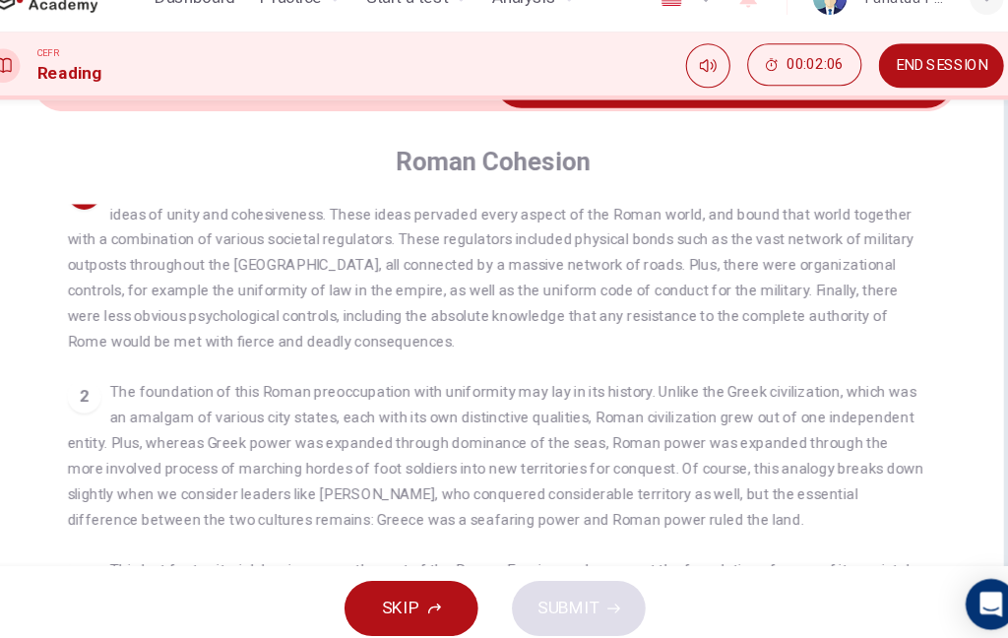
scroll to position [26, 0]
click at [559, 387] on div "2 The foundation of this Roman preoccupation with uniformity may lay in its his…" at bounding box center [504, 458] width 796 height 142
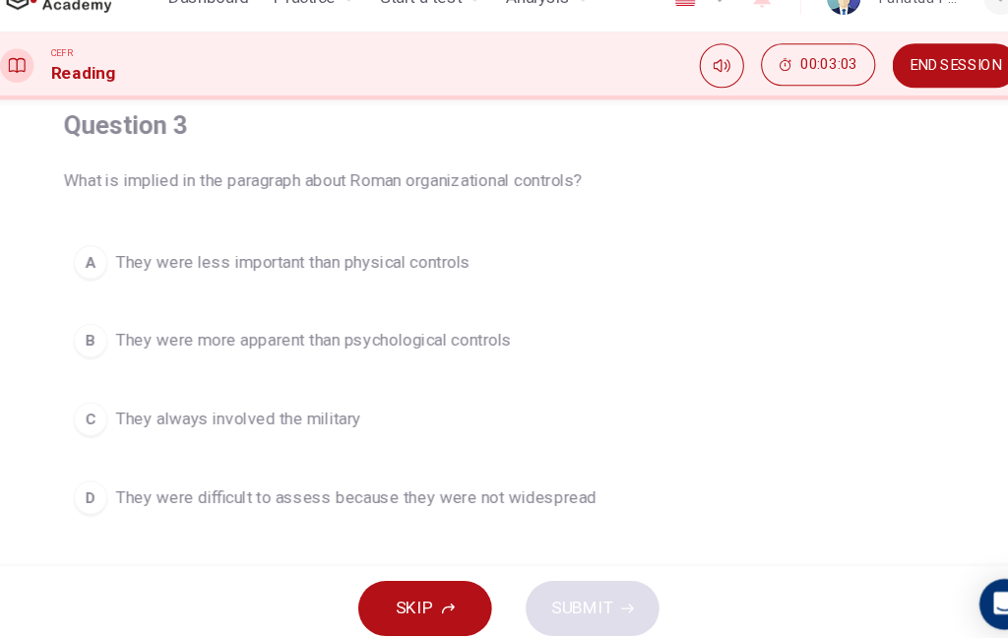
scroll to position [170, 0]
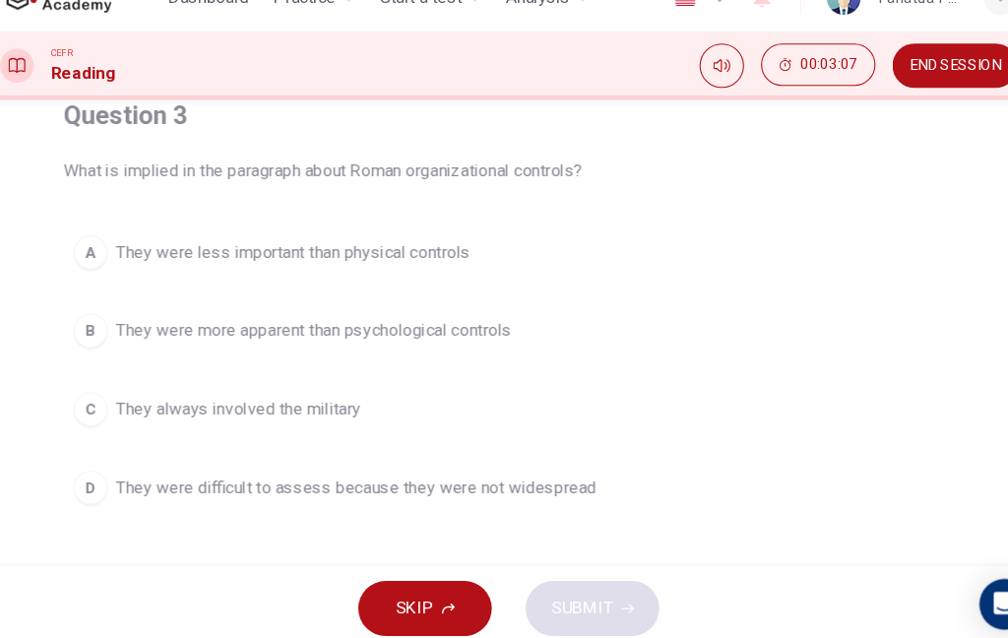
click at [709, 316] on button "B They were more apparent than psychological controls" at bounding box center [504, 340] width 827 height 49
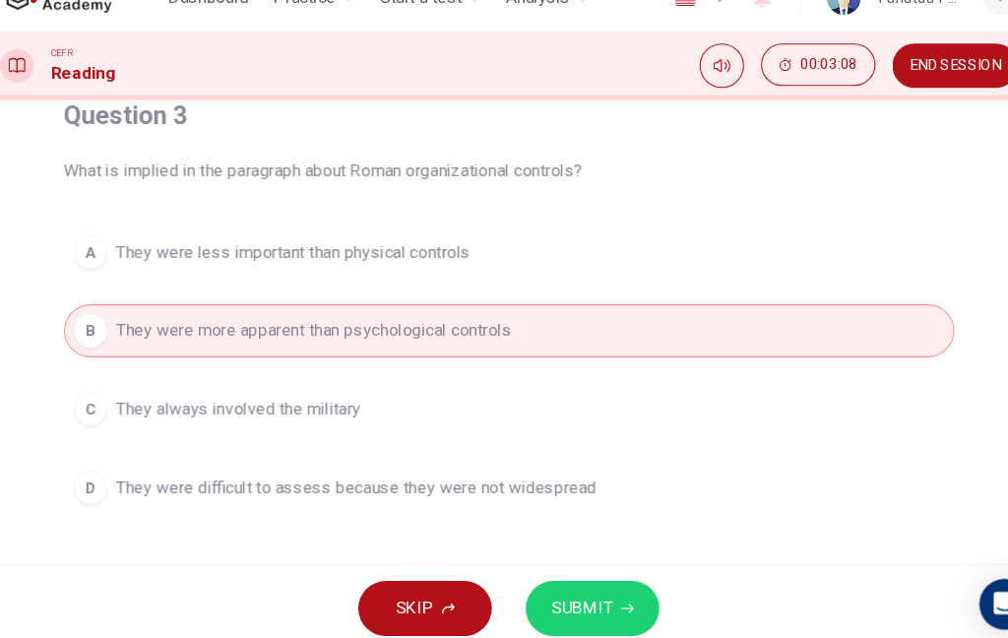
click at [557, 573] on button "SUBMIT" at bounding box center [582, 598] width 124 height 51
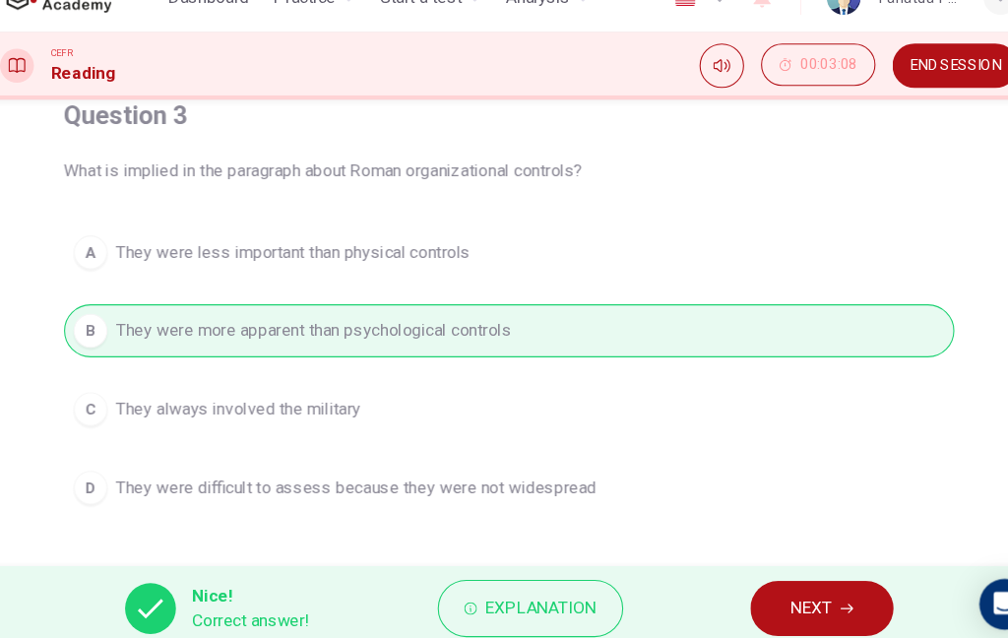
click at [766, 585] on span "NEXT" at bounding box center [785, 599] width 38 height 28
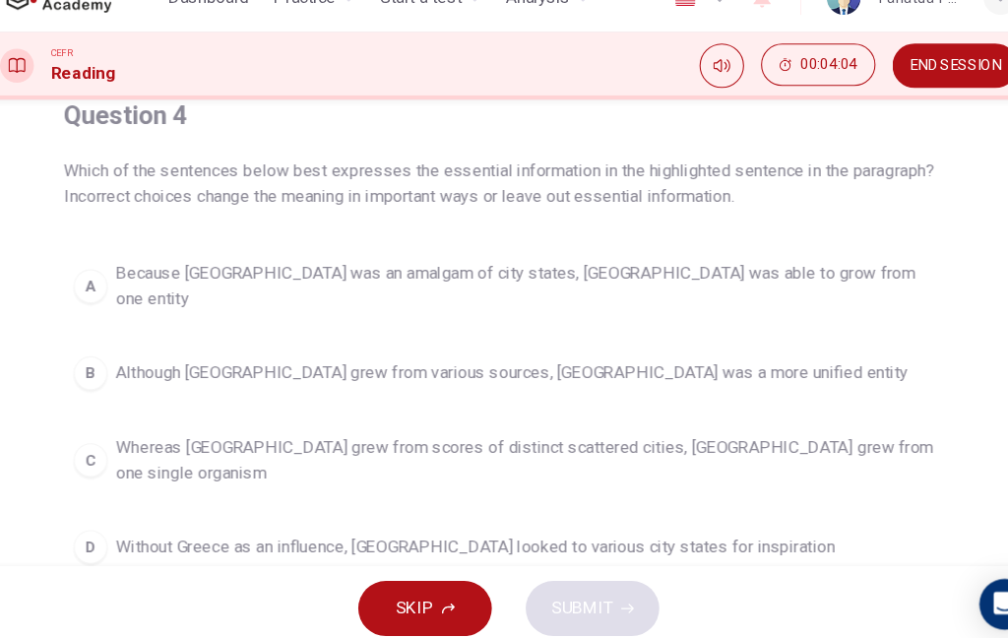
click at [598, 368] on span "Although Rome grew from various sources, Greece was a more unified entity" at bounding box center [506, 380] width 735 height 24
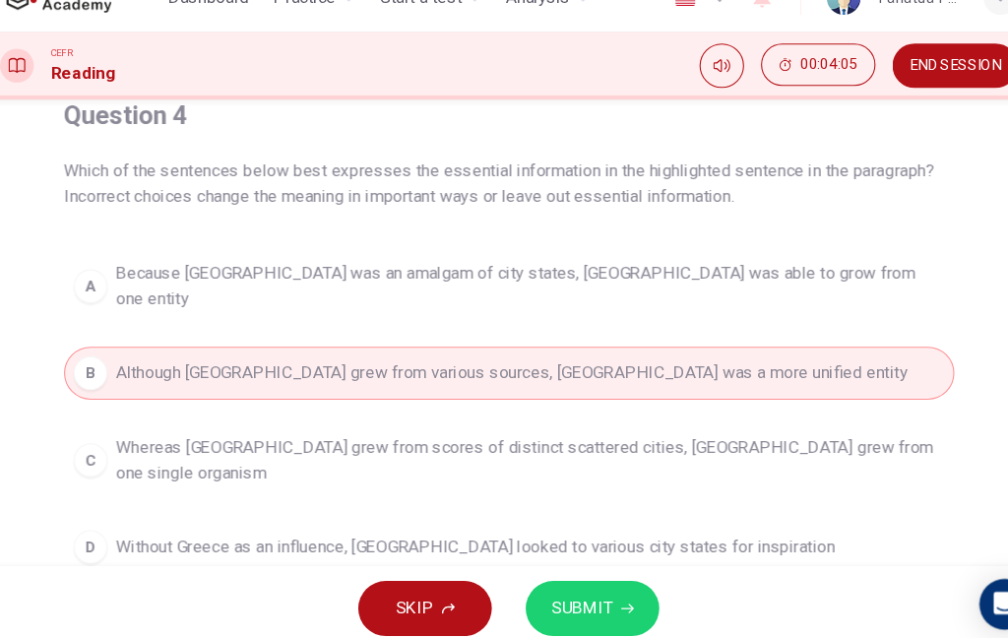
click at [543, 585] on span "SUBMIT" at bounding box center [571, 599] width 57 height 28
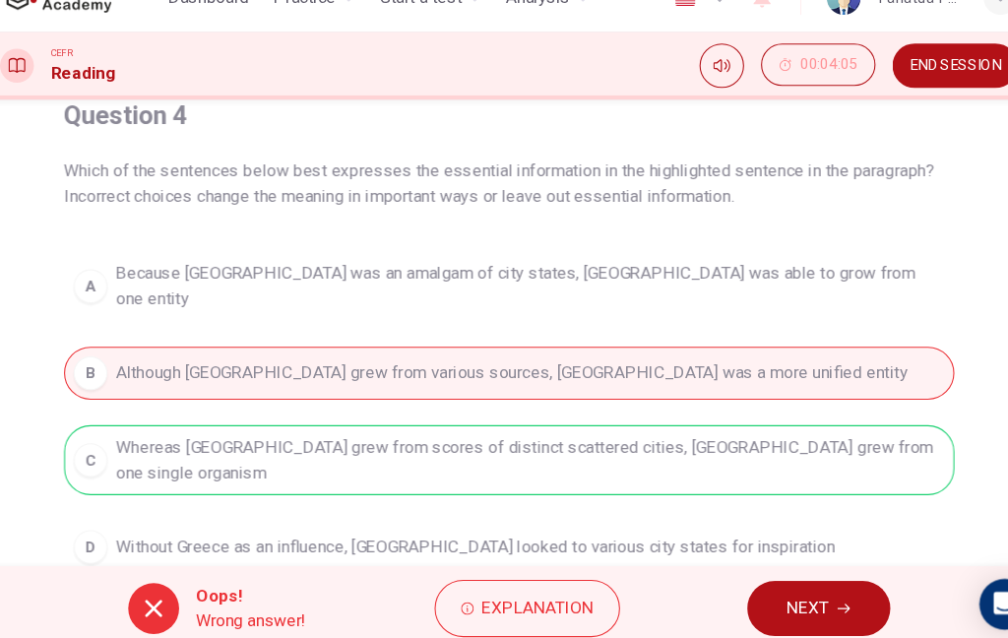
click at [764, 585] on span "NEXT" at bounding box center [782, 599] width 38 height 28
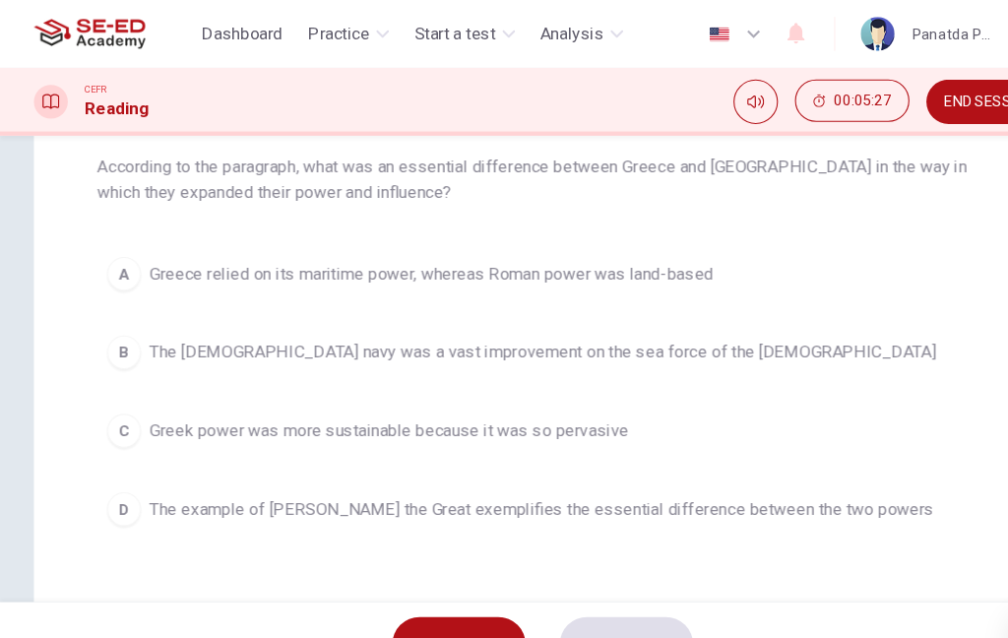
scroll to position [207, 0]
click at [611, 396] on button "C Greek power was more sustainable because it was so pervasive" at bounding box center [504, 400] width 827 height 49
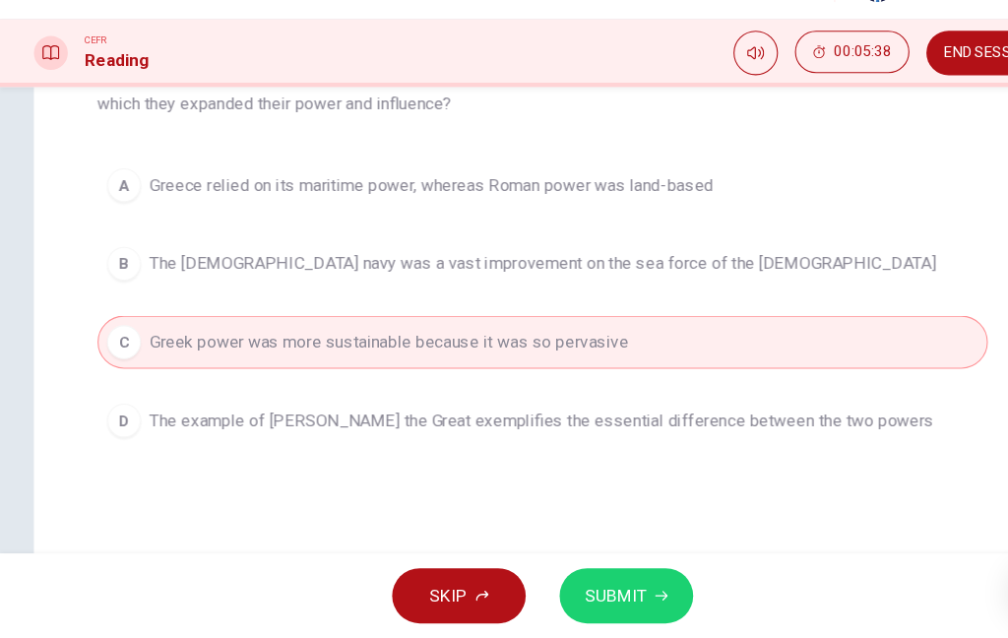
scroll to position [0, 0]
click at [586, 585] on span "SUBMIT" at bounding box center [571, 599] width 57 height 28
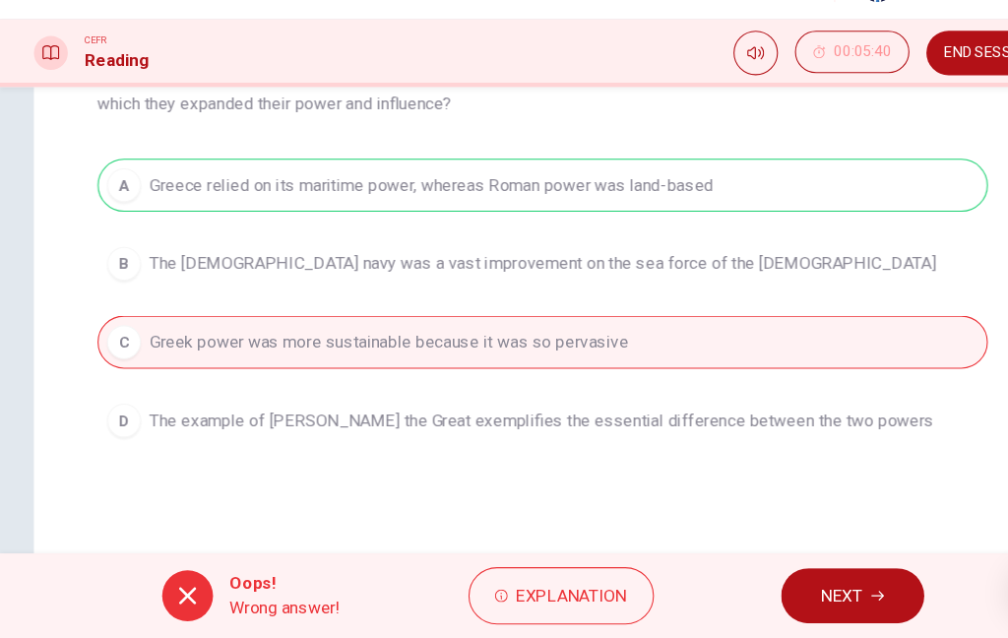
click at [793, 573] on button "NEXT" at bounding box center [791, 598] width 133 height 51
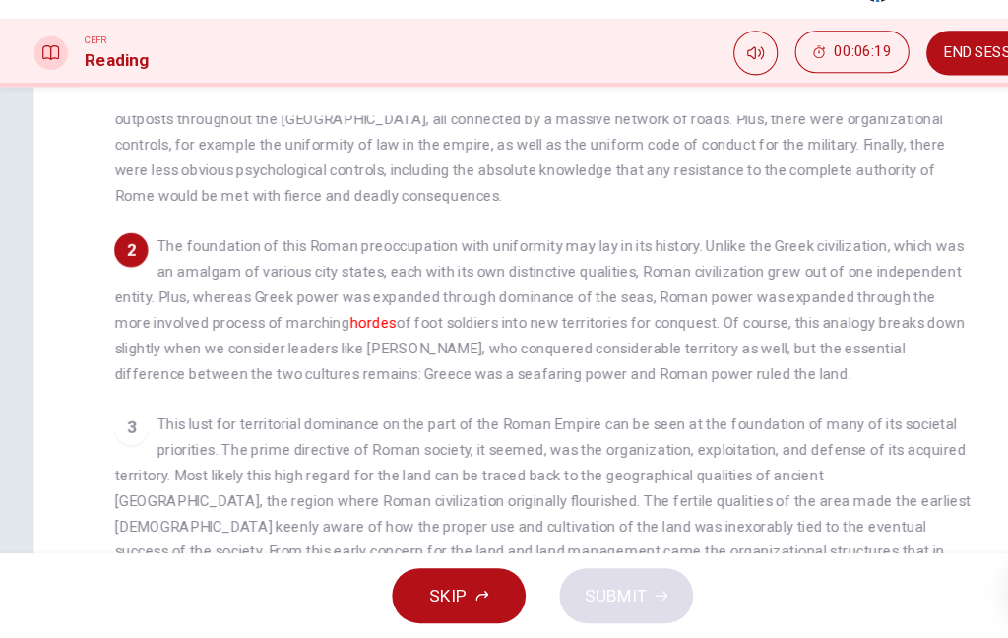
scroll to position [81, 0]
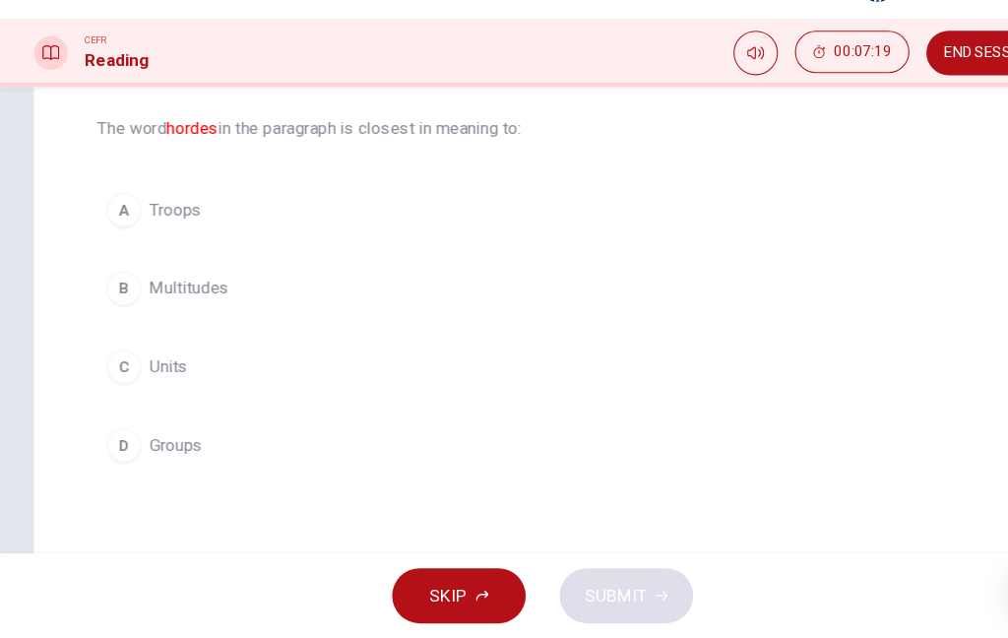
click at [617, 216] on button "A Troops" at bounding box center [504, 240] width 827 height 49
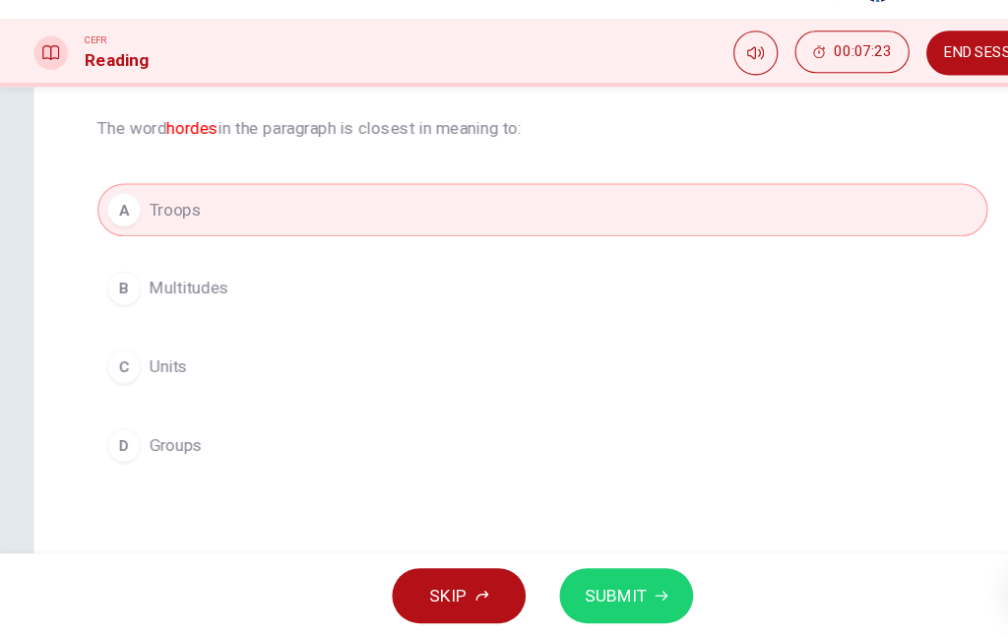
click at [579, 585] on span "SUBMIT" at bounding box center [571, 599] width 57 height 28
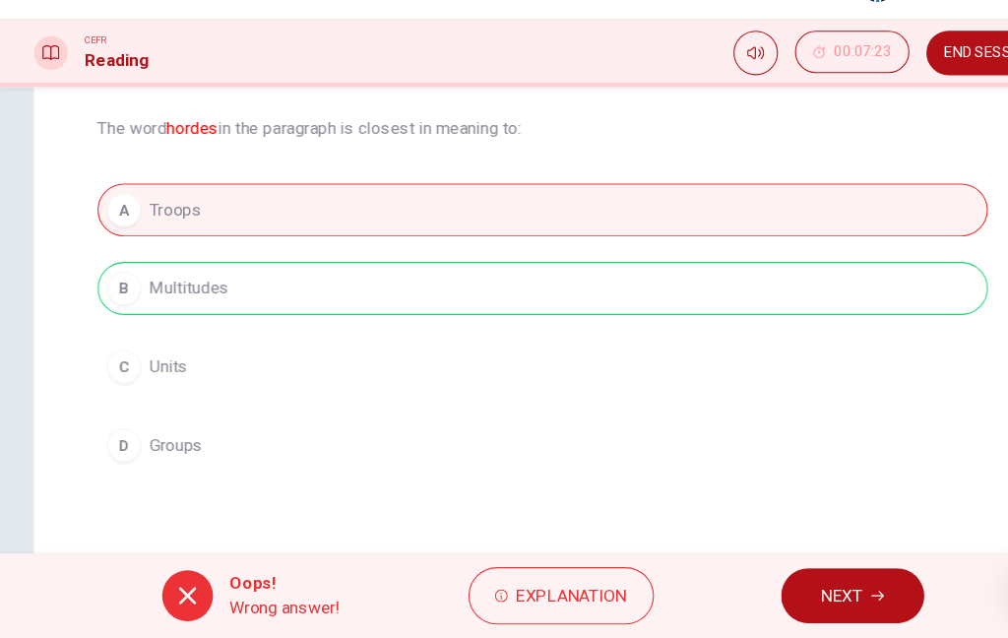
click at [789, 585] on span "NEXT" at bounding box center [782, 599] width 38 height 28
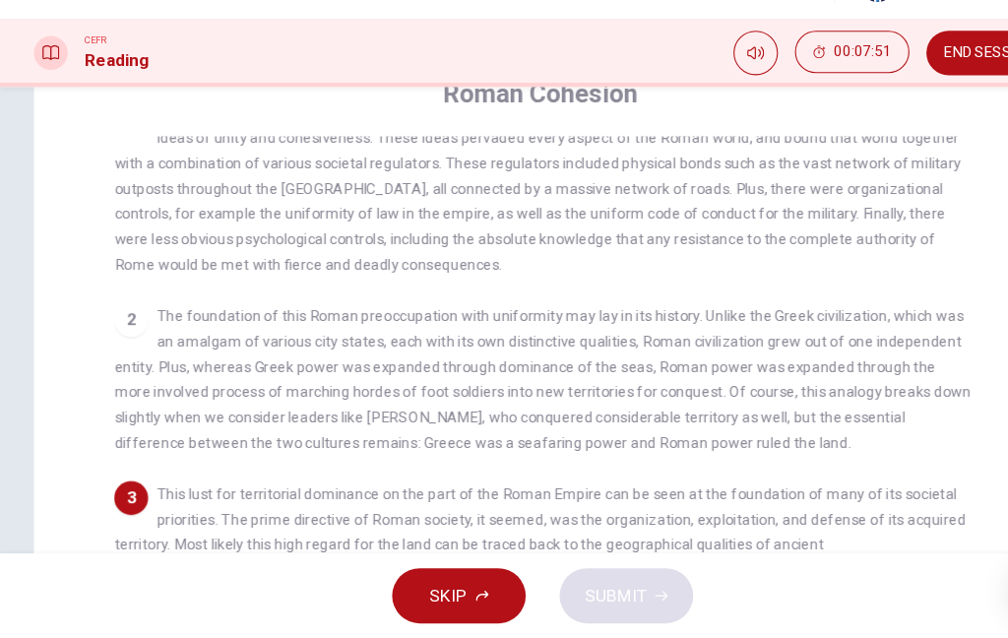
scroll to position [36, 0]
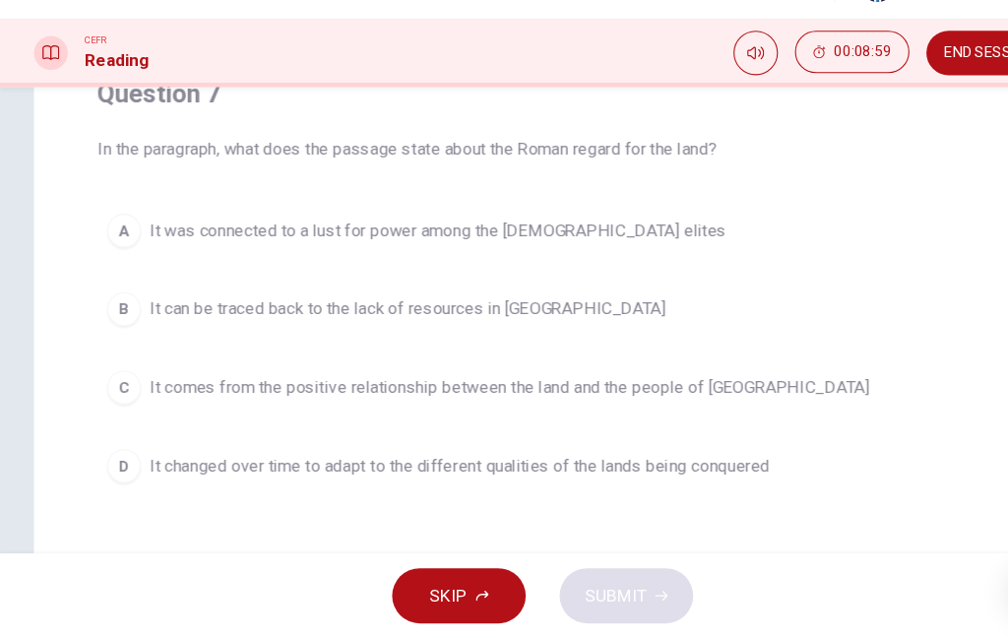
click at [768, 454] on button "D It changed over time to adapt to the different qualities of the lands being c…" at bounding box center [504, 478] width 827 height 49
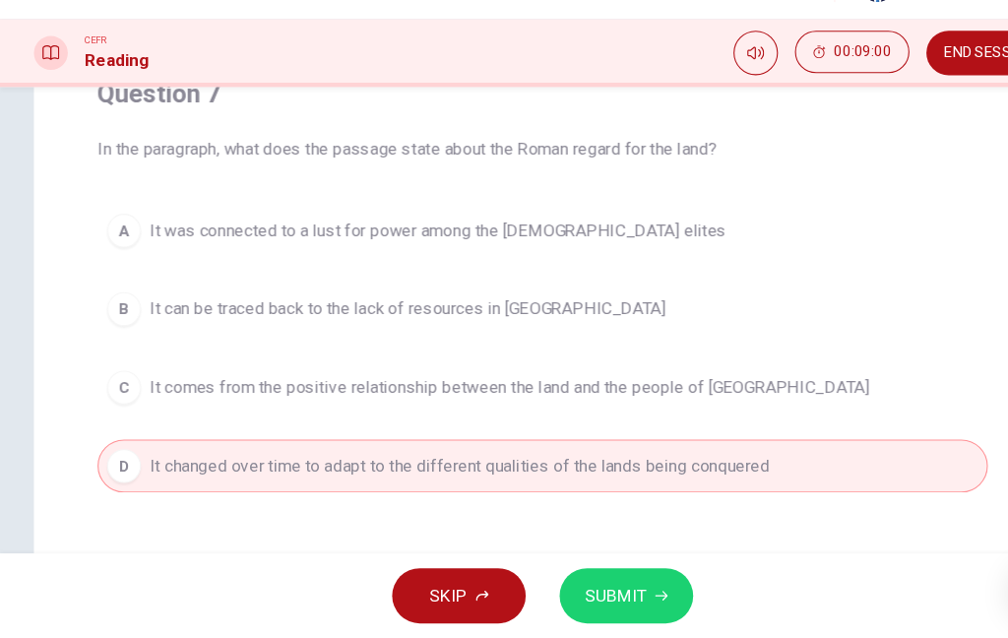
click at [587, 585] on span "SUBMIT" at bounding box center [571, 599] width 57 height 28
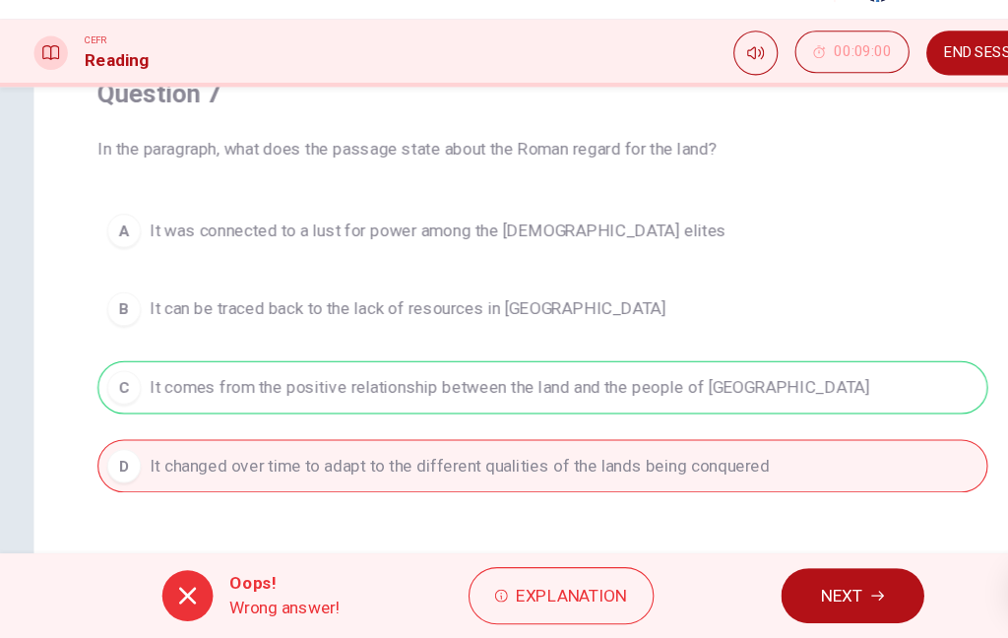
click at [805, 573] on button "NEXT" at bounding box center [791, 598] width 133 height 51
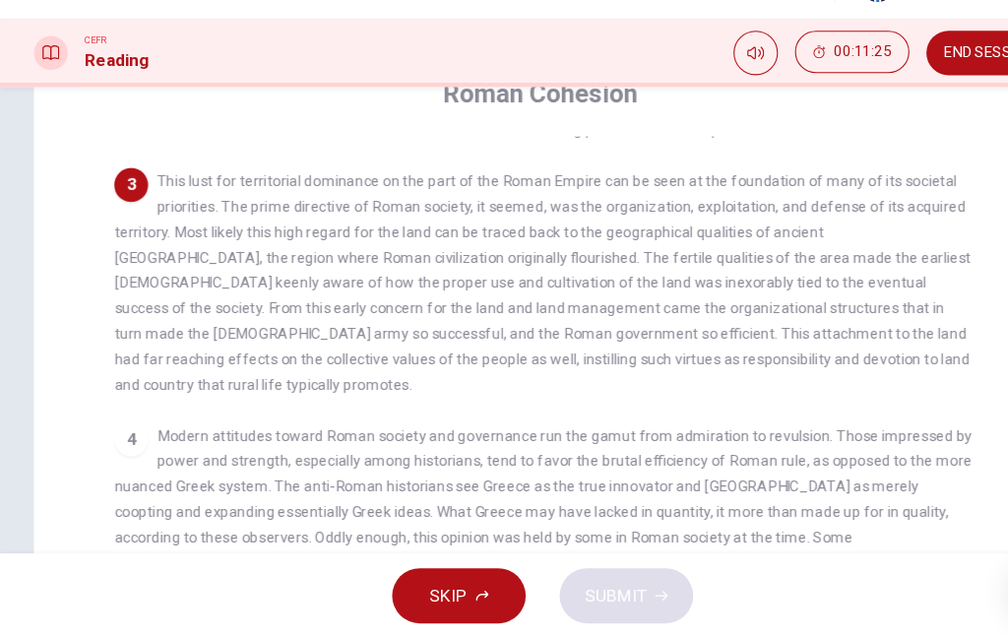
scroll to position [324, 0]
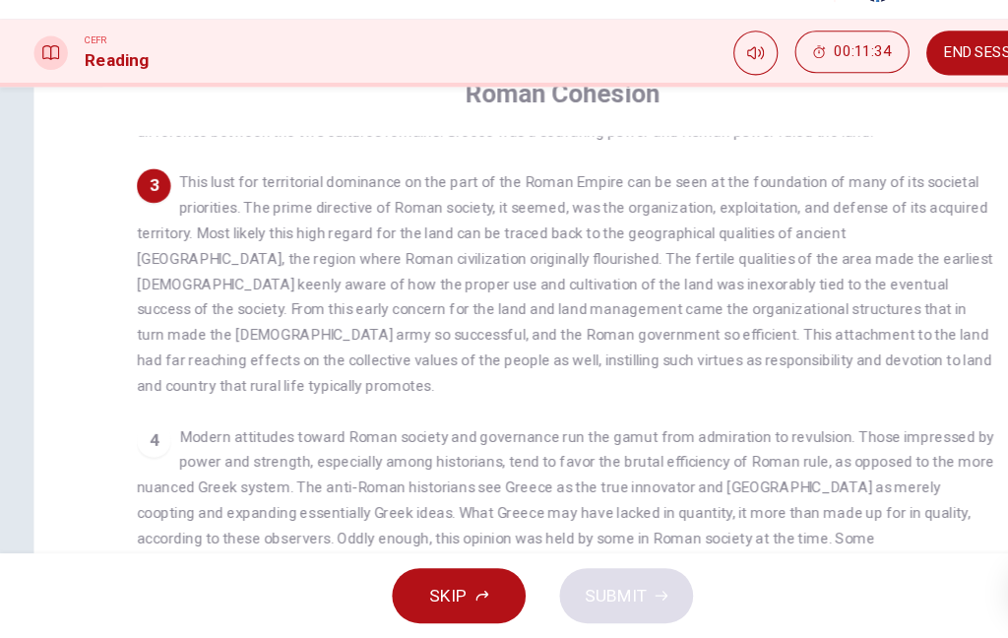
checkbox input "false"
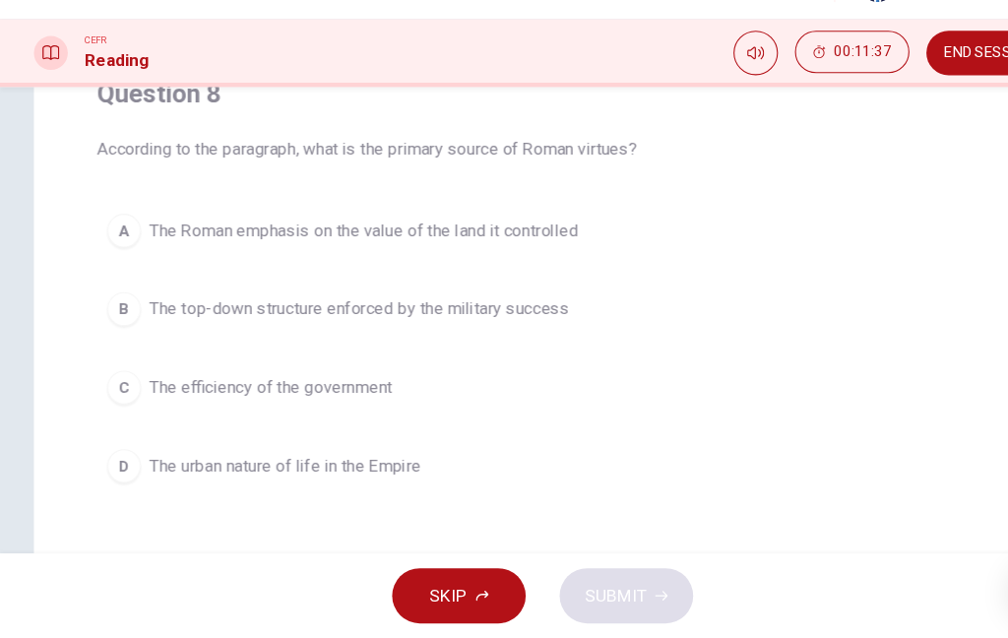
click at [631, 381] on button "C The efficiency of the government" at bounding box center [504, 405] width 827 height 49
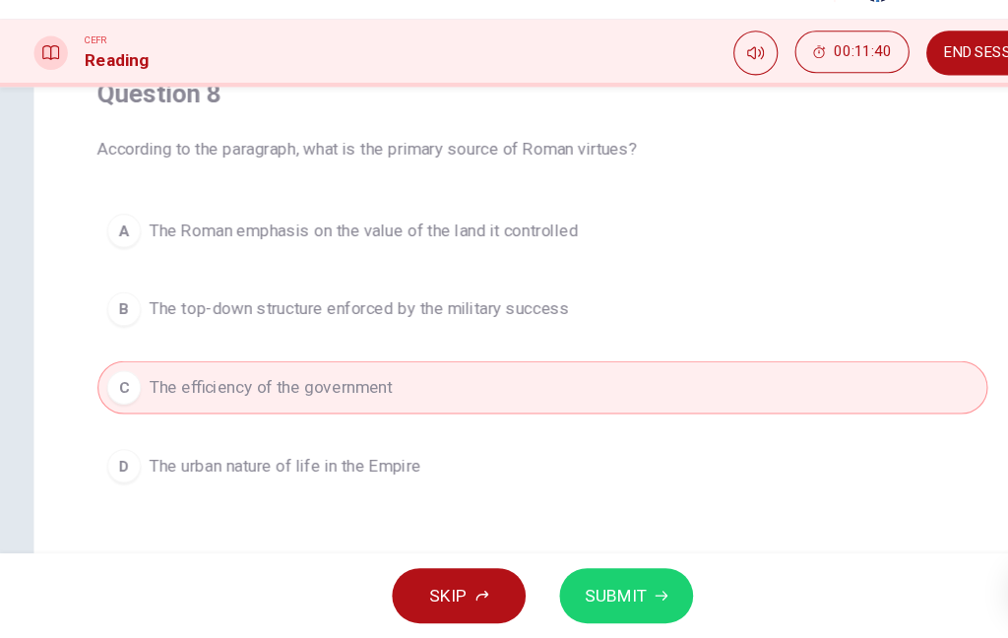
click at [635, 573] on button "SUBMIT" at bounding box center [582, 598] width 124 height 51
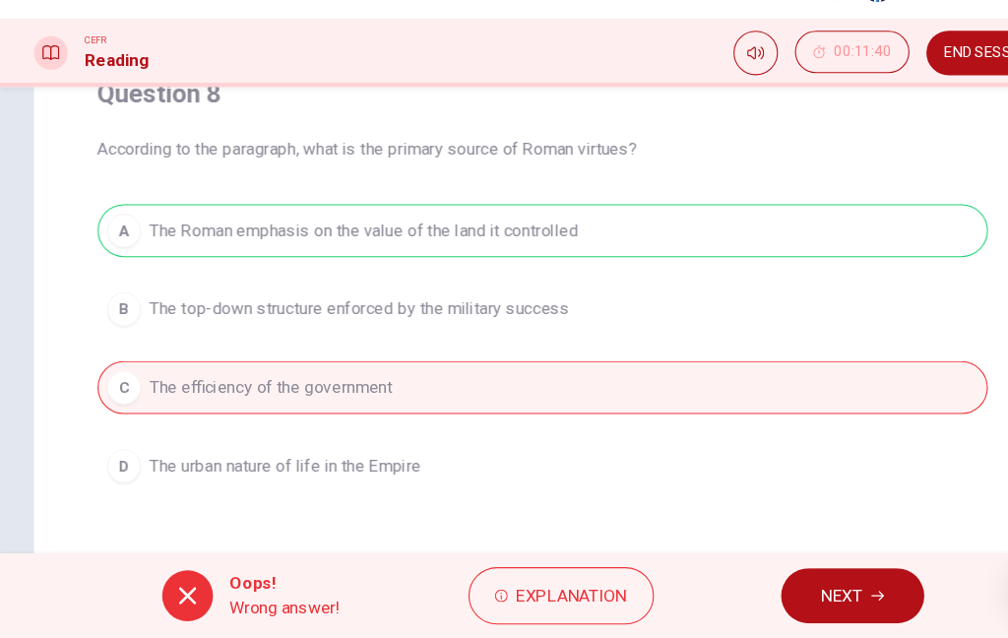
click at [825, 573] on button "NEXT" at bounding box center [791, 598] width 133 height 51
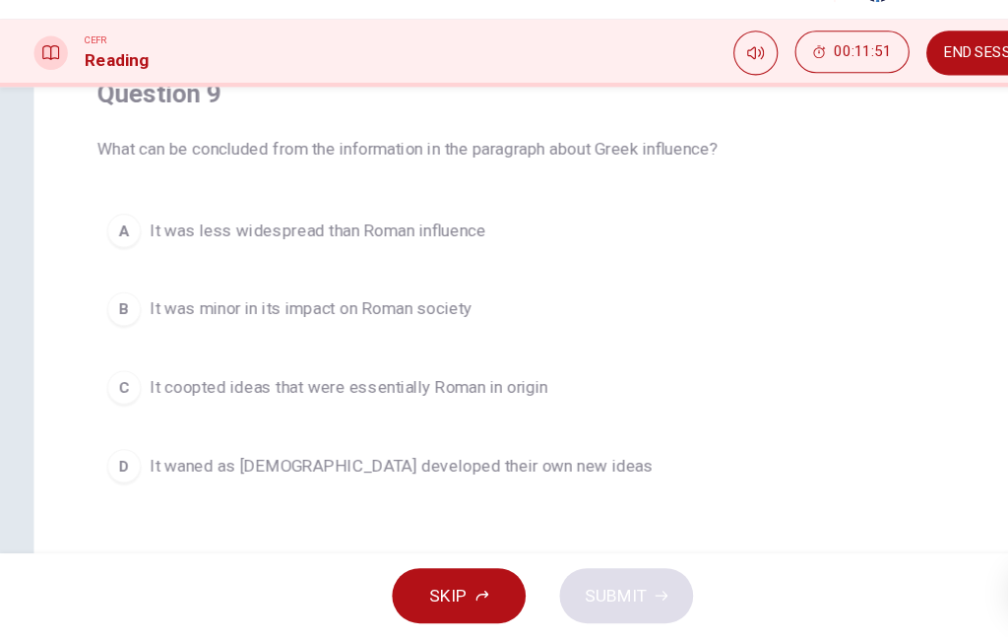
click at [832, 308] on button "B It was minor in its impact on Roman society" at bounding box center [504, 332] width 827 height 49
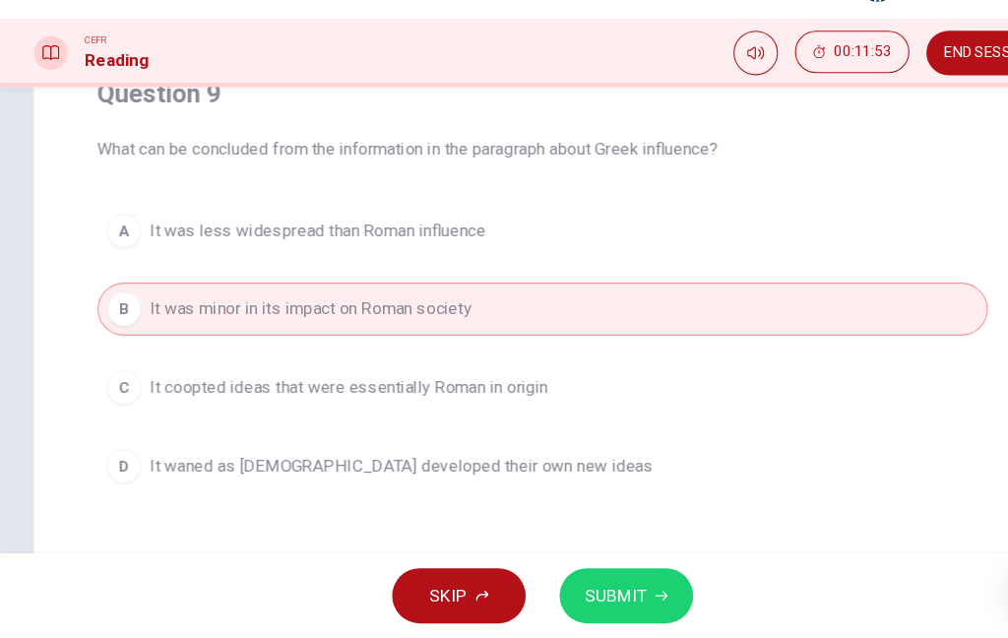
click at [603, 573] on button "SUBMIT" at bounding box center [582, 598] width 124 height 51
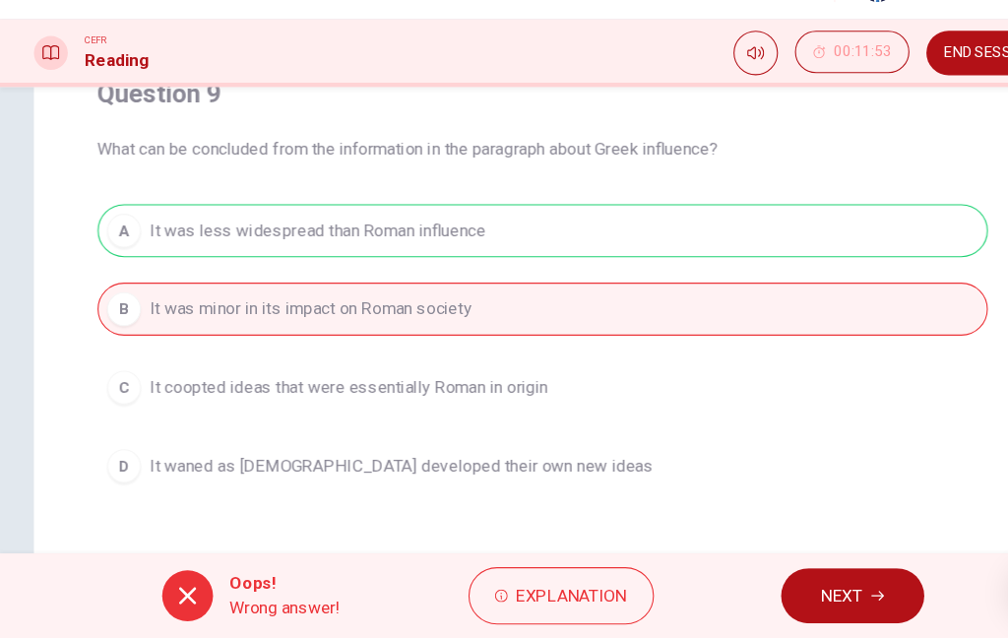
click at [817, 593] on icon "button" at bounding box center [815, 599] width 12 height 12
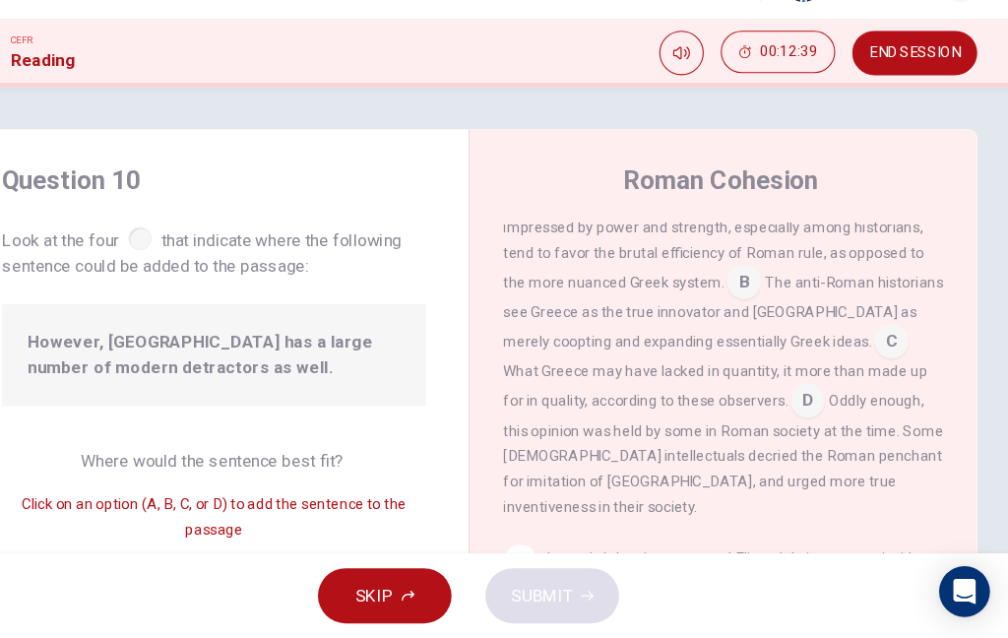
scroll to position [0, 0]
click at [803, 404] on input at bounding box center [818, 419] width 31 height 31
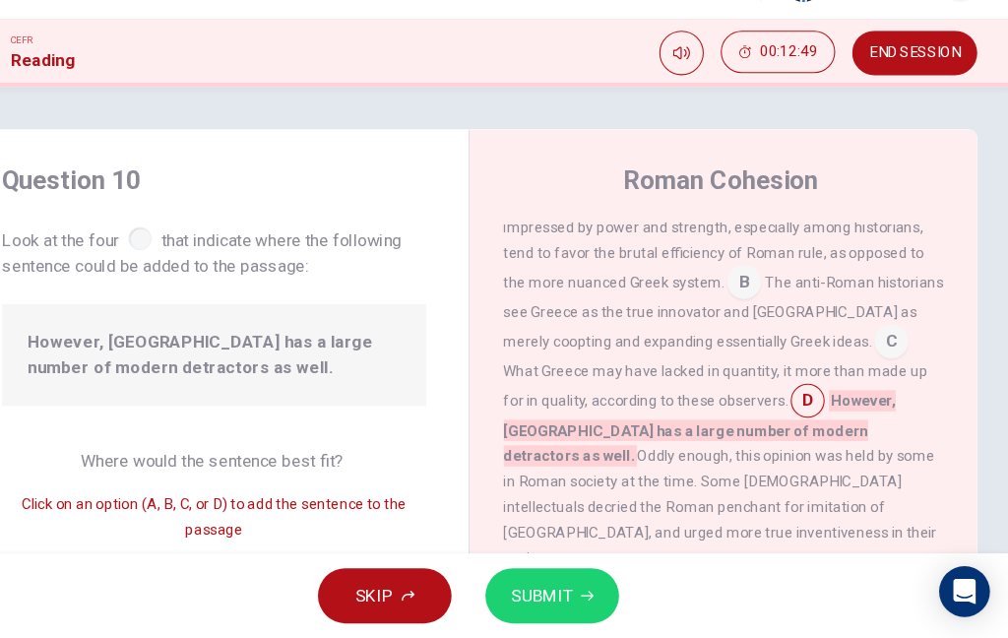
click at [543, 585] on span "SUBMIT" at bounding box center [571, 599] width 57 height 28
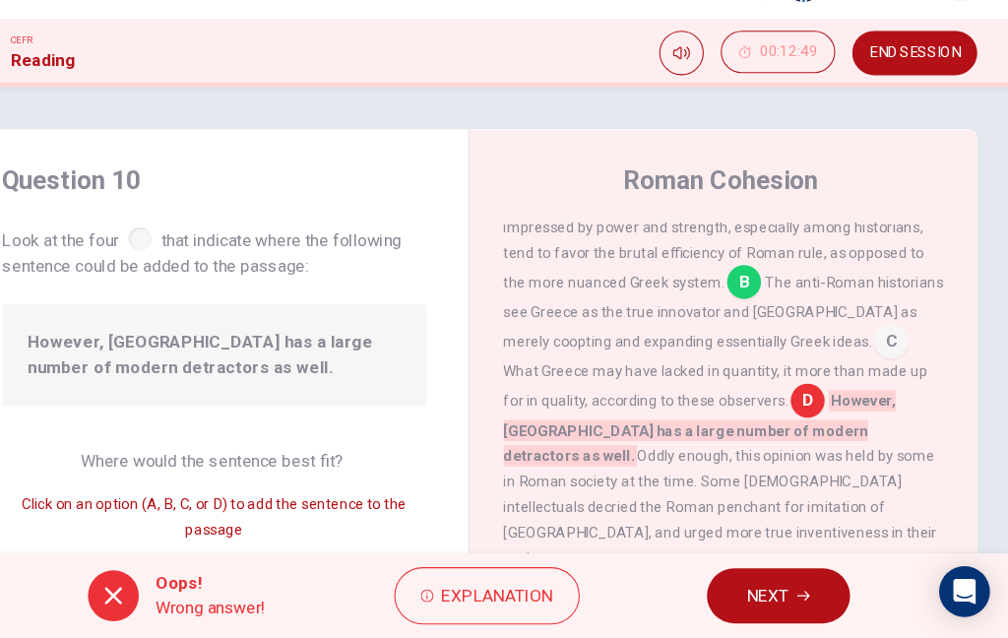
click at [733, 573] on button "NEXT" at bounding box center [791, 598] width 133 height 51
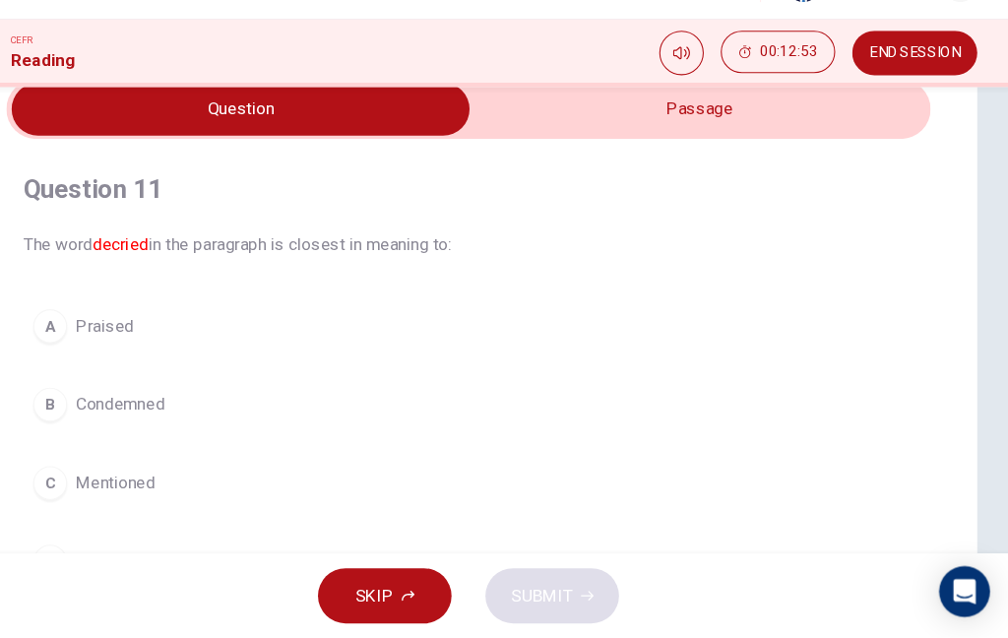
scroll to position [90, 0]
click at [801, 469] on button "C Mentioned" at bounding box center [504, 493] width 827 height 49
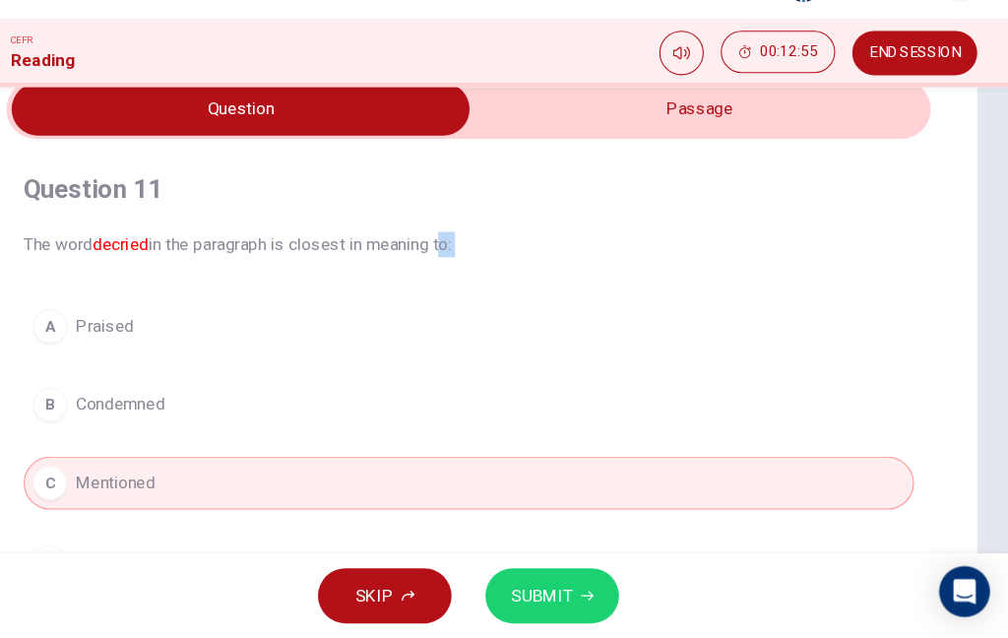
click at [297, 469] on button "C Mentioned" at bounding box center [504, 493] width 827 height 49
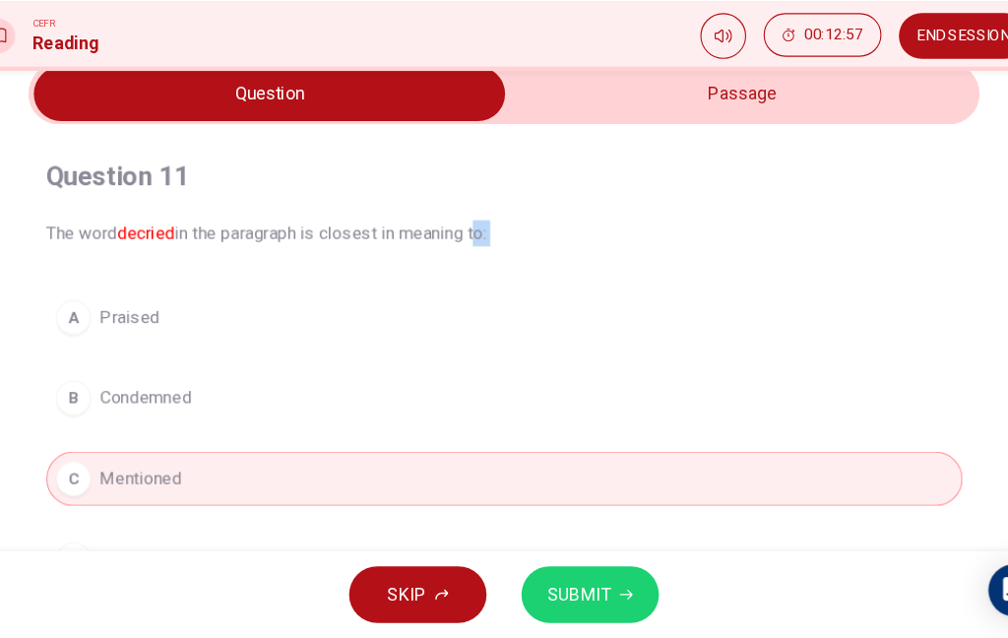
click at [543, 585] on span "SUBMIT" at bounding box center [571, 599] width 57 height 28
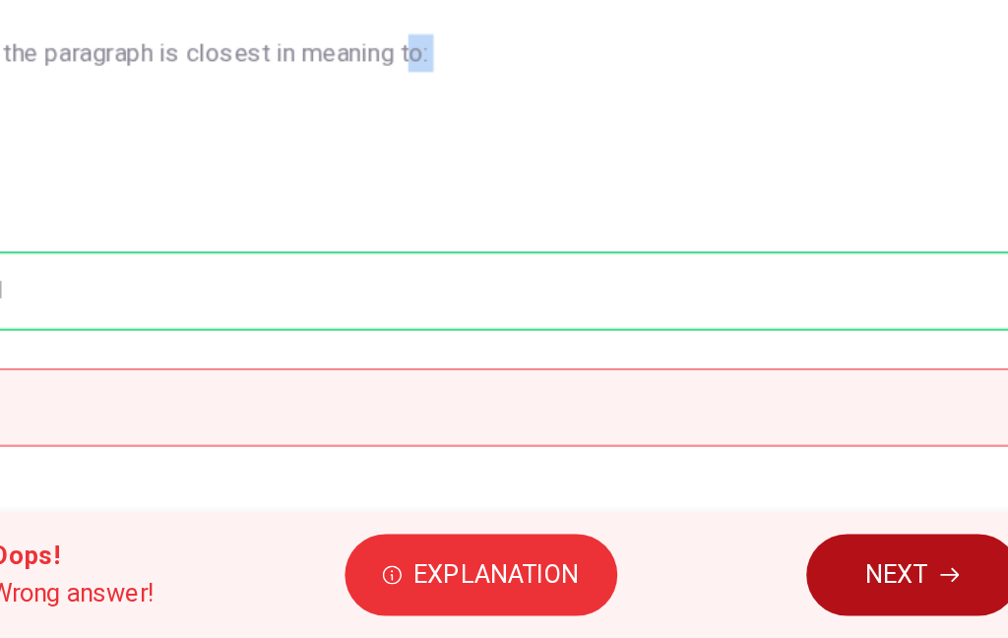
click at [212, 324] on div "A Praised B Condemned C Mentioned D Depreciated" at bounding box center [504, 458] width 827 height 268
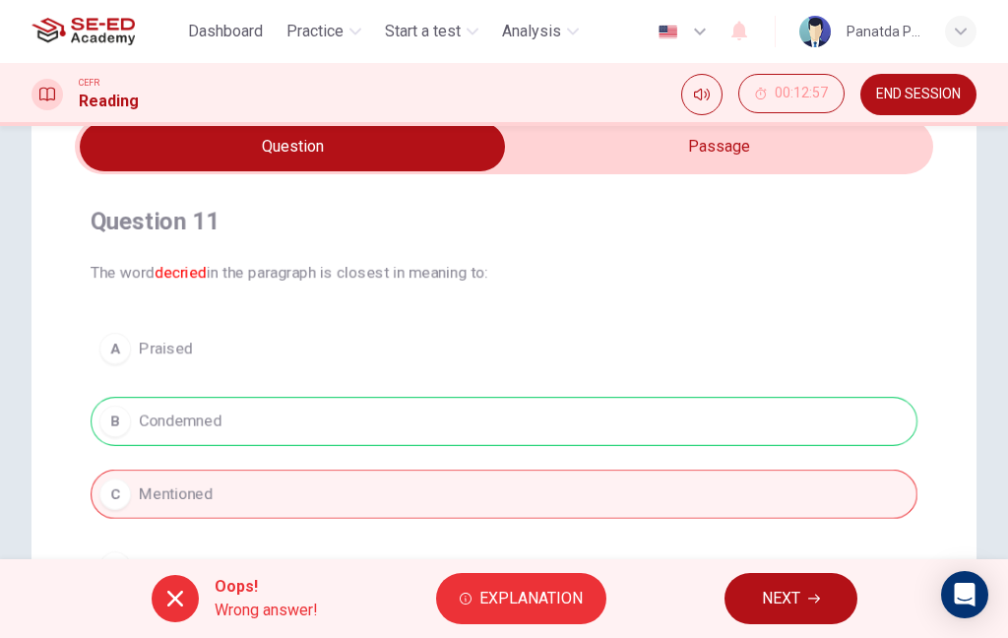
click at [787, 604] on span "NEXT" at bounding box center [781, 599] width 38 height 28
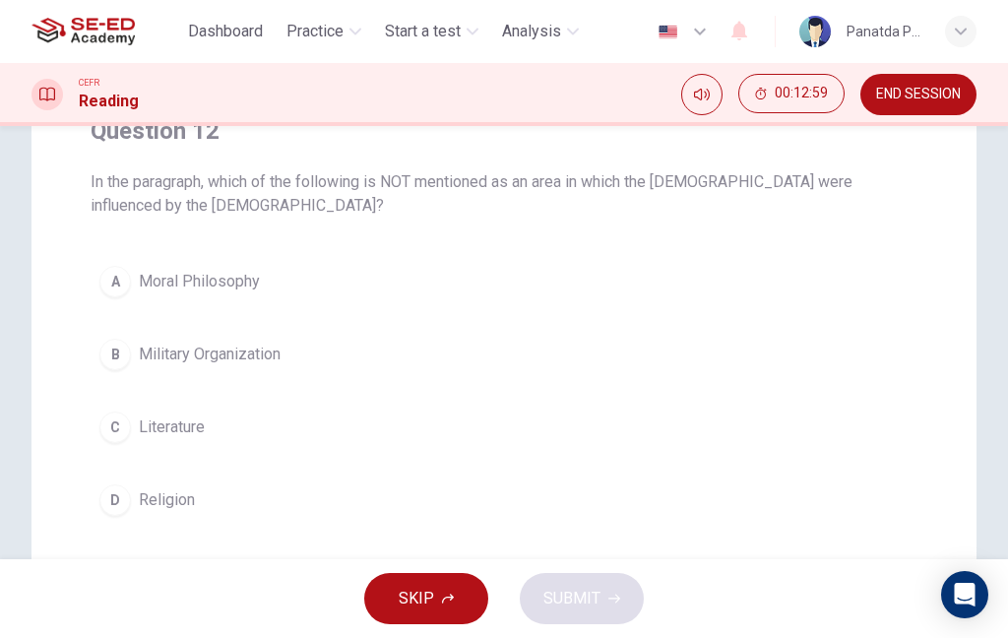
scroll to position [181, 0]
click at [645, 375] on button "B Military Organization" at bounding box center [504, 353] width 827 height 49
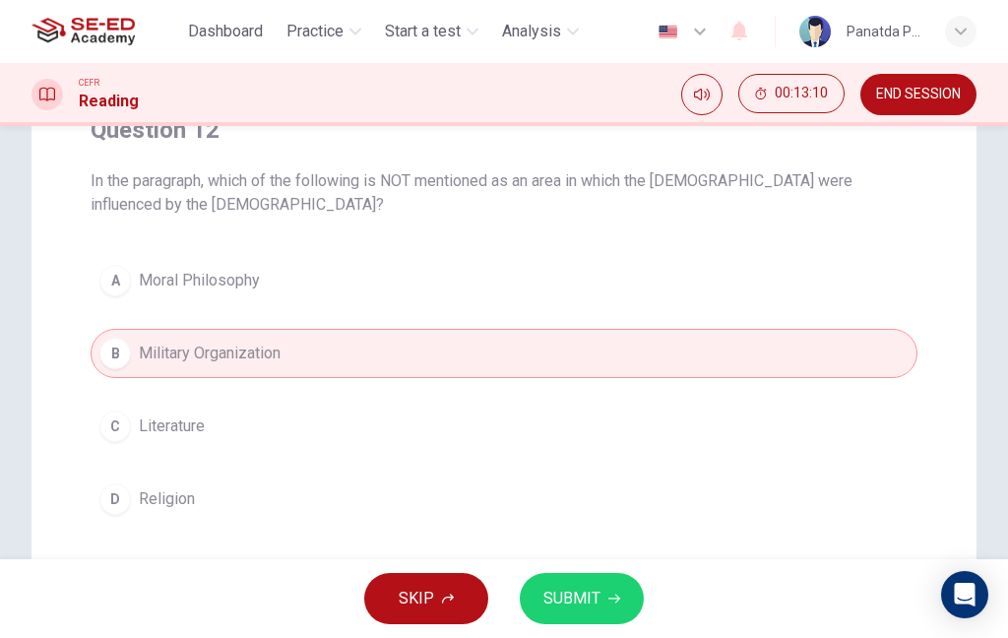
click at [594, 609] on span "SUBMIT" at bounding box center [571, 599] width 57 height 28
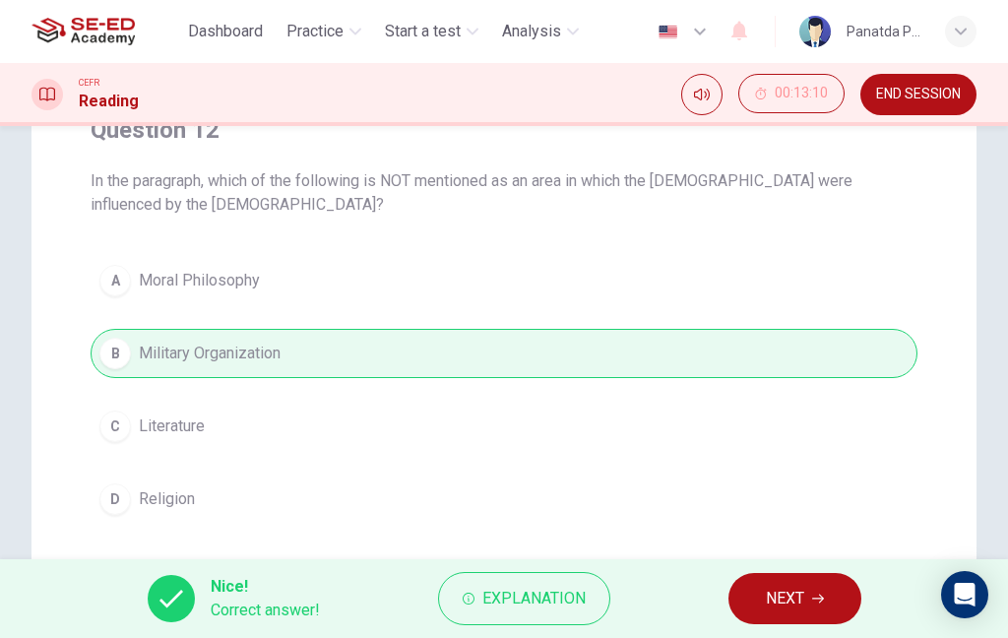
click at [825, 614] on button "NEXT" at bounding box center [794, 598] width 133 height 51
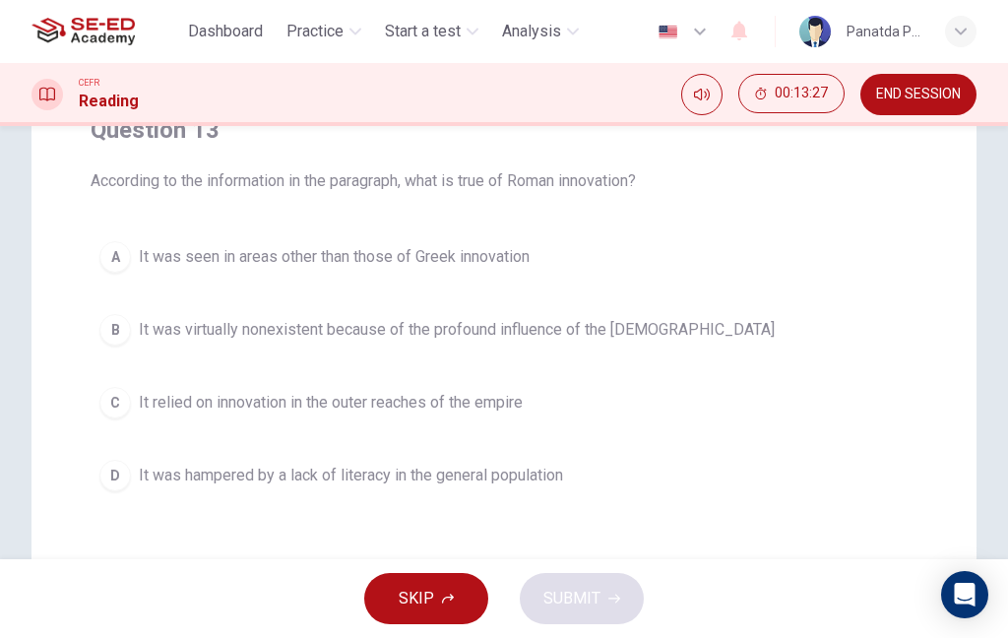
click at [498, 262] on span "It was seen in areas other than those of Greek innovation" at bounding box center [334, 257] width 391 height 24
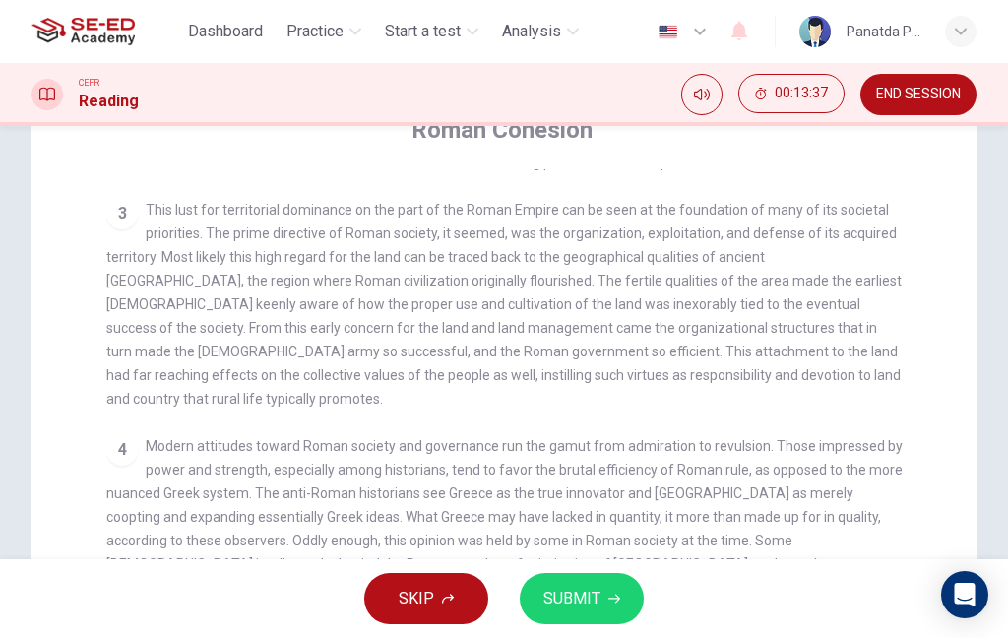
scroll to position [324, 0]
checkbox input "false"
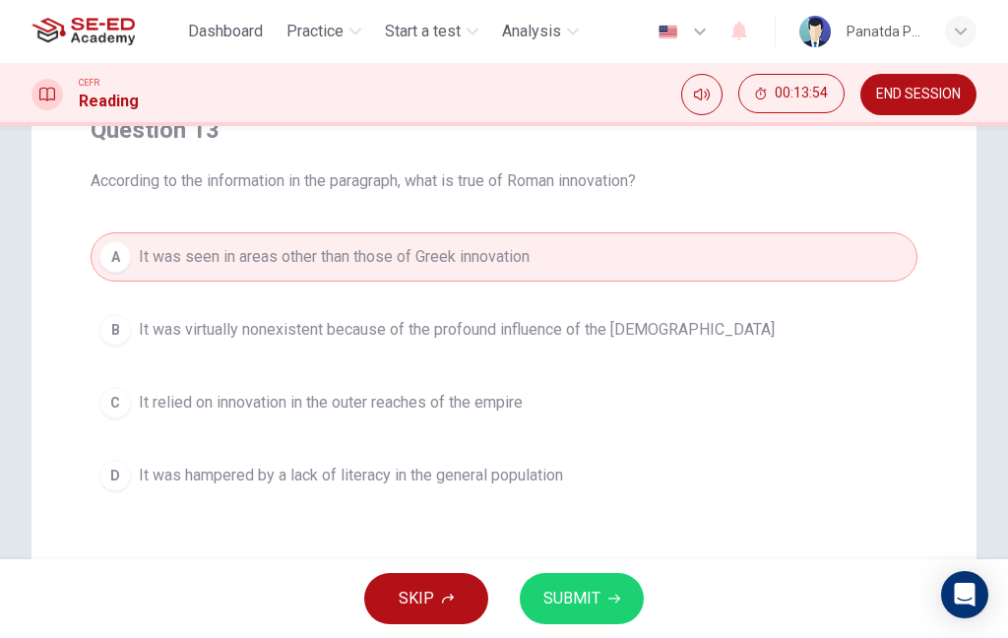
click at [768, 399] on button "C It relied on innovation in the outer reaches of the empire" at bounding box center [504, 402] width 827 height 49
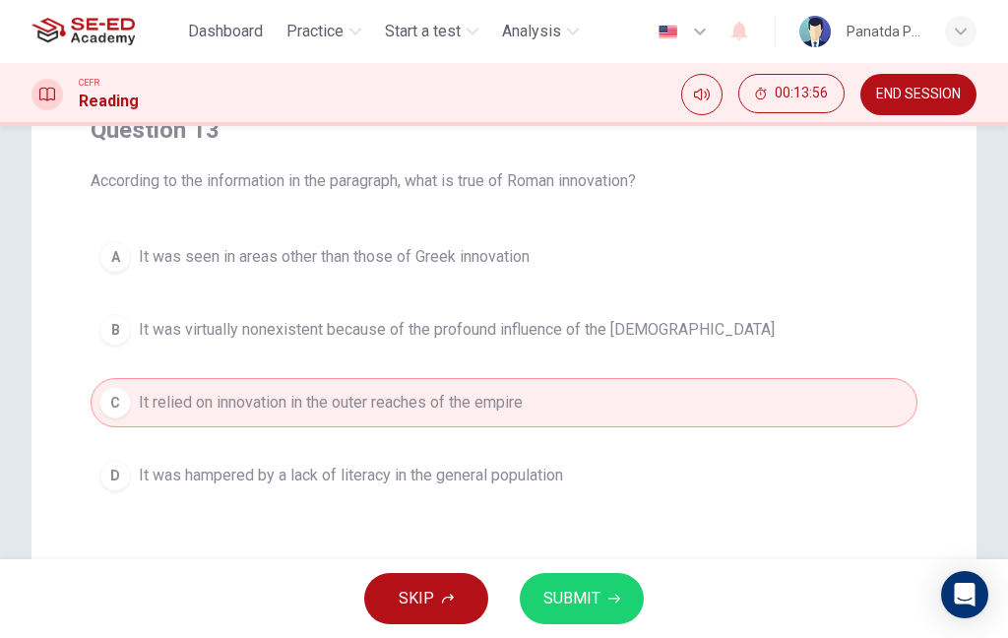
click at [583, 587] on span "SUBMIT" at bounding box center [571, 599] width 57 height 28
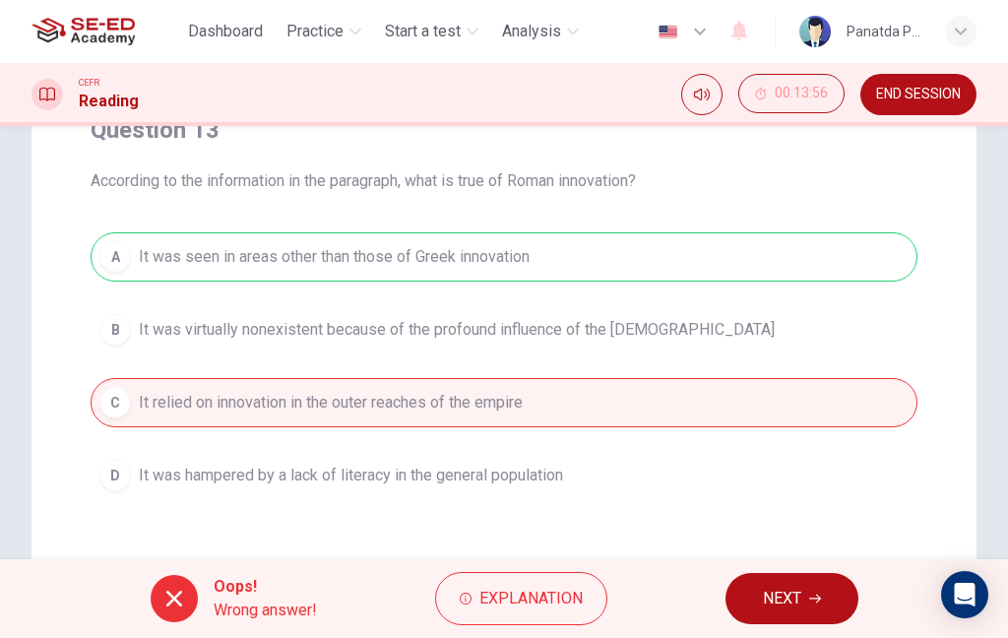
click at [822, 615] on button "NEXT" at bounding box center [791, 598] width 133 height 51
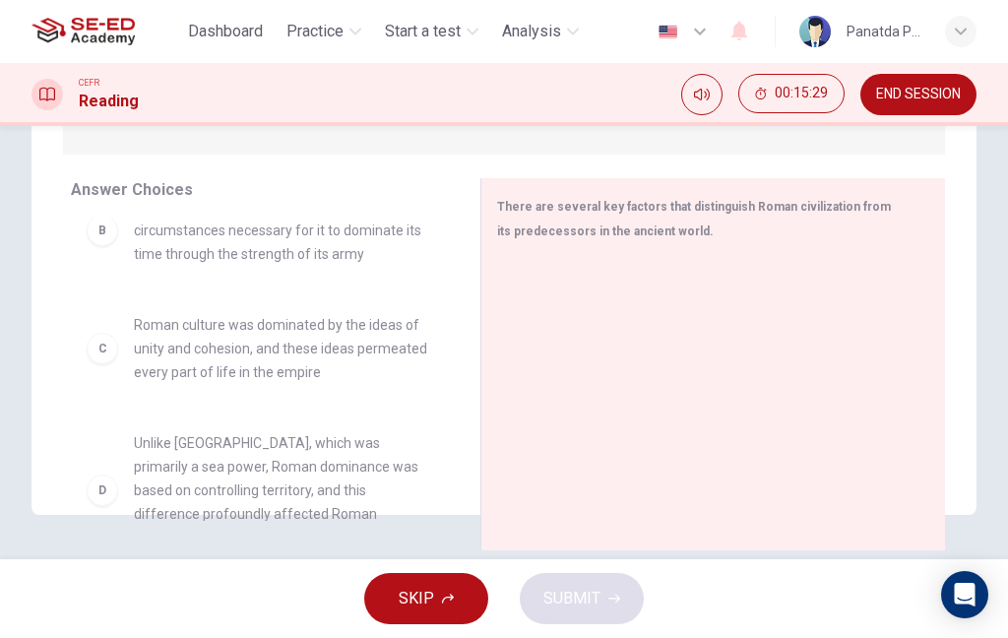
scroll to position [206, 0]
click at [360, 367] on div "C Roman culture was dominated by the ideas of unity and cohesion, and these ide…" at bounding box center [260, 346] width 378 height 102
click at [388, 362] on div "C Roman culture was dominated by the ideas of unity and cohesion, and these ide…" at bounding box center [260, 346] width 378 height 102
click at [202, 360] on div "C Roman culture was dominated by the ideas of unity and cohesion, and these ide…" at bounding box center [260, 346] width 378 height 102
click at [380, 342] on span "Roman culture was dominated by the ideas of unity and cohesion, and these ideas…" at bounding box center [283, 346] width 299 height 71
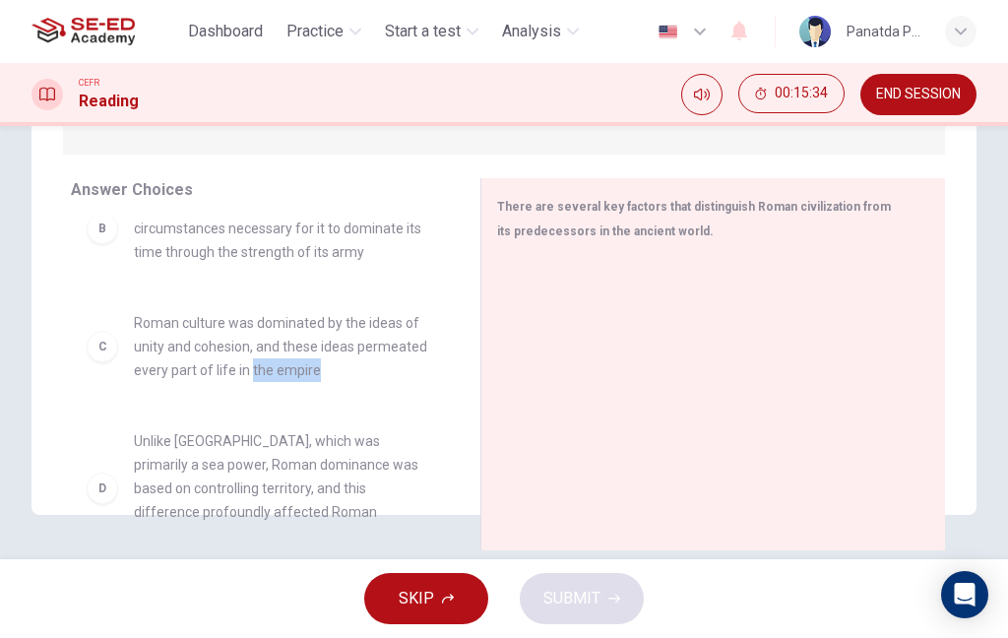
click at [152, 368] on div "C Roman culture was dominated by the ideas of unity and cohesion, and these ide…" at bounding box center [260, 346] width 378 height 102
click at [170, 370] on div "C Roman culture was dominated by the ideas of unity and cohesion, and these ide…" at bounding box center [260, 346] width 378 height 102
click at [180, 380] on div "A While Rome was greatly influenced by the Greeks in the areas of philosophy, r…" at bounding box center [268, 369] width 394 height 303
click at [31, 315] on div "Answer Choices A While Rome was greatly influenced by the Greeks in the areas o…" at bounding box center [255, 369] width 449 height 382
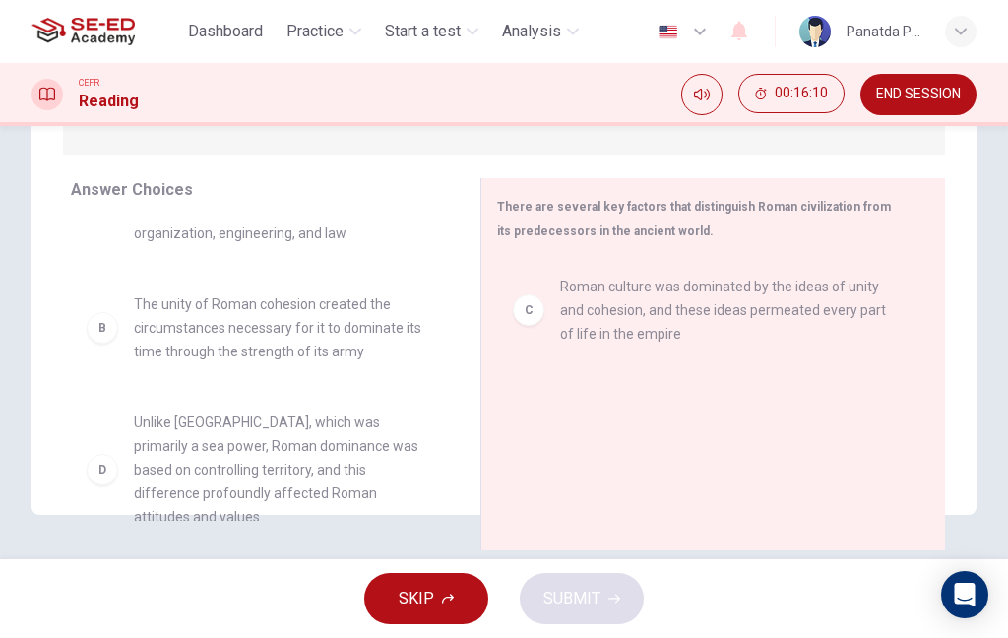
scroll to position [105, 0]
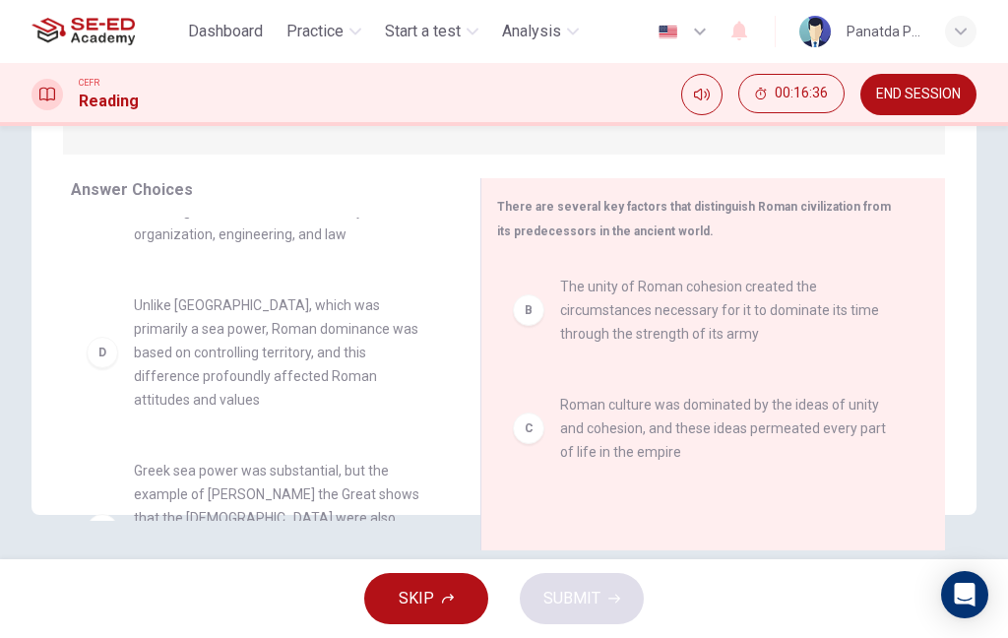
click at [448, 585] on button "SKIP" at bounding box center [426, 598] width 124 height 51
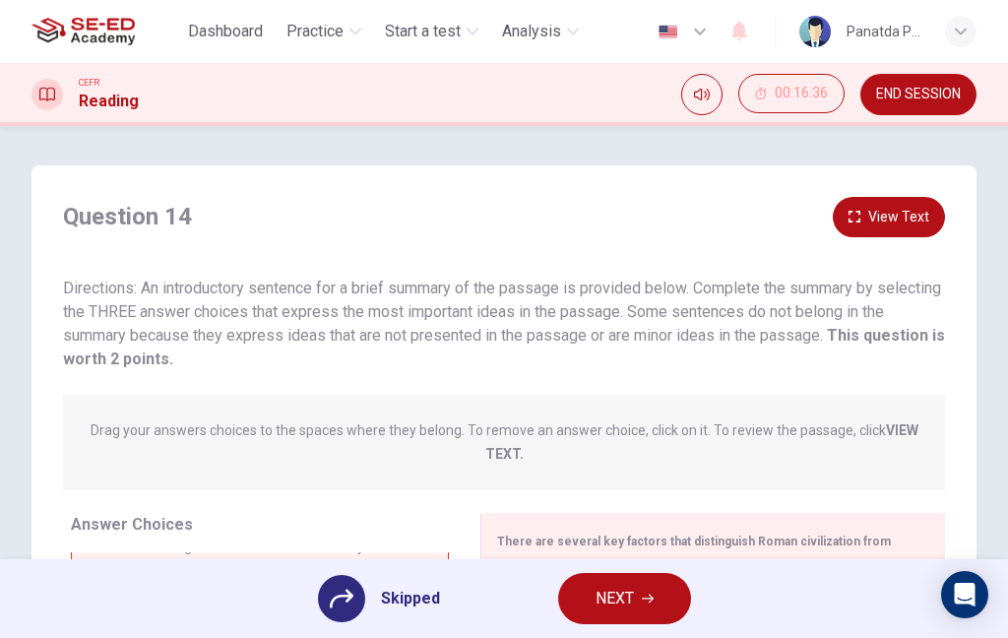
scroll to position [0, 0]
click at [916, 100] on span "END SESSION" at bounding box center [918, 95] width 85 height 16
